Goal: Task Accomplishment & Management: Use online tool/utility

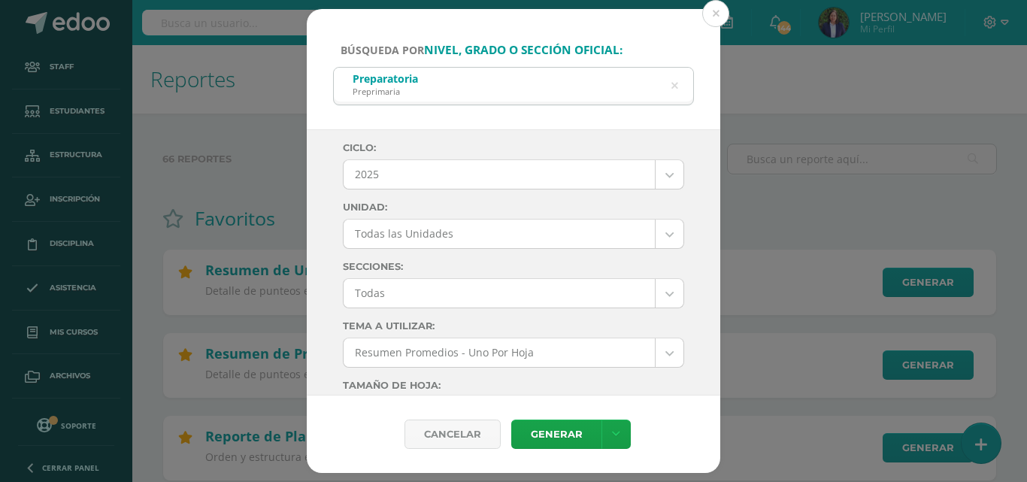
select select "all_units"
click at [719, 11] on button at bounding box center [715, 13] width 27 height 27
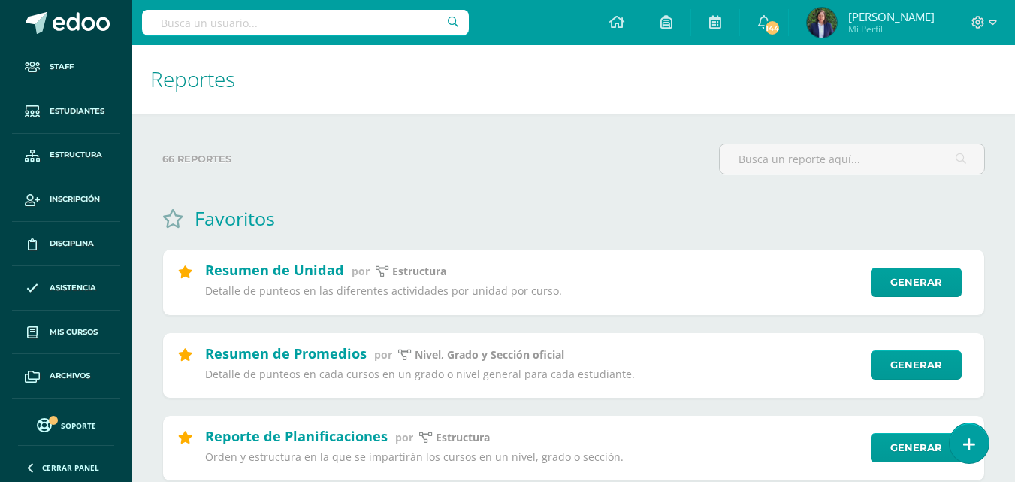
click at [79, 422] on span "Soporte" at bounding box center [78, 425] width 35 height 11
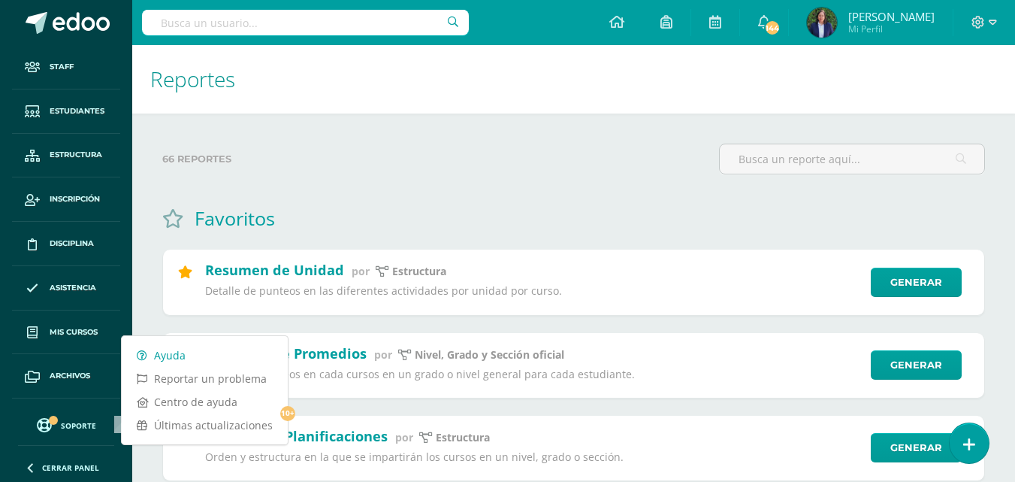
click at [162, 355] on link "Ayuda" at bounding box center [205, 354] width 166 height 23
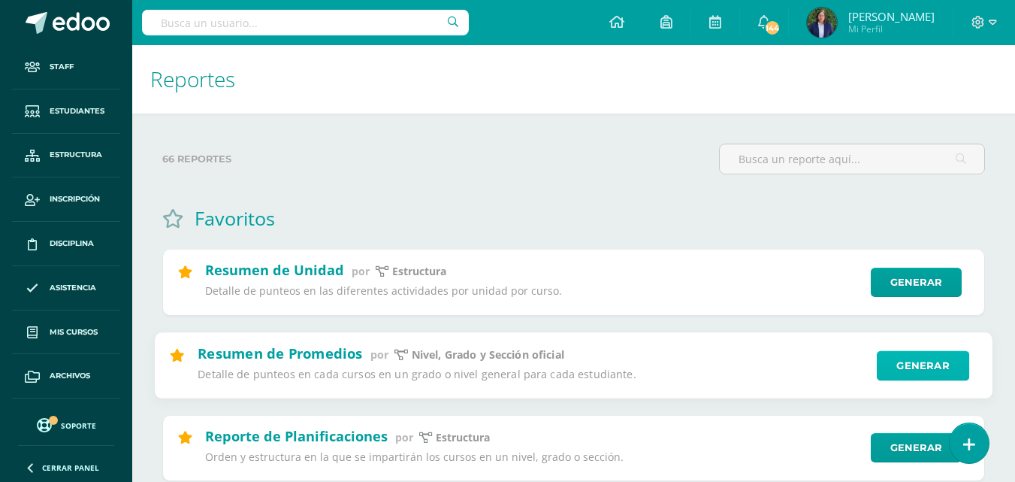
click at [916, 365] on link "Generar" at bounding box center [923, 365] width 92 height 30
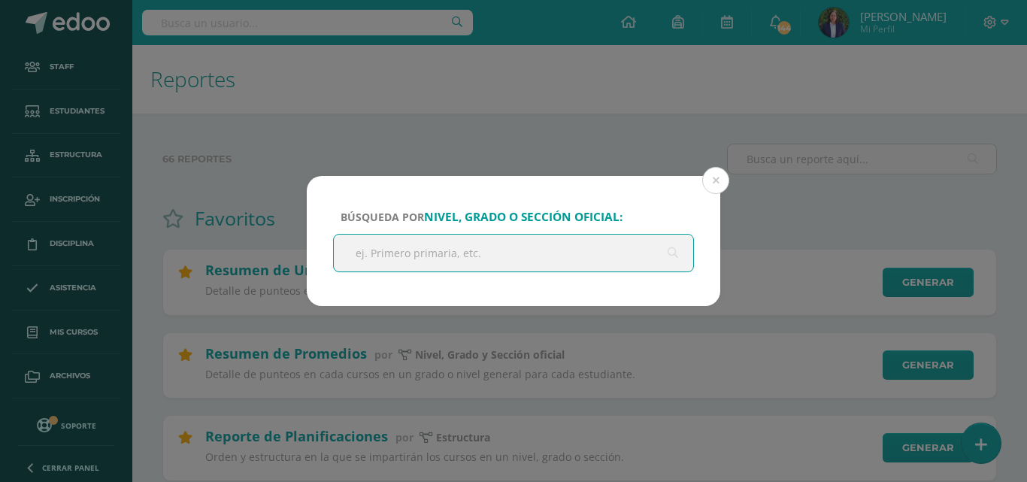
click at [430, 242] on input "text" at bounding box center [513, 252] width 359 height 37
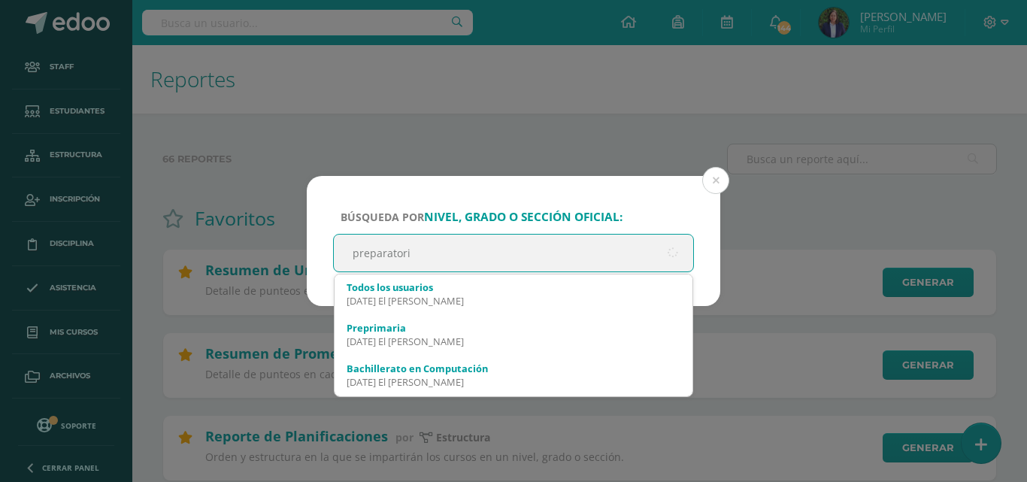
type input "preparatoria"
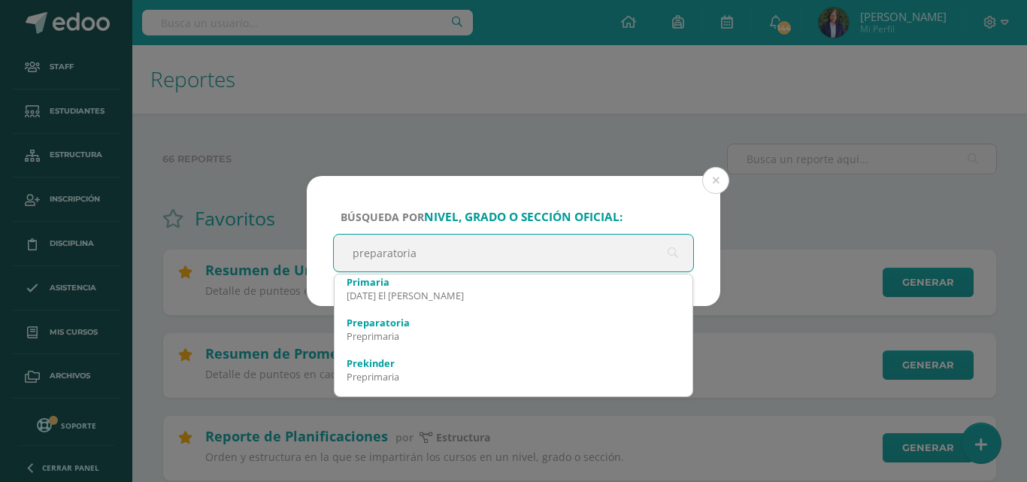
click at [401, 337] on div "Preprimaria" at bounding box center [513, 336] width 334 height 14
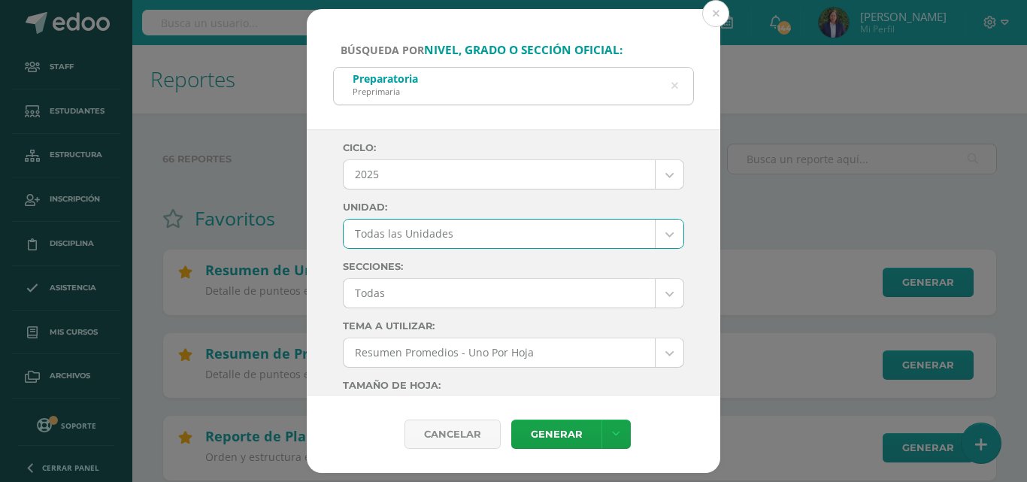
select select "all_units"
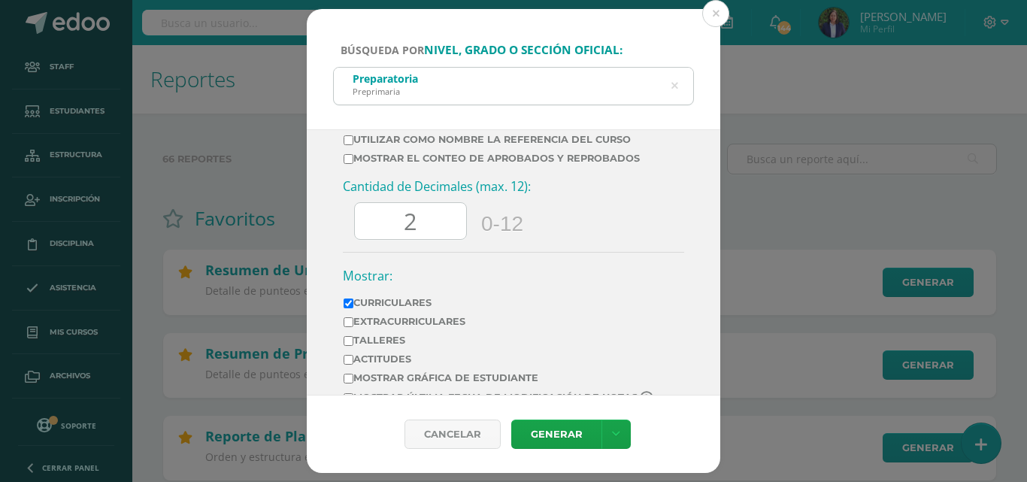
scroll to position [798, 0]
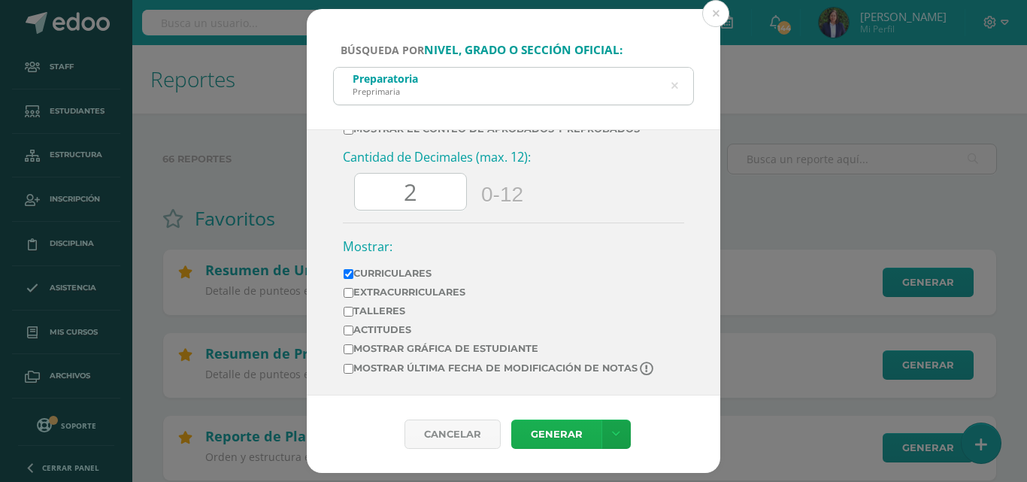
click at [548, 431] on link "Generar" at bounding box center [556, 433] width 90 height 29
click at [719, 14] on button at bounding box center [715, 13] width 27 height 27
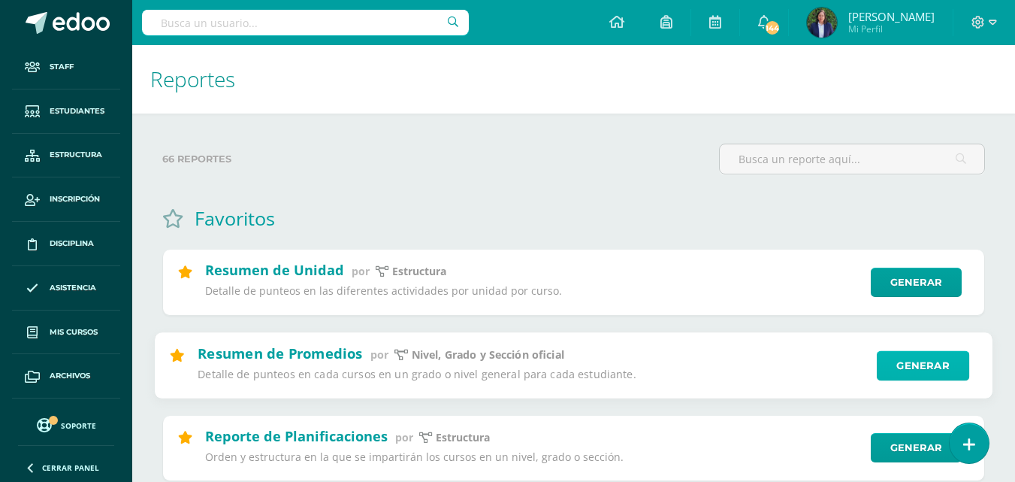
click at [927, 361] on link "Generar" at bounding box center [923, 365] width 92 height 30
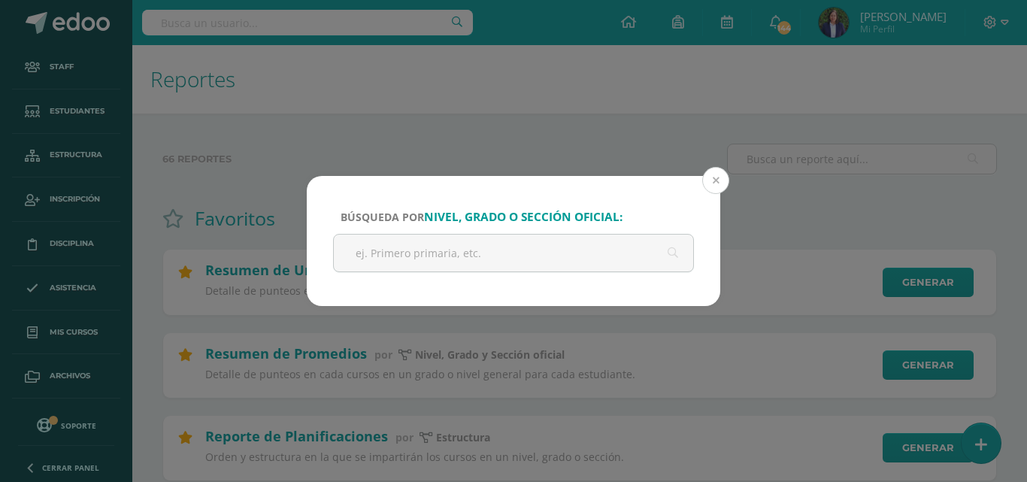
click at [714, 181] on button at bounding box center [715, 180] width 27 height 27
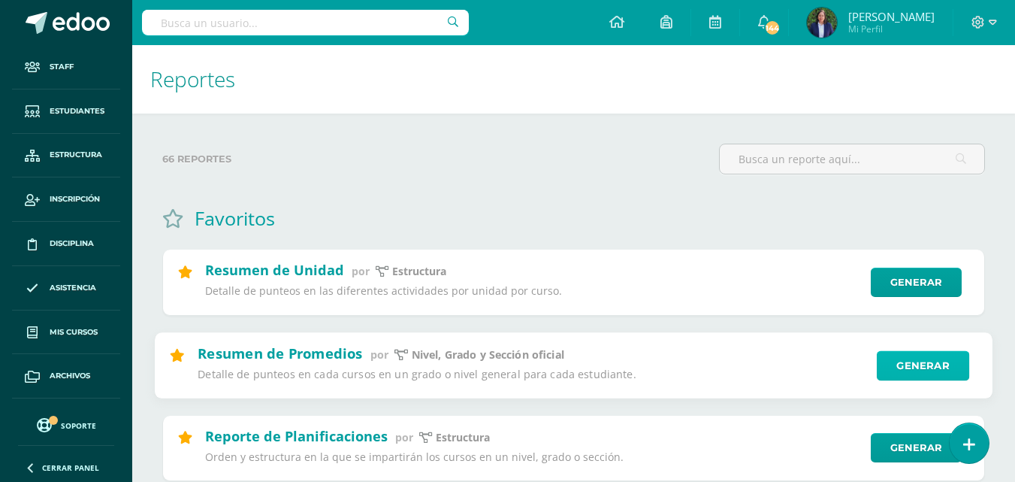
click at [938, 364] on link "Generar" at bounding box center [923, 365] width 92 height 30
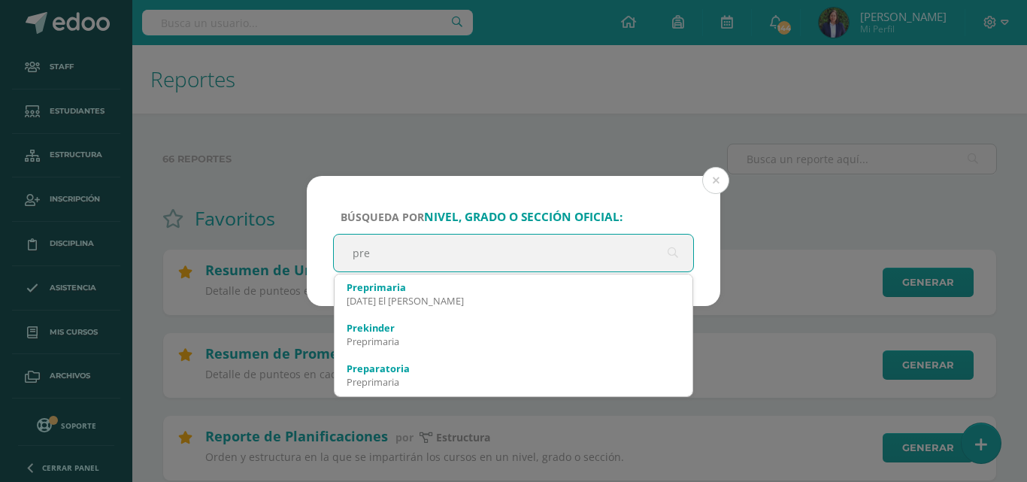
type input "prep"
click at [390, 334] on div "Preprimaria" at bounding box center [513, 333] width 334 height 14
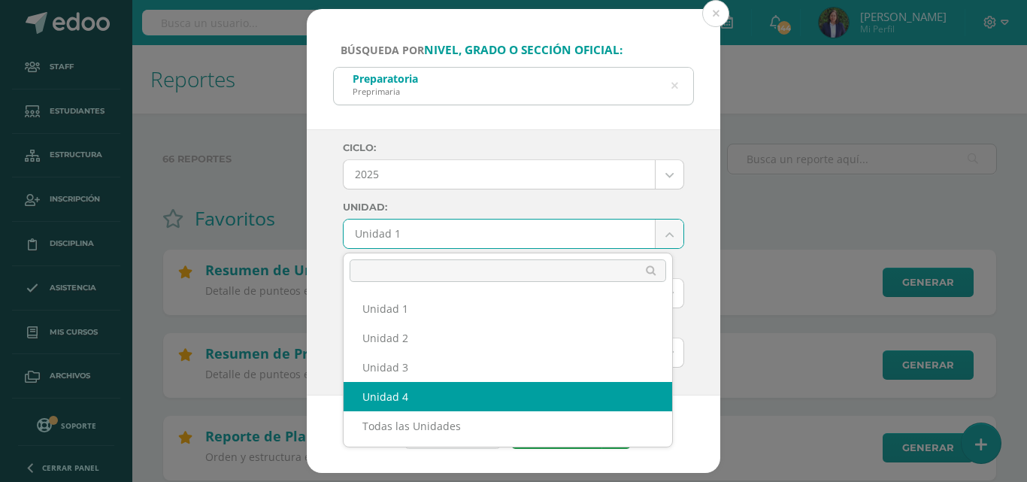
select select "Unidad 4"
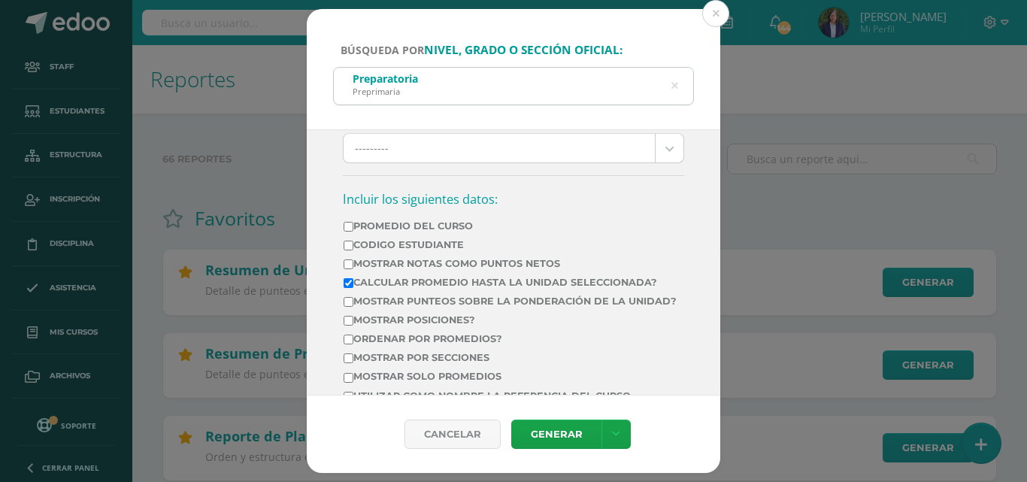
scroll to position [505, 0]
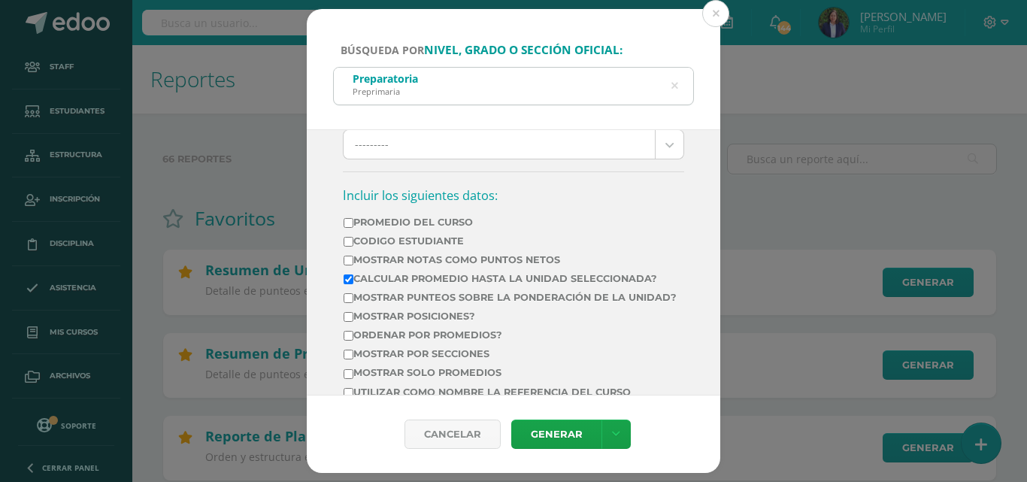
click at [351, 224] on input "Promedio del Curso" at bounding box center [348, 223] width 10 height 10
checkbox input "true"
click at [346, 260] on input "Mostrar Notas Como Puntos Netos" at bounding box center [348, 261] width 10 height 10
checkbox input "true"
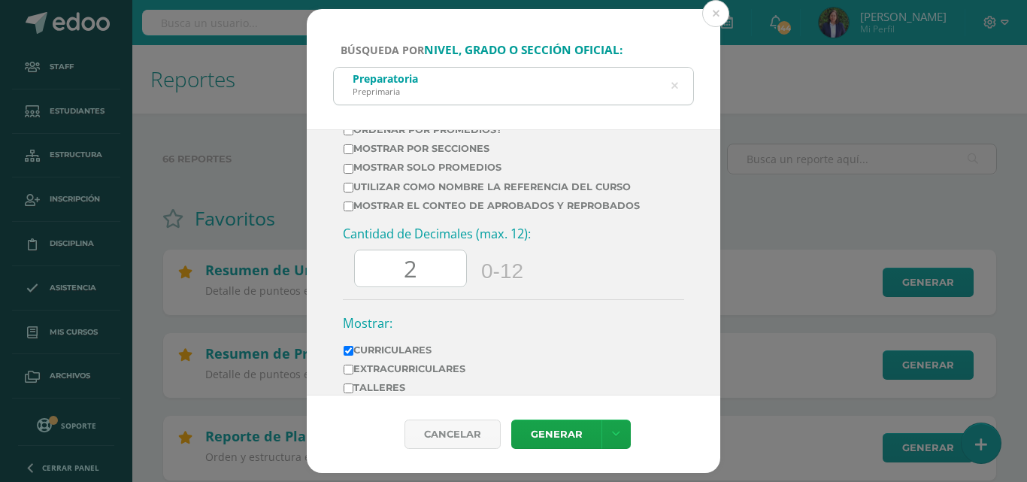
scroll to position [718, 0]
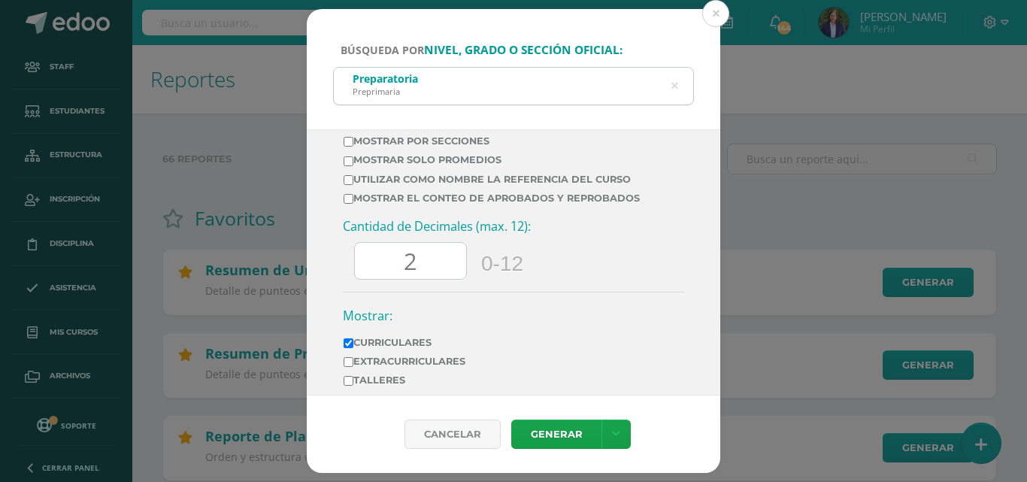
click at [423, 276] on input "2" at bounding box center [410, 261] width 111 height 37
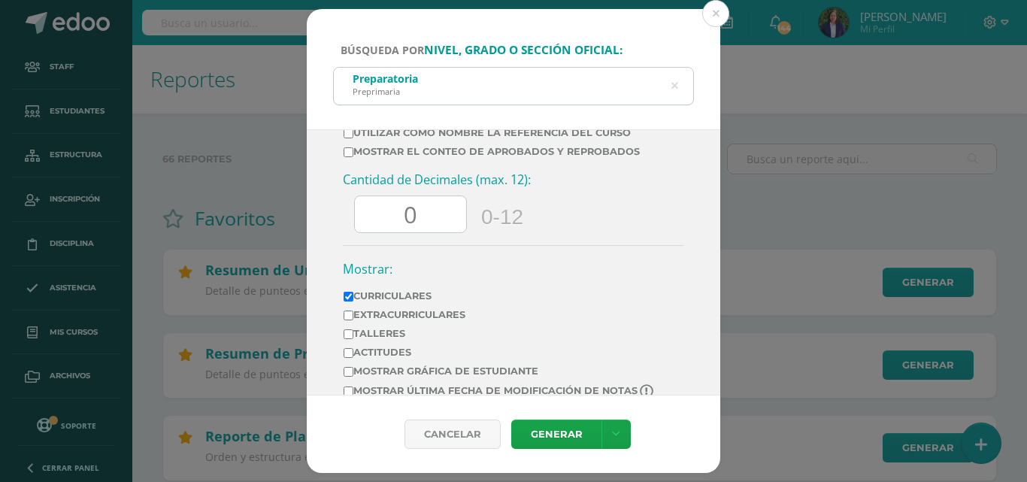
scroll to position [798, 0]
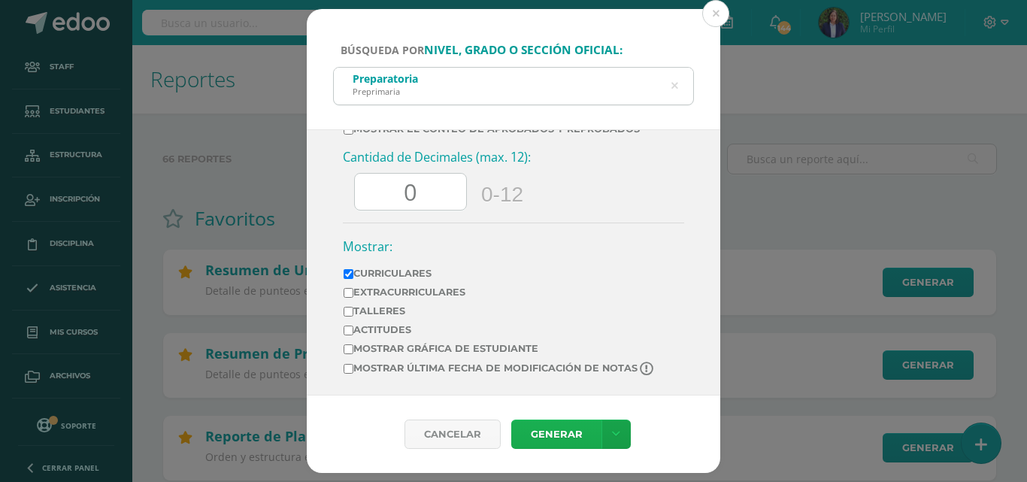
type input "0"
click at [555, 434] on link "Generar" at bounding box center [556, 433] width 90 height 29
click at [423, 190] on input "0" at bounding box center [410, 192] width 111 height 37
type input "3"
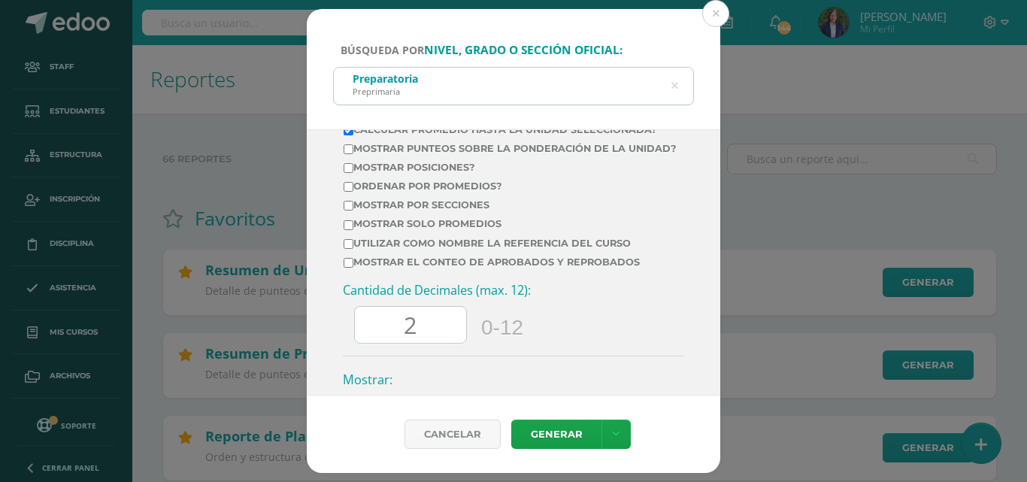
scroll to position [650, 0]
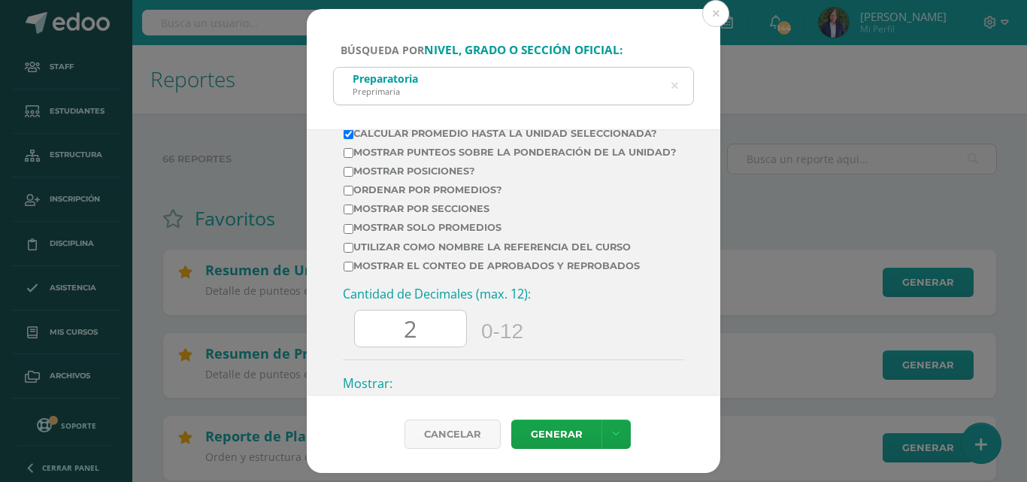
type input "2"
click at [349, 195] on input "Ordenar por promedios?" at bounding box center [348, 191] width 10 height 10
checkbox input "true"
click at [348, 177] on input "Mostrar posiciones?" at bounding box center [348, 172] width 10 height 10
click at [551, 431] on link "Generar" at bounding box center [556, 433] width 90 height 29
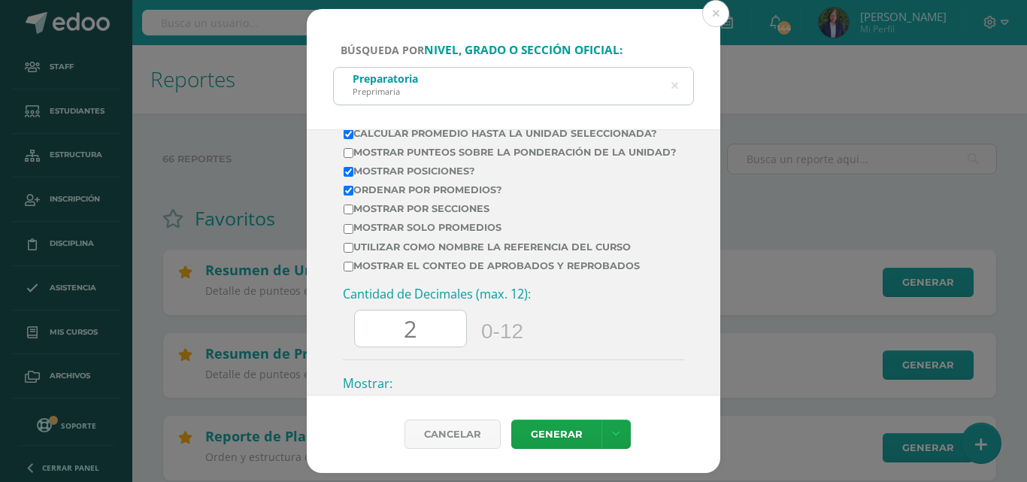
click at [346, 177] on input "Mostrar posiciones?" at bounding box center [348, 172] width 10 height 10
checkbox input "false"
click at [347, 195] on input "Ordenar por promedios?" at bounding box center [348, 191] width 10 height 10
checkbox input "false"
click at [420, 340] on input "2" at bounding box center [410, 328] width 111 height 37
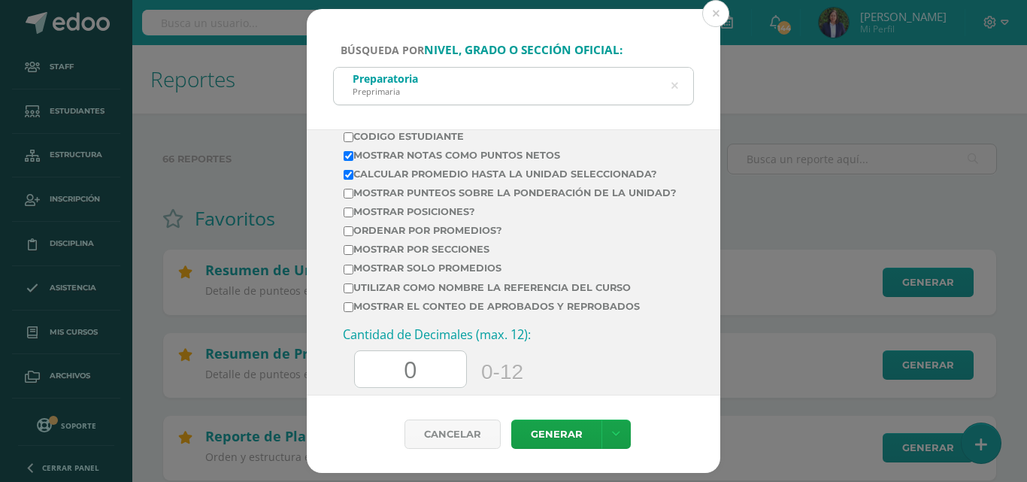
scroll to position [599, 0]
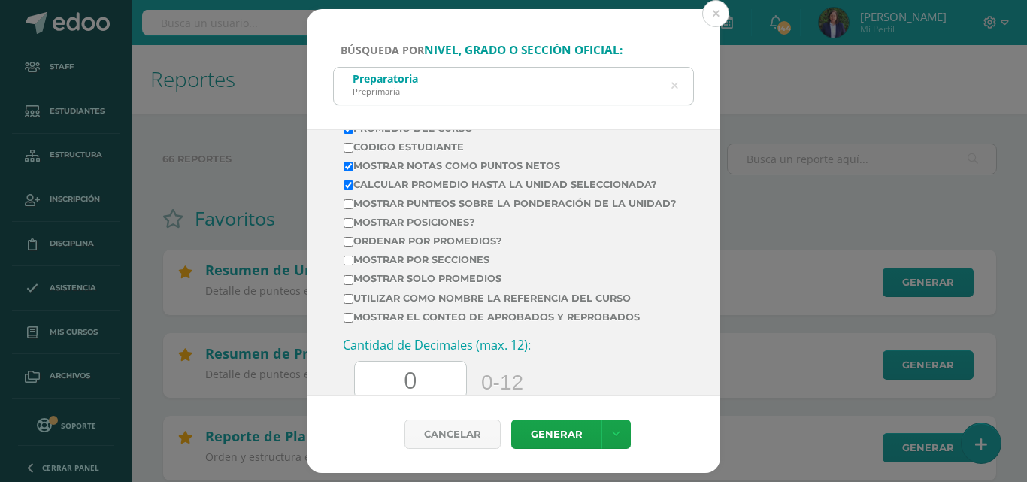
type input "0"
click at [349, 265] on input "Mostrar por secciones" at bounding box center [348, 261] width 10 height 10
checkbox input "true"
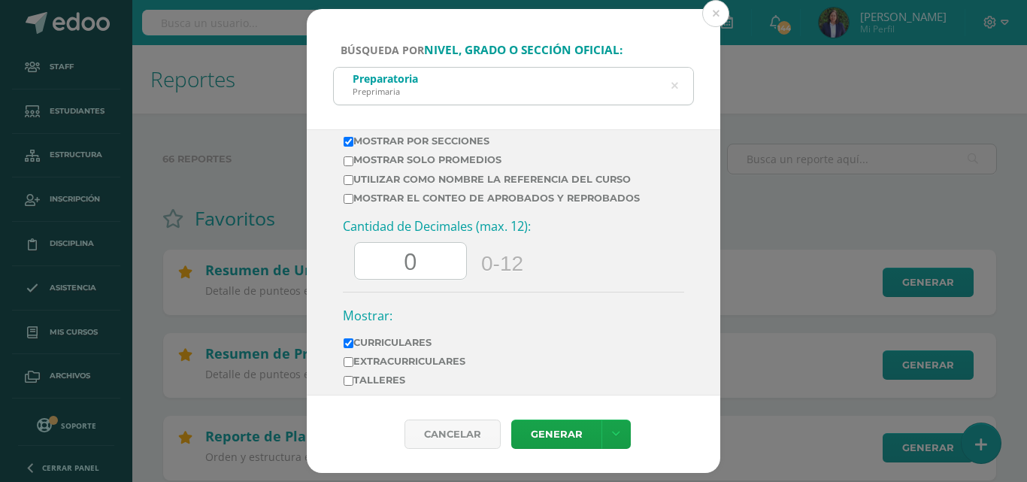
scroll to position [798, 0]
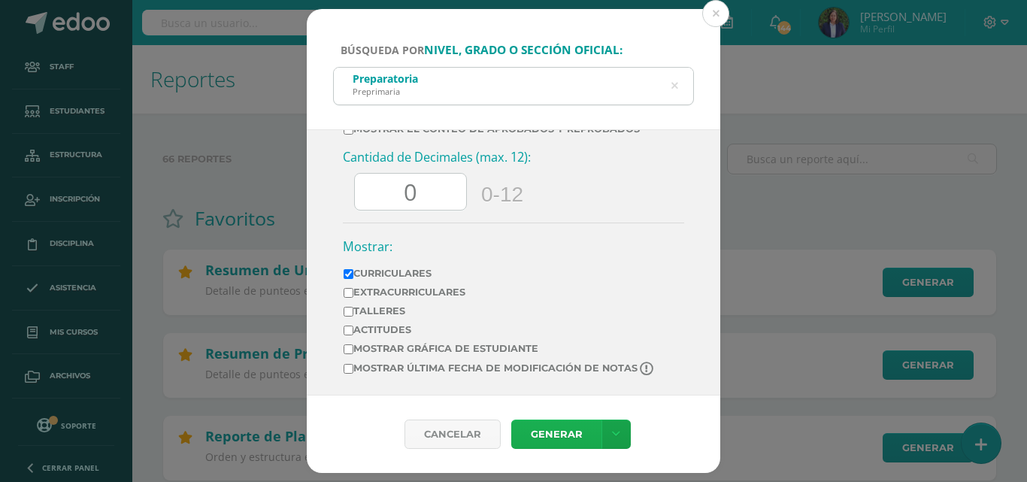
click at [552, 434] on link "Generar" at bounding box center [556, 433] width 90 height 29
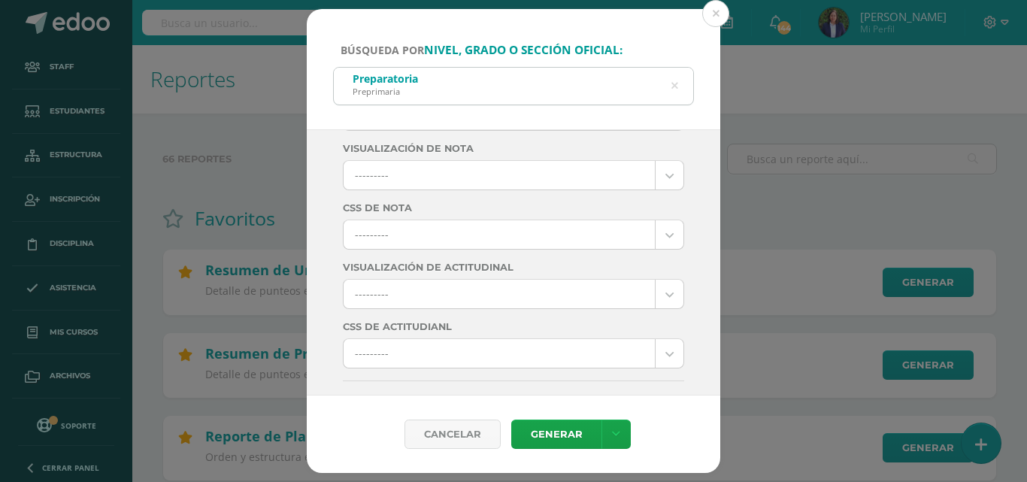
scroll to position [0, 0]
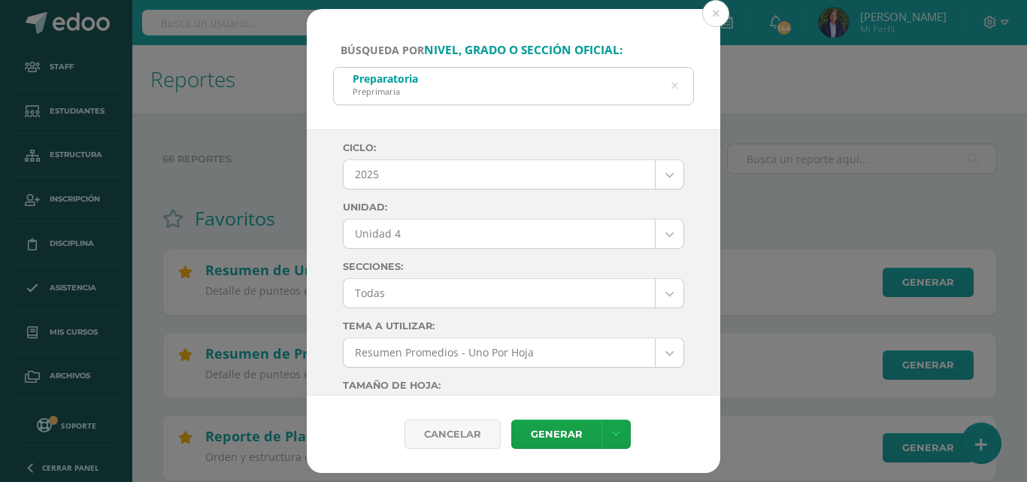
click at [673, 83] on icon at bounding box center [674, 86] width 7 height 38
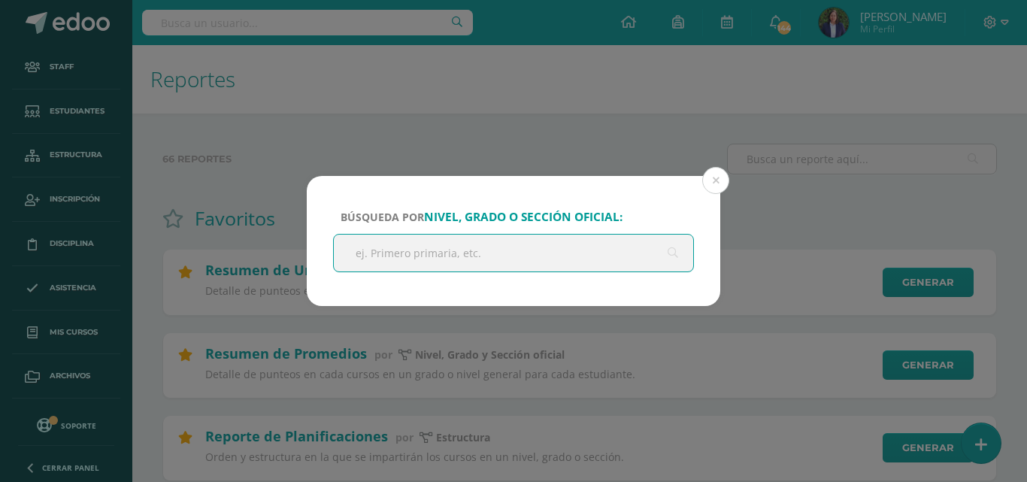
click at [377, 250] on input "text" at bounding box center [513, 252] width 359 height 37
type input "kinder"
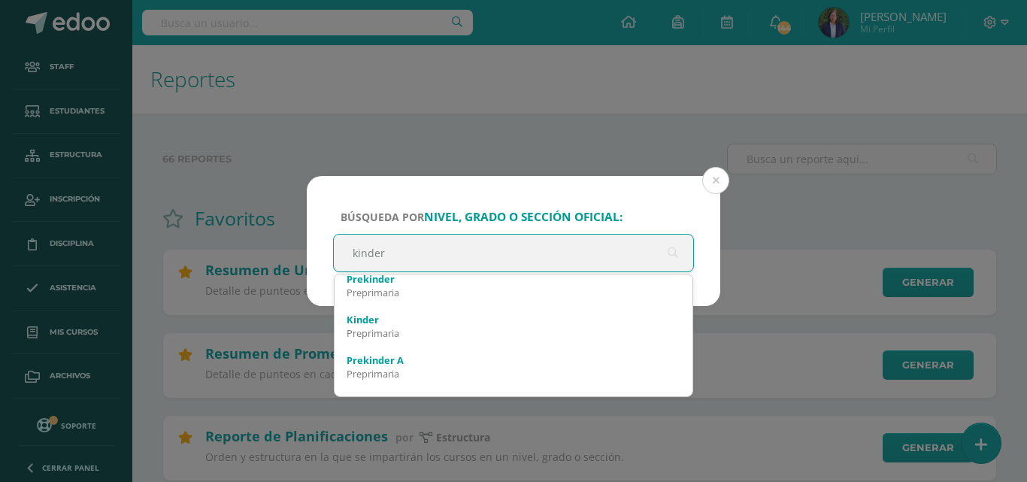
click at [412, 325] on div "Kinder" at bounding box center [513, 320] width 334 height 14
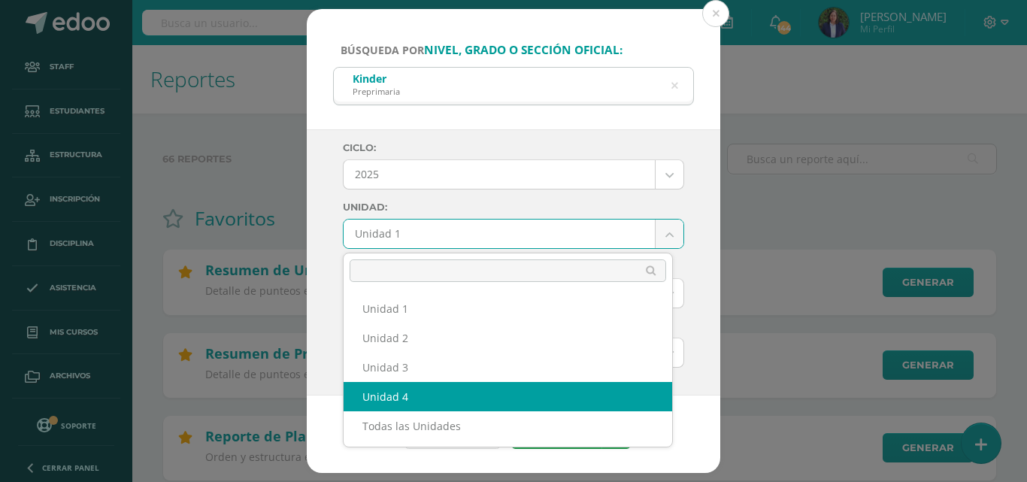
select select "Unidad 4"
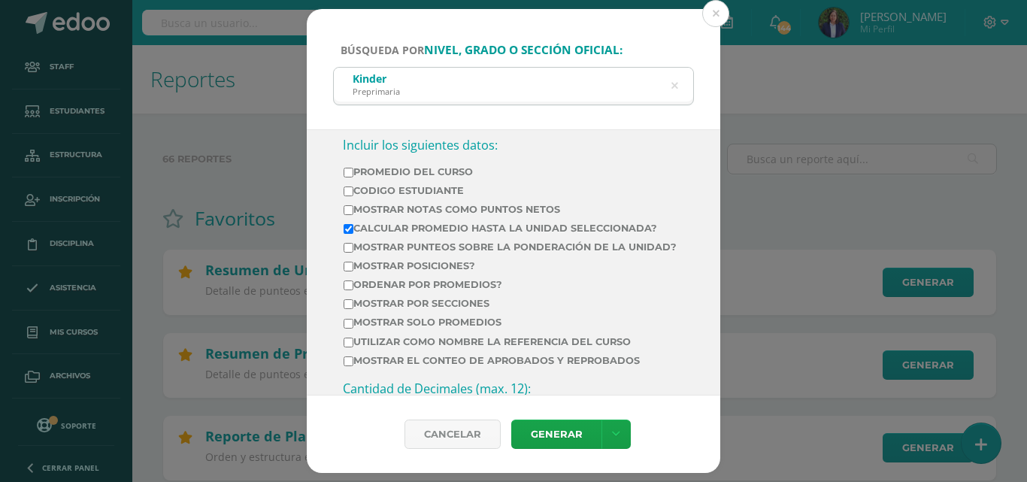
scroll to position [559, 0]
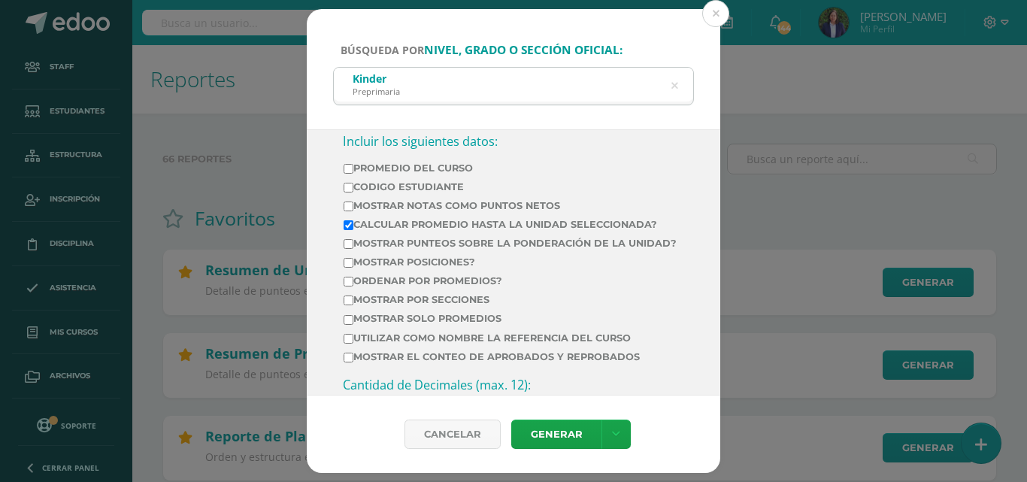
click at [349, 167] on input "Promedio del Curso" at bounding box center [348, 169] width 10 height 10
checkbox input "true"
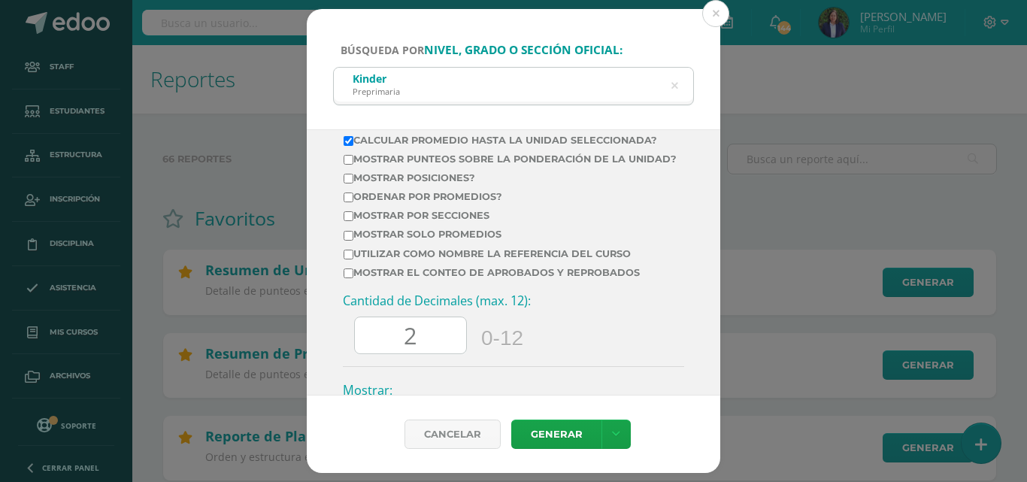
scroll to position [657, 0]
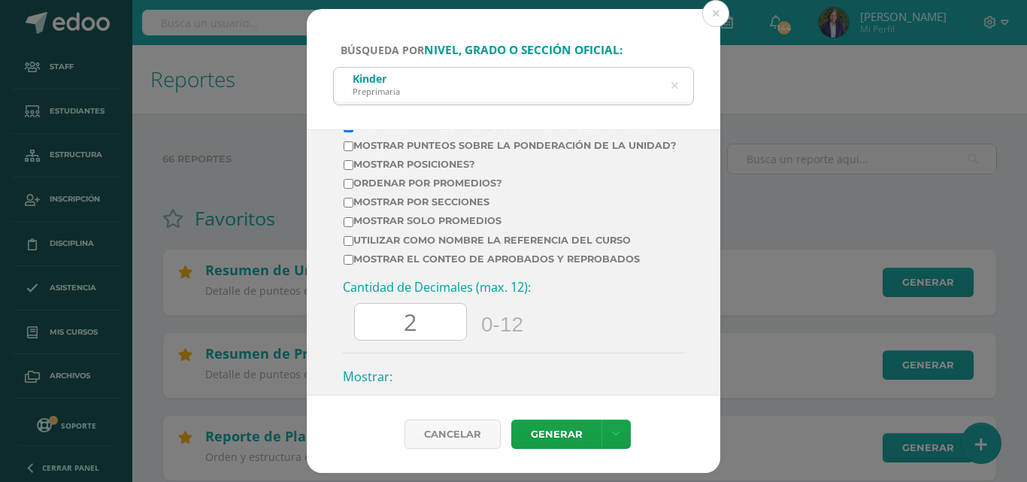
click at [419, 334] on input "2" at bounding box center [410, 322] width 111 height 37
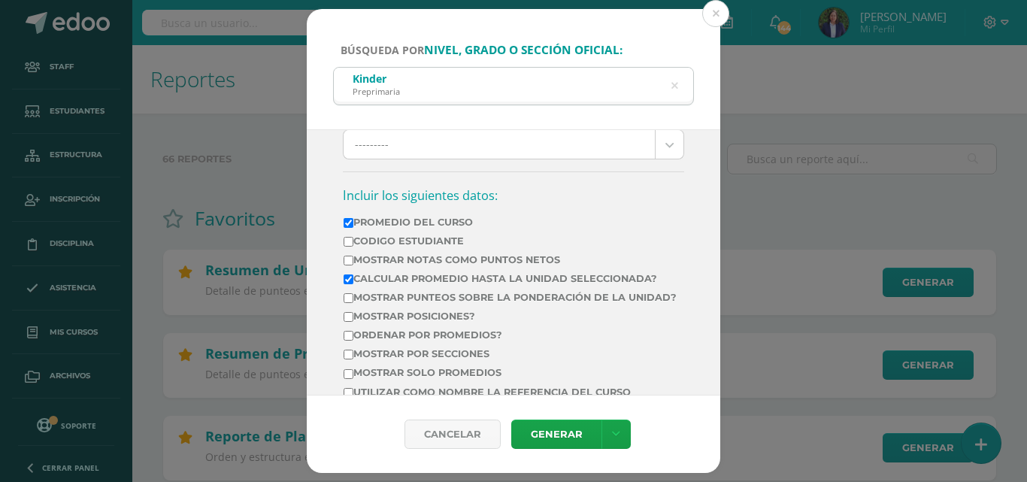
scroll to position [498, 0]
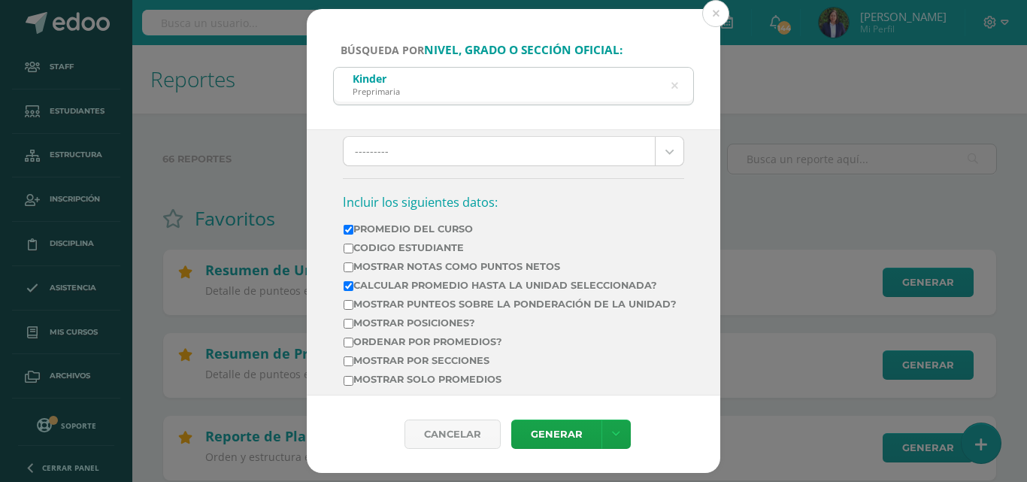
type input "0"
click at [347, 266] on input "Mostrar Notas Como Puntos Netos" at bounding box center [348, 267] width 10 height 10
checkbox input "true"
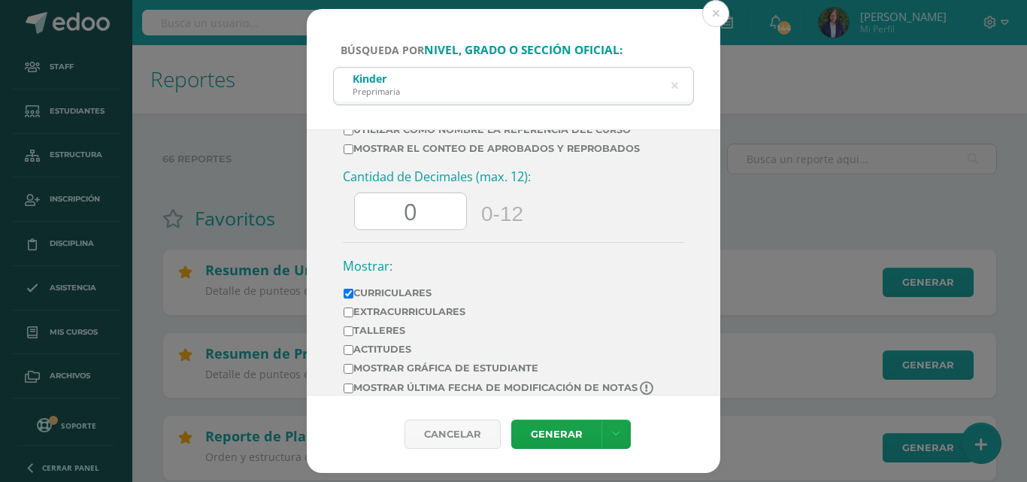
scroll to position [798, 0]
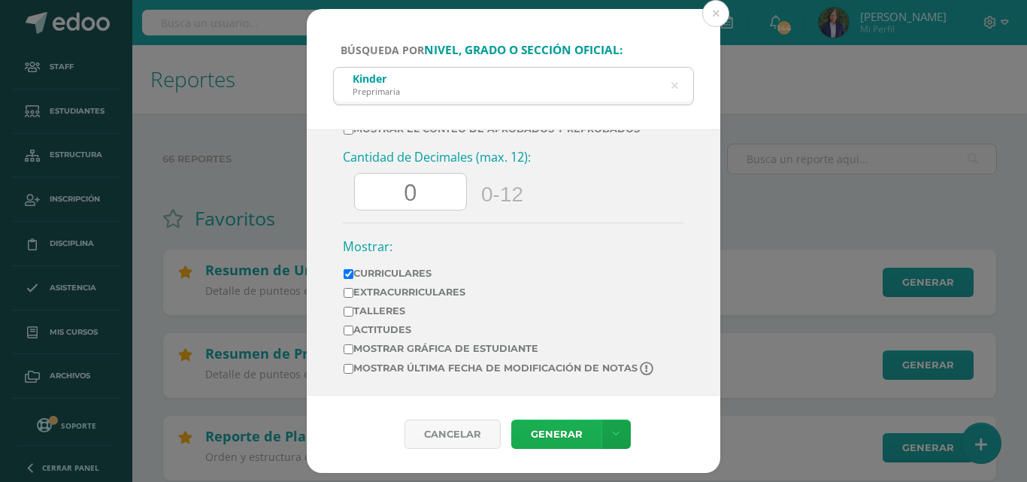
click at [552, 432] on link "Generar" at bounding box center [556, 433] width 90 height 29
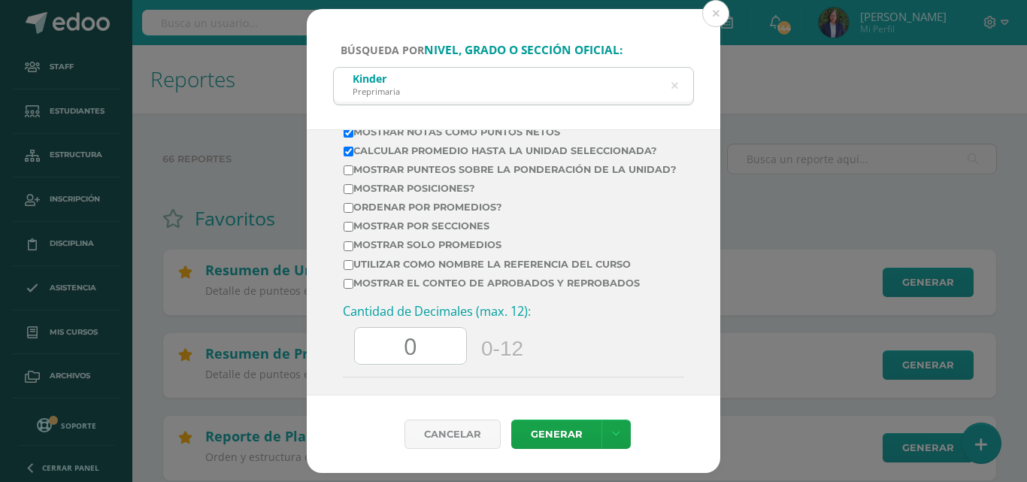
scroll to position [610, 0]
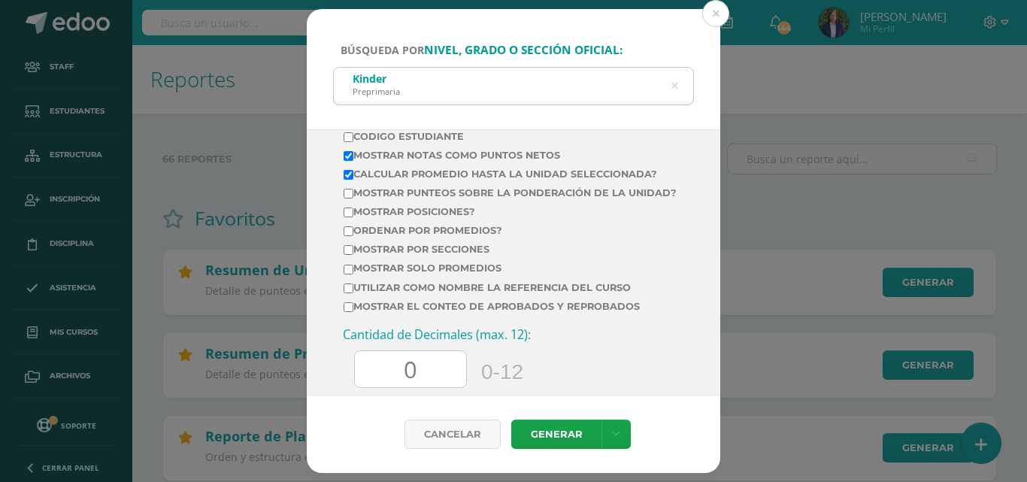
click at [349, 255] on input "Mostrar por secciones" at bounding box center [348, 250] width 10 height 10
checkbox input "true"
click at [559, 425] on link "Generar" at bounding box center [556, 433] width 90 height 29
click at [676, 80] on icon at bounding box center [674, 86] width 7 height 38
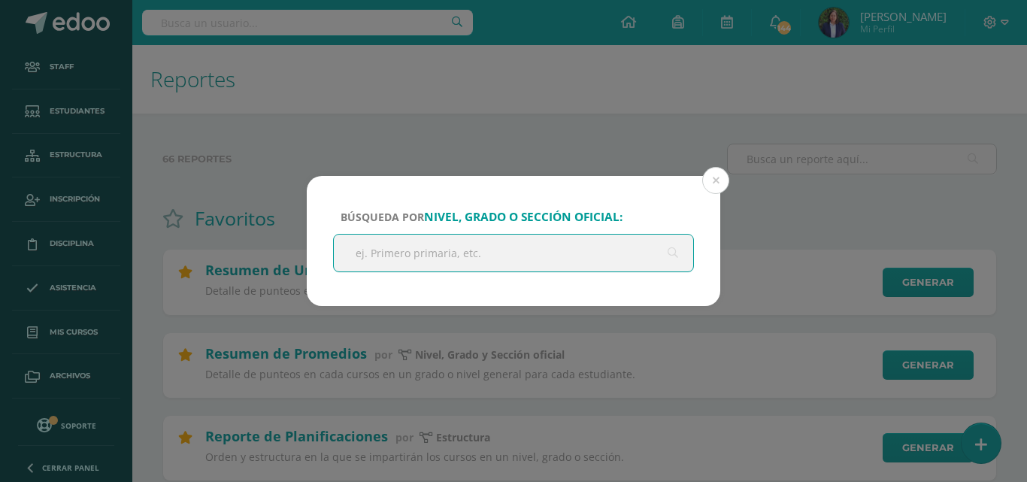
click at [371, 258] on input "text" at bounding box center [513, 252] width 359 height 37
type input "Pre kinde"
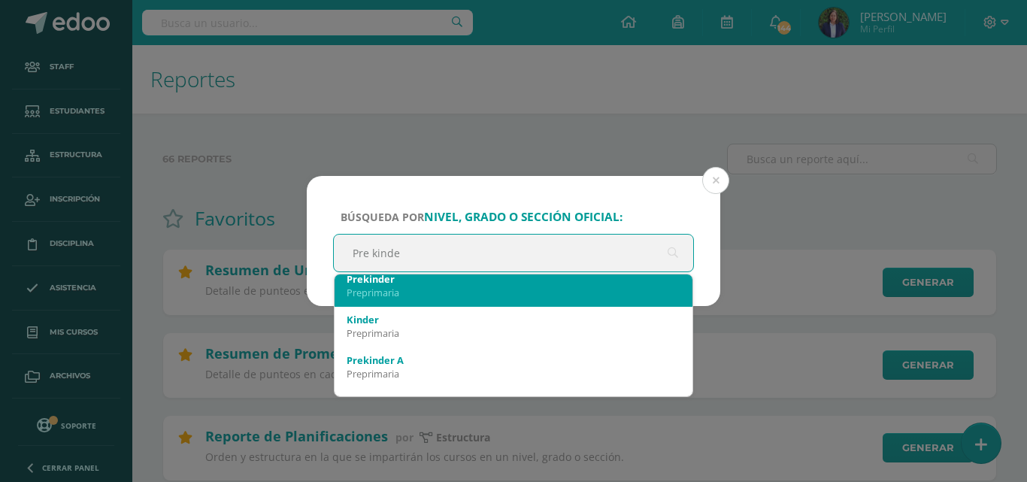
click at [368, 286] on div "Preprimaria" at bounding box center [513, 293] width 334 height 14
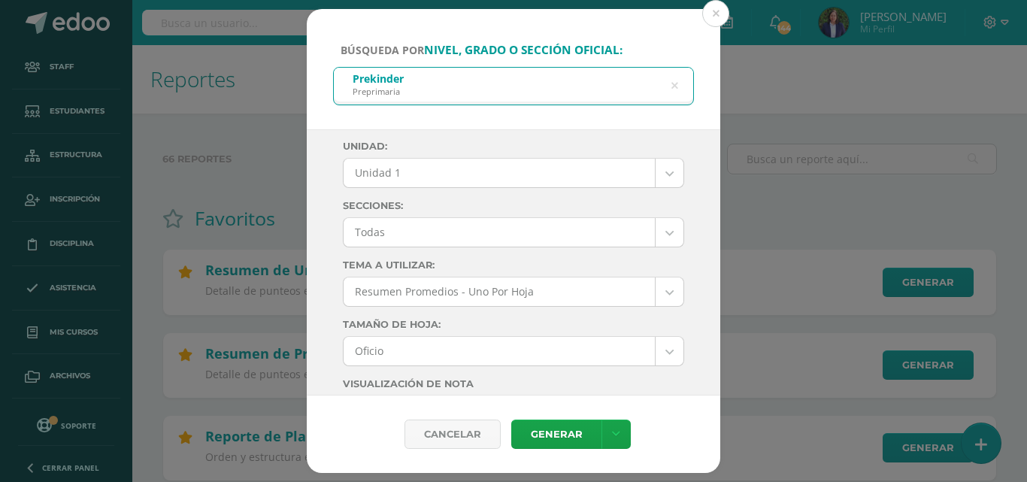
scroll to position [0, 0]
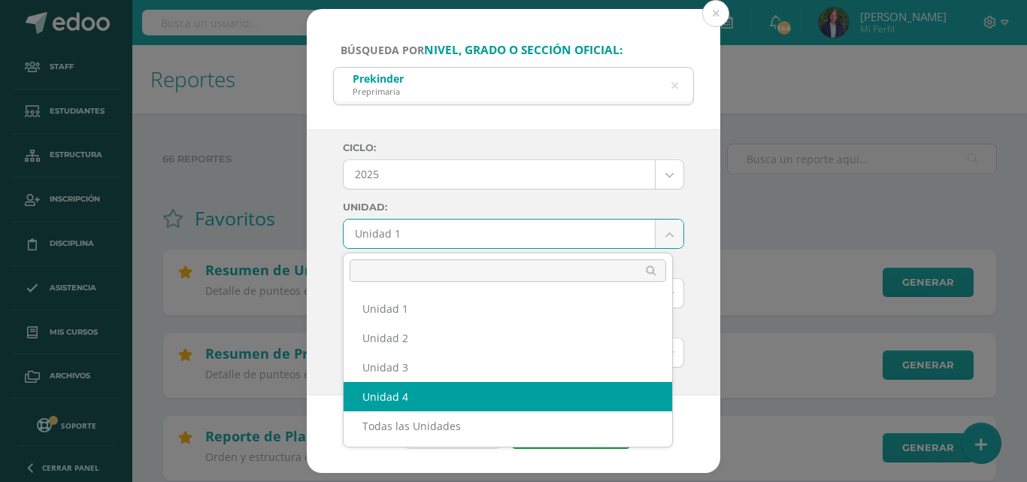
select select "Unidad 4"
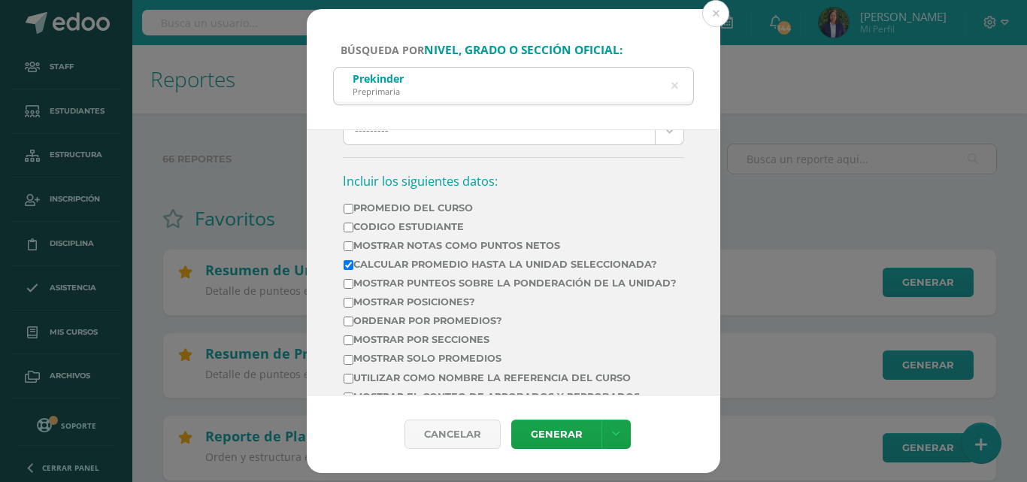
scroll to position [522, 0]
click at [347, 202] on input "Promedio del Curso" at bounding box center [348, 206] width 10 height 10
checkbox input "true"
click at [347, 242] on input "Mostrar Notas Como Puntos Netos" at bounding box center [348, 244] width 10 height 10
checkbox input "true"
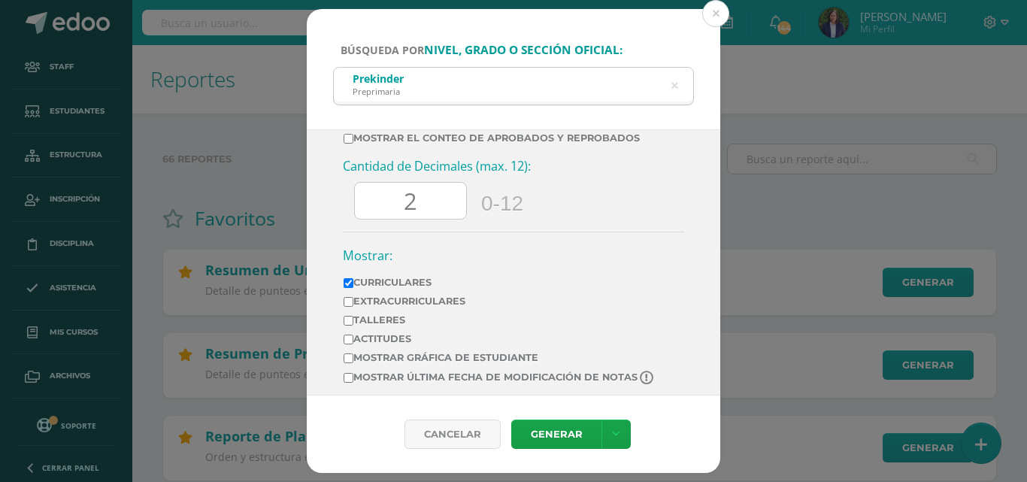
scroll to position [798, 0]
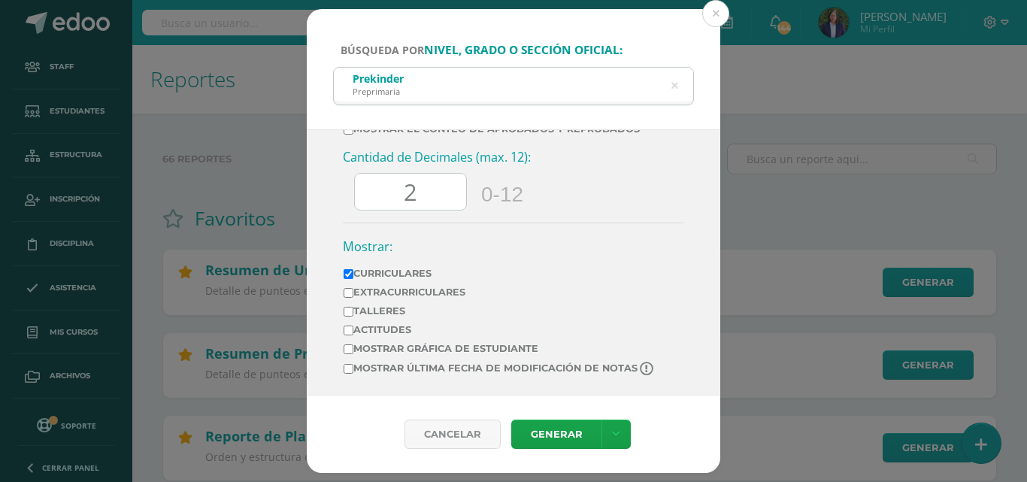
click at [418, 186] on input "2" at bounding box center [410, 192] width 111 height 37
type input "0"
click at [564, 429] on link "Generar" at bounding box center [556, 433] width 90 height 29
click at [676, 81] on icon at bounding box center [674, 86] width 7 height 38
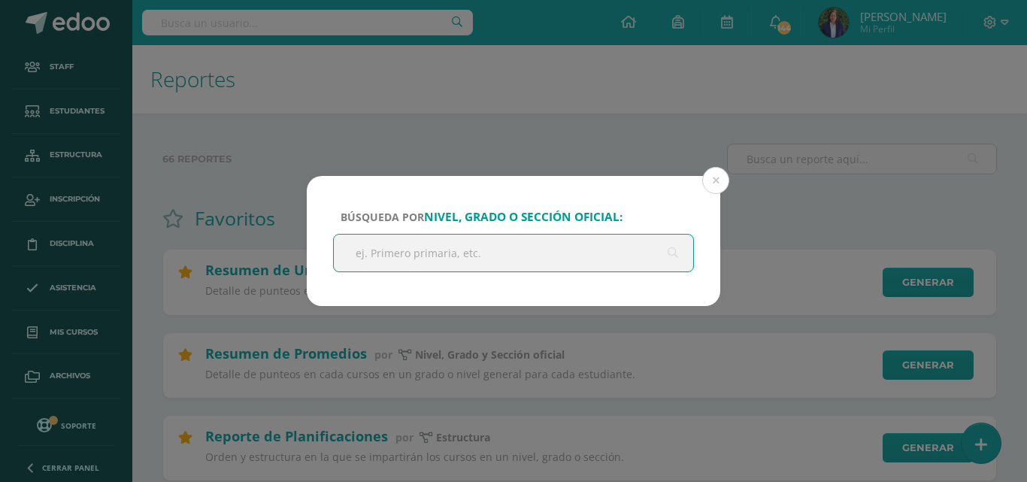
click at [375, 251] on input "text" at bounding box center [513, 252] width 359 height 37
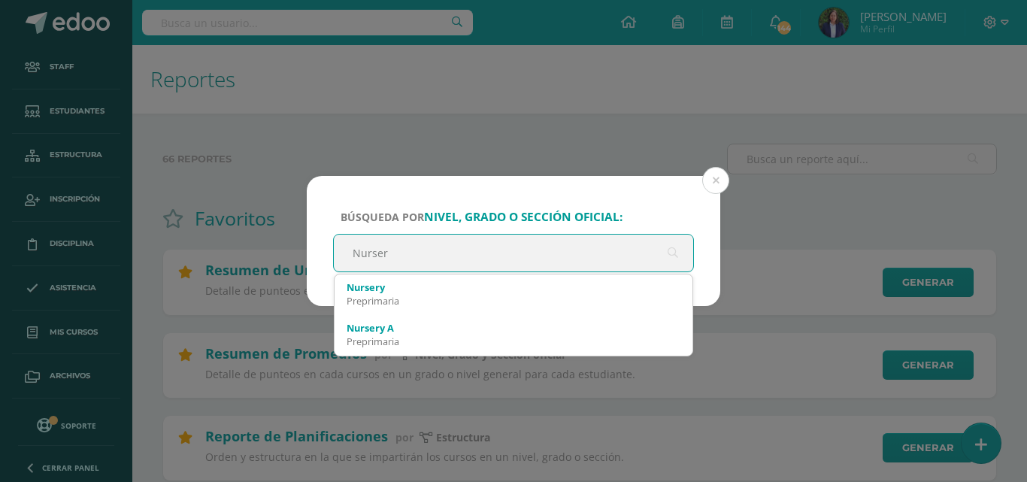
type input "Nursery"
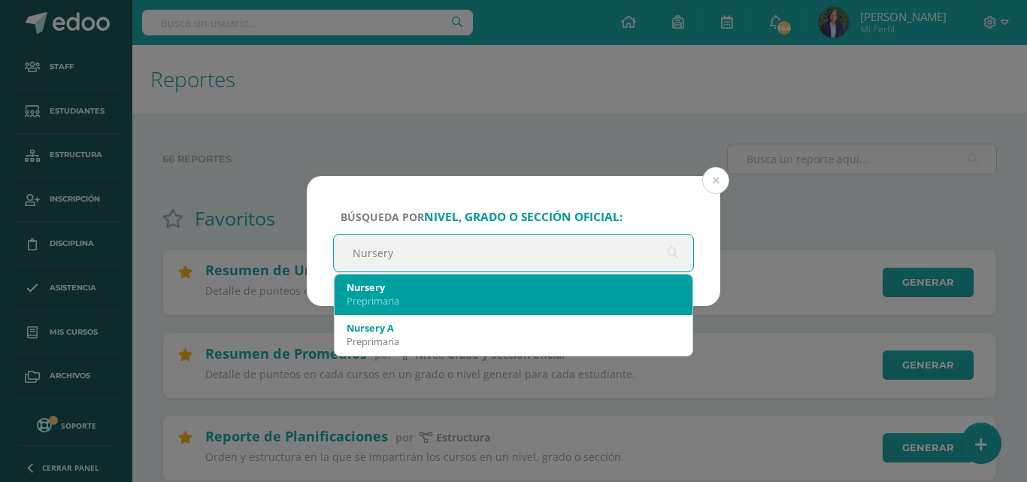
click at [404, 295] on div "Preprimaria" at bounding box center [513, 301] width 334 height 14
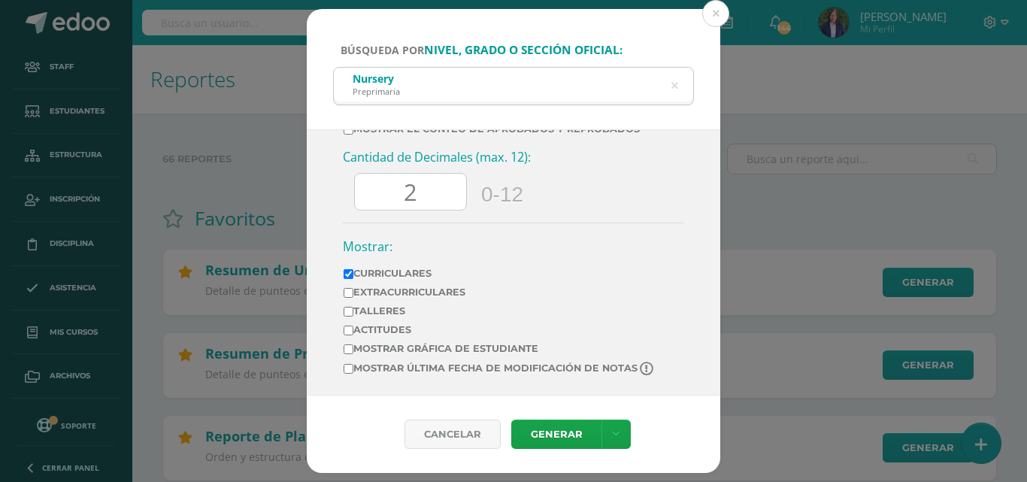
click at [422, 191] on input "2" at bounding box center [410, 192] width 111 height 37
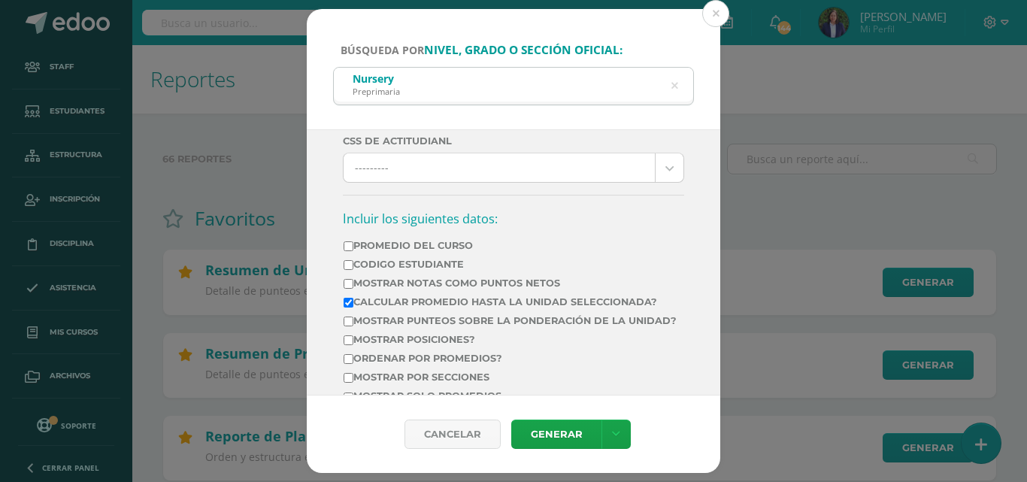
scroll to position [478, 0]
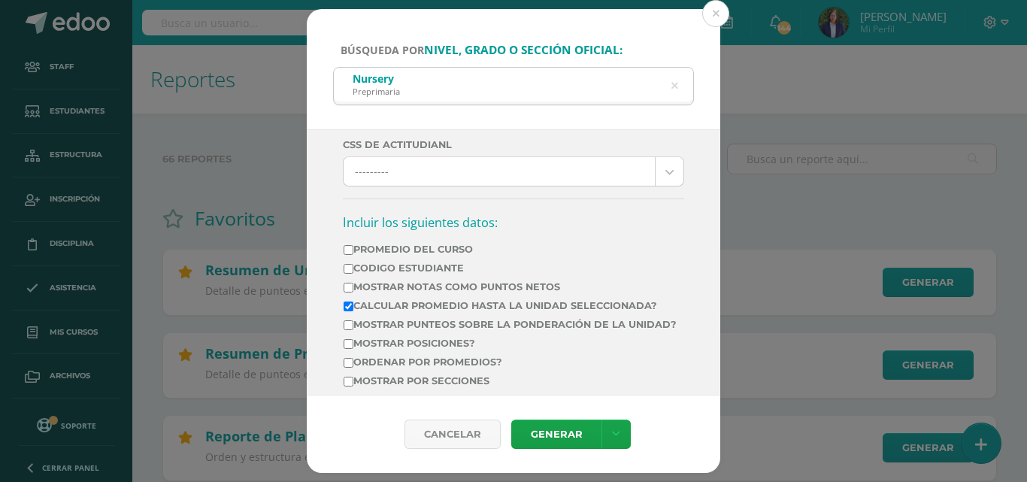
type input "0"
click at [348, 250] on input "Promedio del Curso" at bounding box center [348, 250] width 10 height 10
checkbox input "true"
click at [349, 288] on input "Mostrar Notas Como Puntos Netos" at bounding box center [348, 288] width 10 height 10
checkbox input "true"
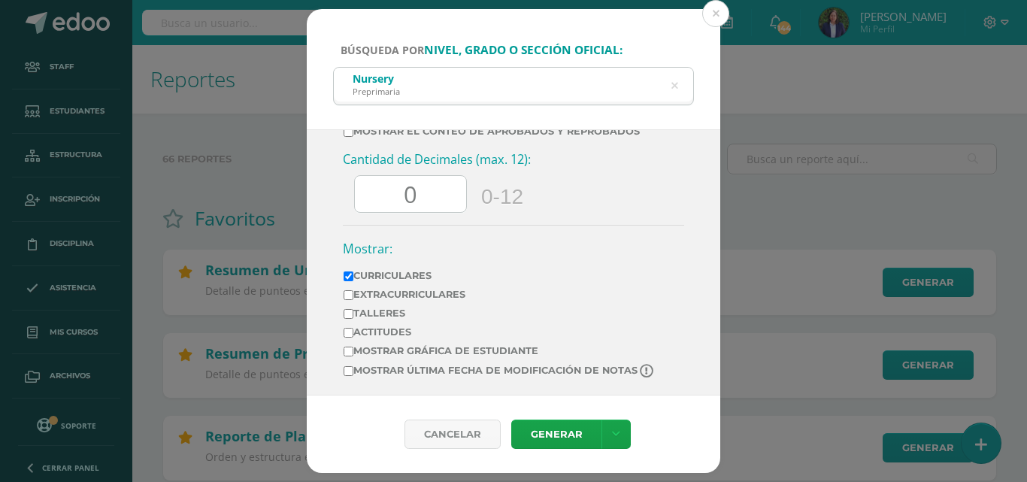
scroll to position [798, 0]
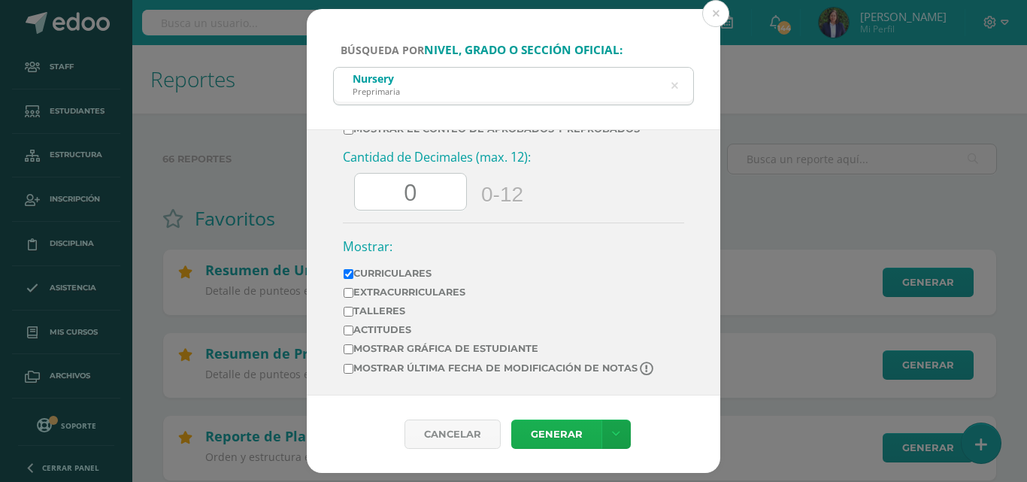
click at [549, 429] on link "Generar" at bounding box center [556, 433] width 90 height 29
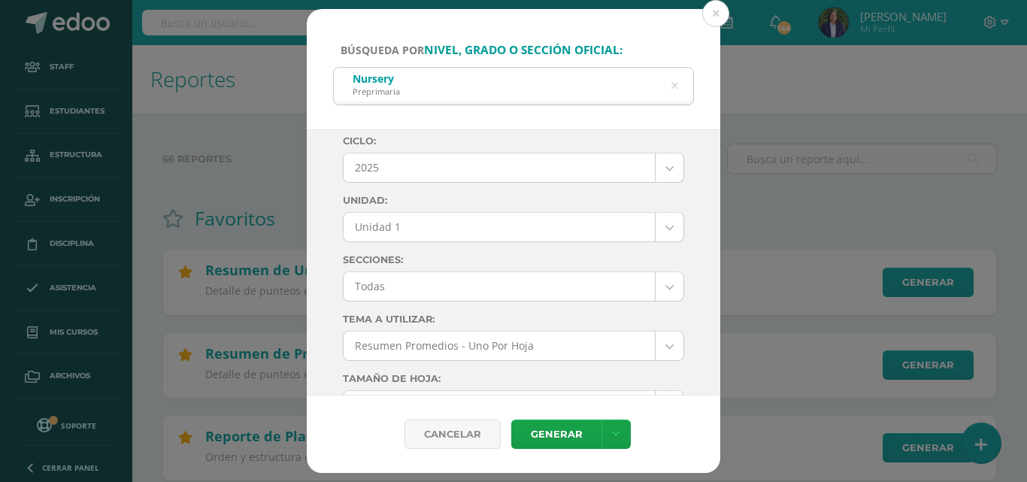
scroll to position [0, 0]
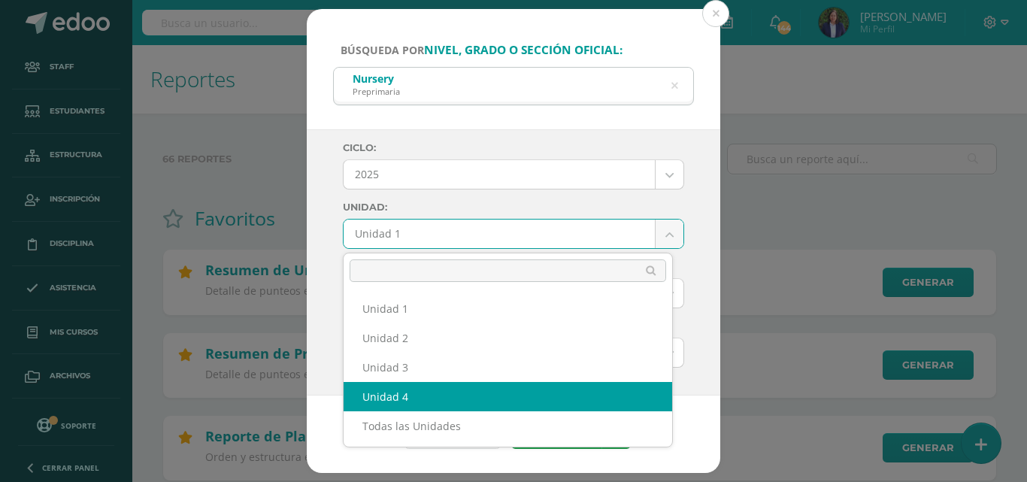
select select "Unidad 4"
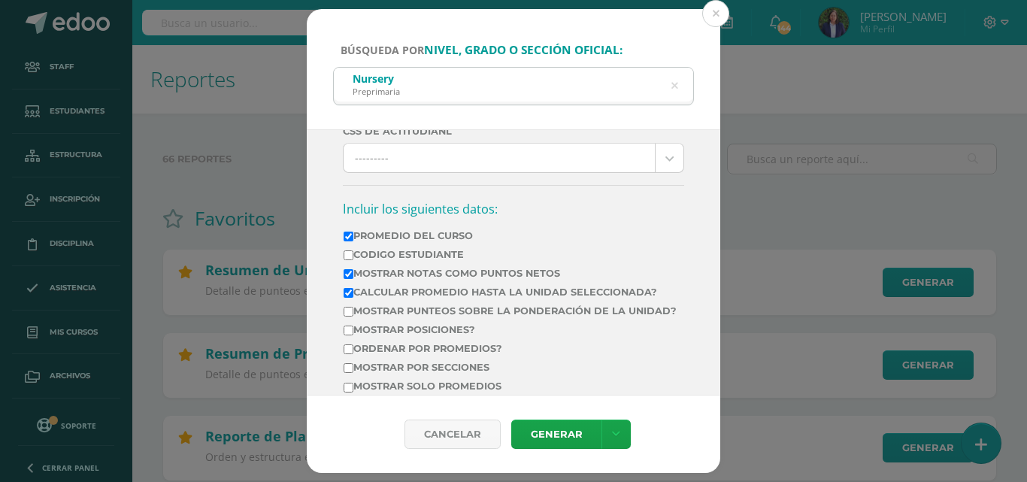
scroll to position [498, 0]
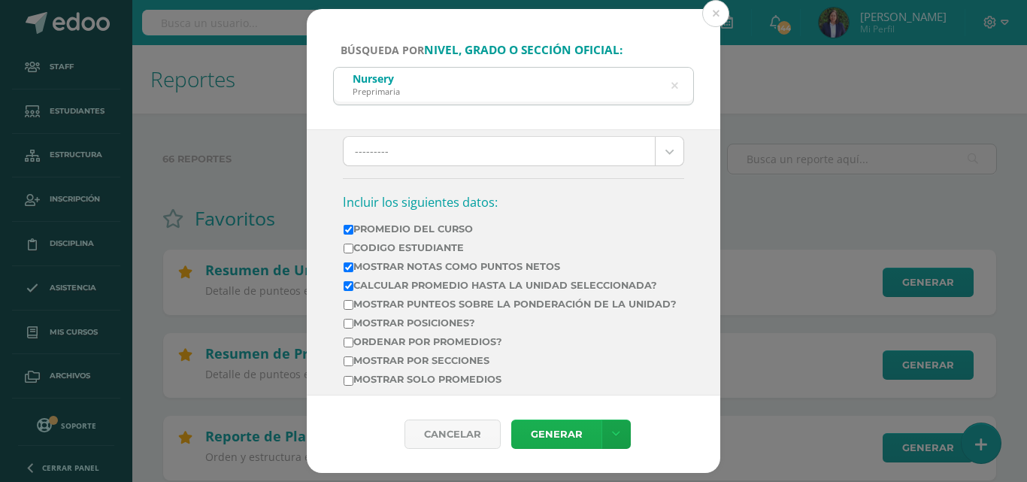
click at [551, 429] on link "Generar" at bounding box center [556, 433] width 90 height 29
click at [673, 88] on icon at bounding box center [674, 86] width 32 height 32
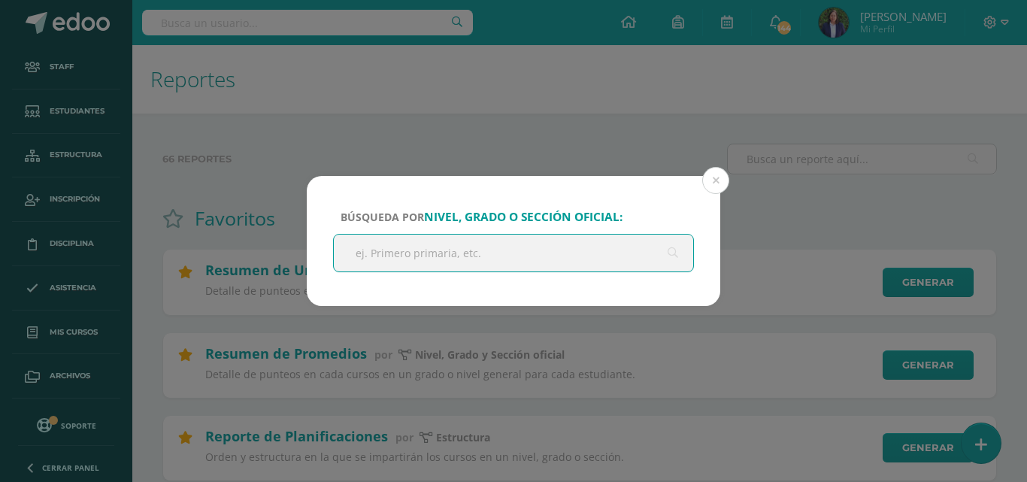
click at [395, 253] on input "text" at bounding box center [513, 252] width 359 height 37
type input "maternal"
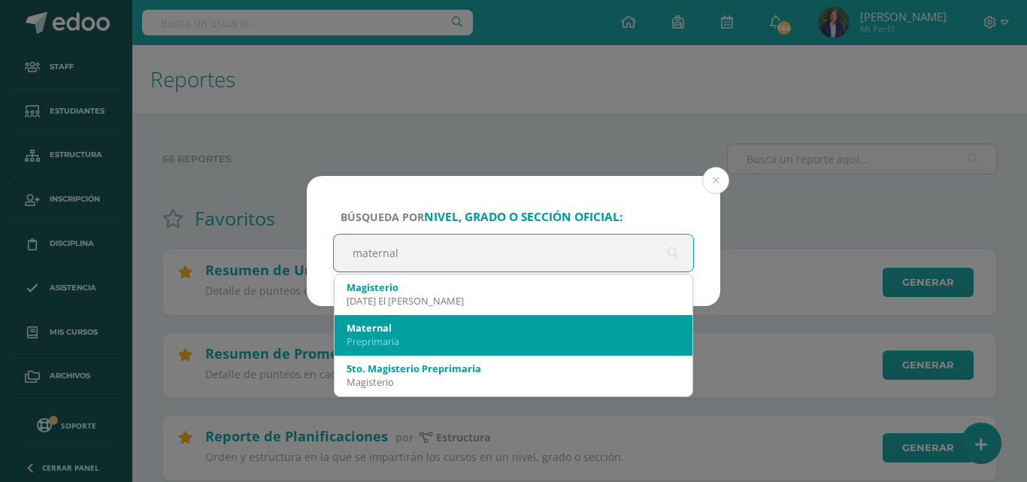
click at [383, 331] on div "Maternal" at bounding box center [513, 328] width 334 height 14
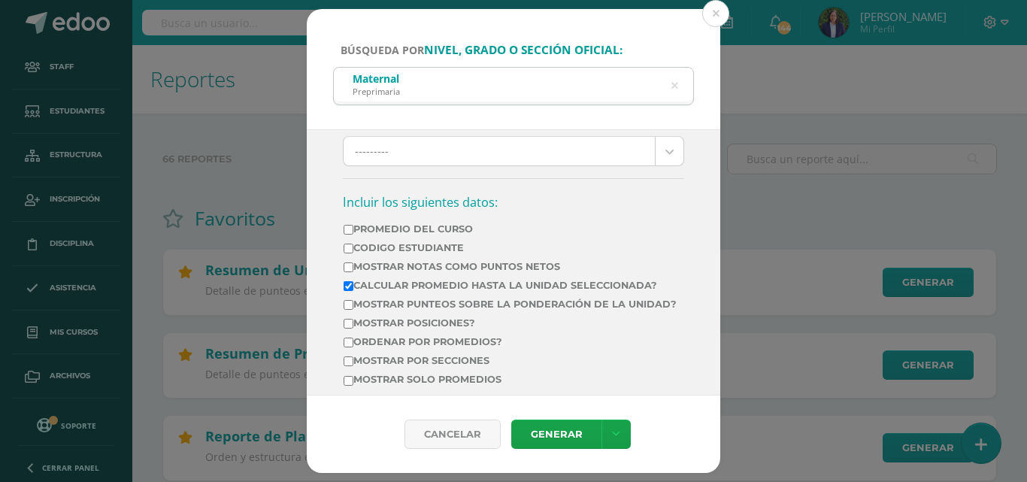
click at [350, 226] on input "Promedio del Curso" at bounding box center [348, 230] width 10 height 10
checkbox input "true"
click at [347, 268] on input "Mostrar Notas Como Puntos Netos" at bounding box center [348, 267] width 10 height 10
checkbox input "true"
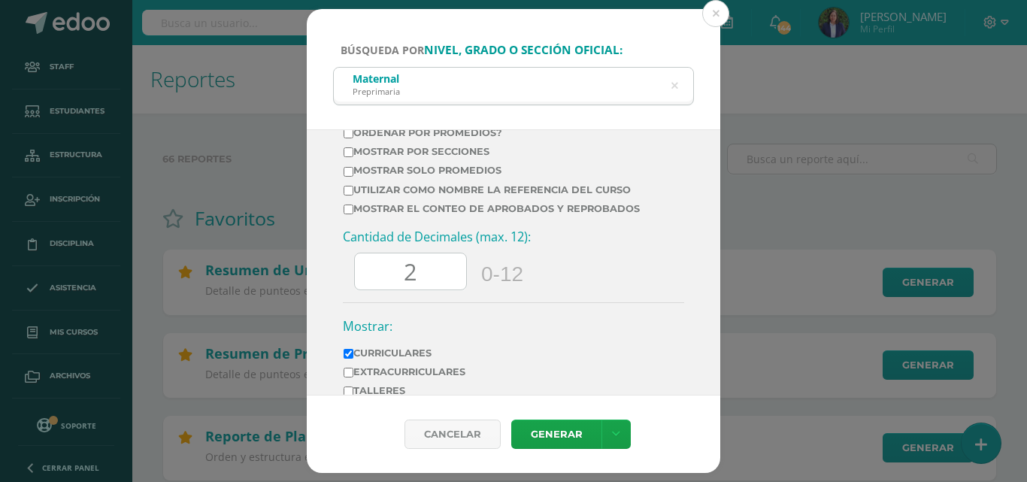
scroll to position [741, 0]
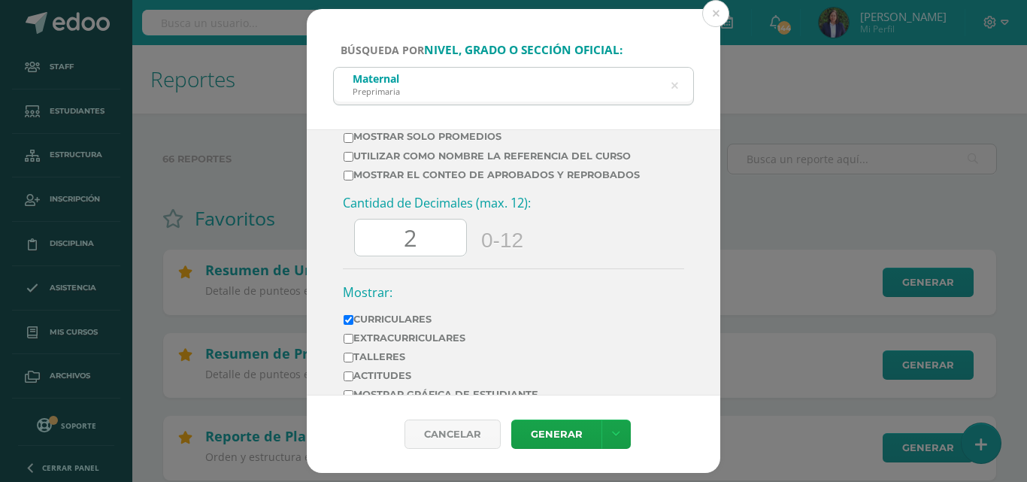
click at [419, 251] on input "2" at bounding box center [410, 237] width 111 height 37
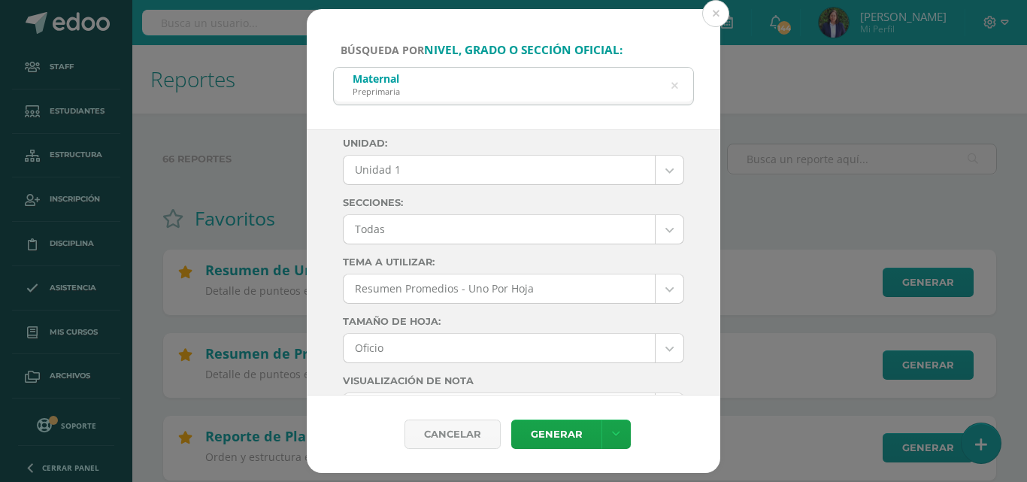
scroll to position [0, 0]
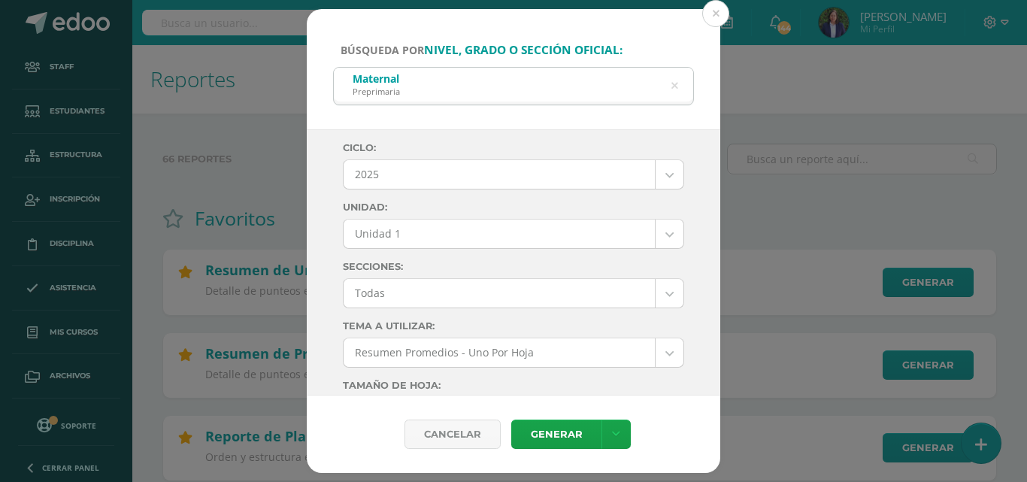
type input "0"
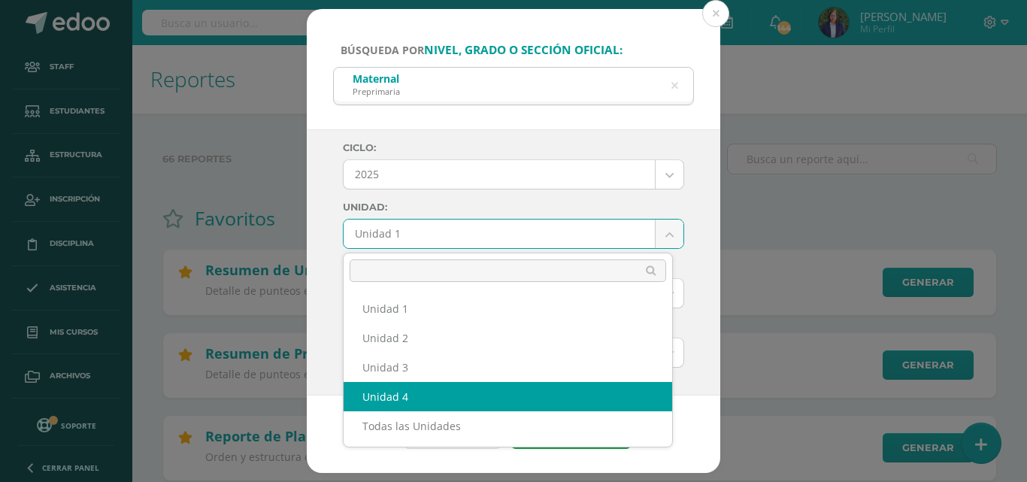
select select "Unidad 4"
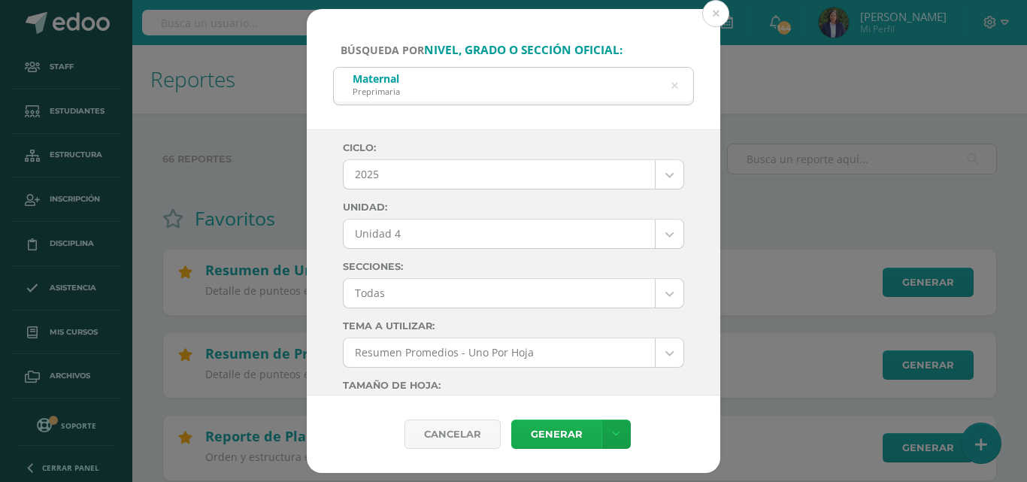
click at [554, 429] on link "Generar" at bounding box center [556, 433] width 90 height 29
click at [673, 83] on icon at bounding box center [674, 86] width 32 height 32
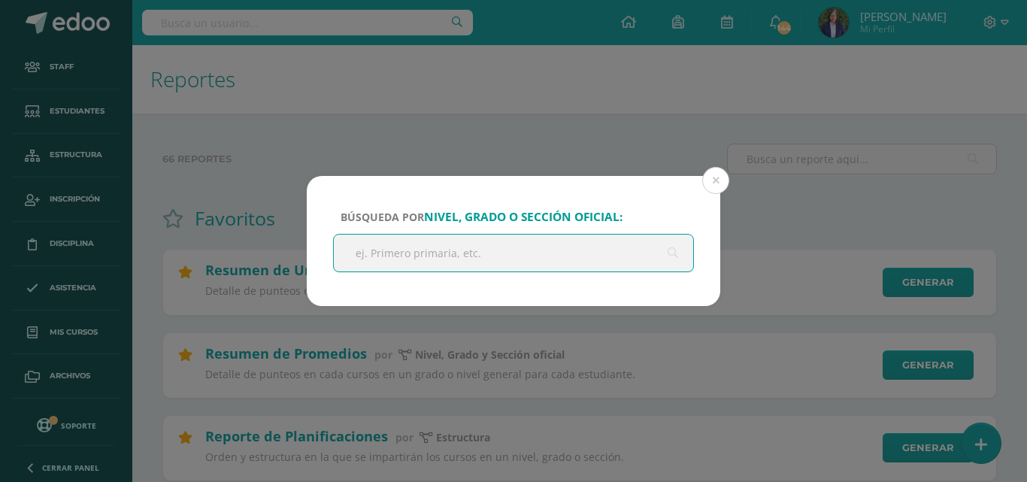
click at [388, 253] on input "text" at bounding box center [513, 252] width 359 height 37
click at [719, 179] on button at bounding box center [715, 180] width 27 height 27
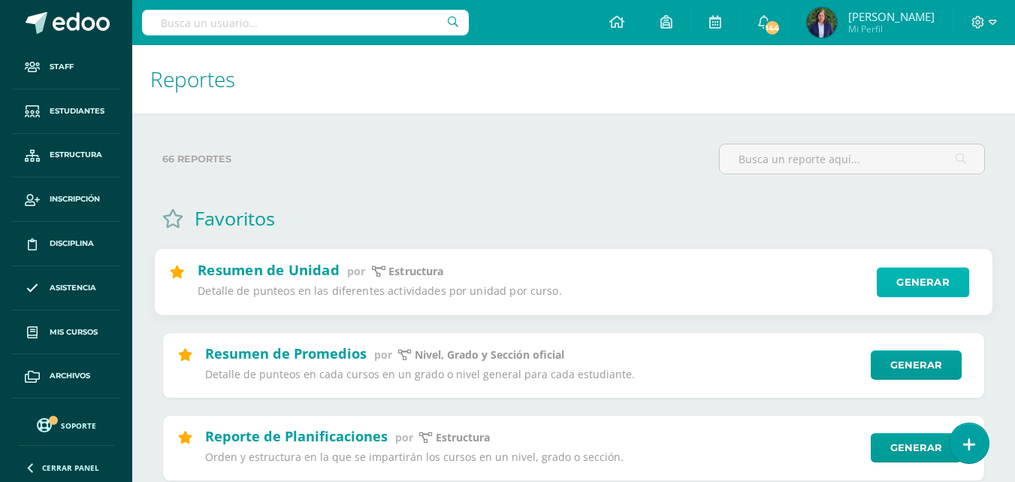
click at [918, 281] on link "Generar" at bounding box center [923, 283] width 92 height 30
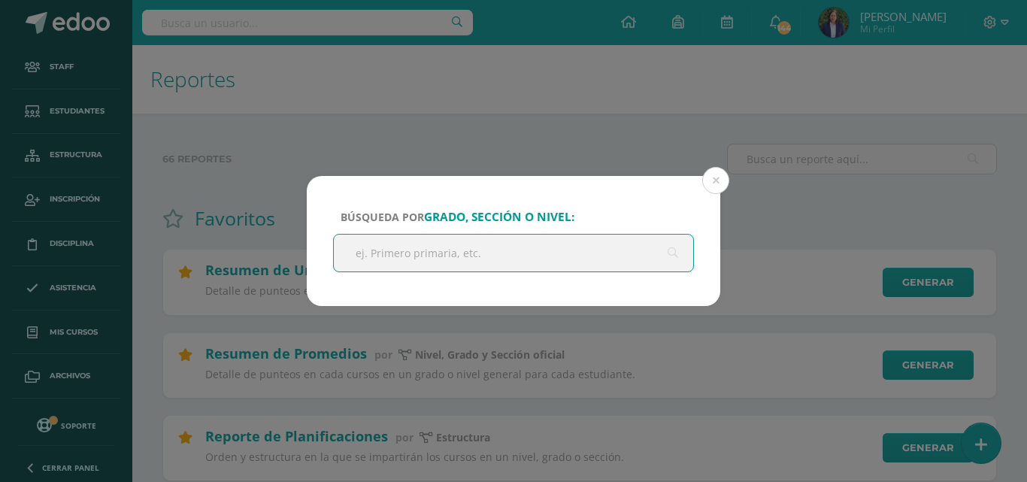
click at [431, 254] on input "text" at bounding box center [513, 252] width 359 height 37
type input "preparatoria"
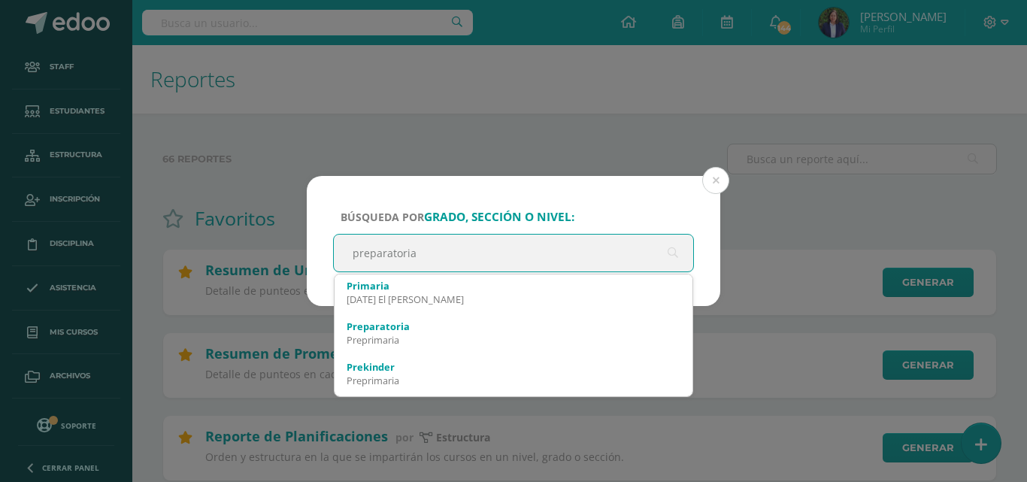
scroll to position [174, 0]
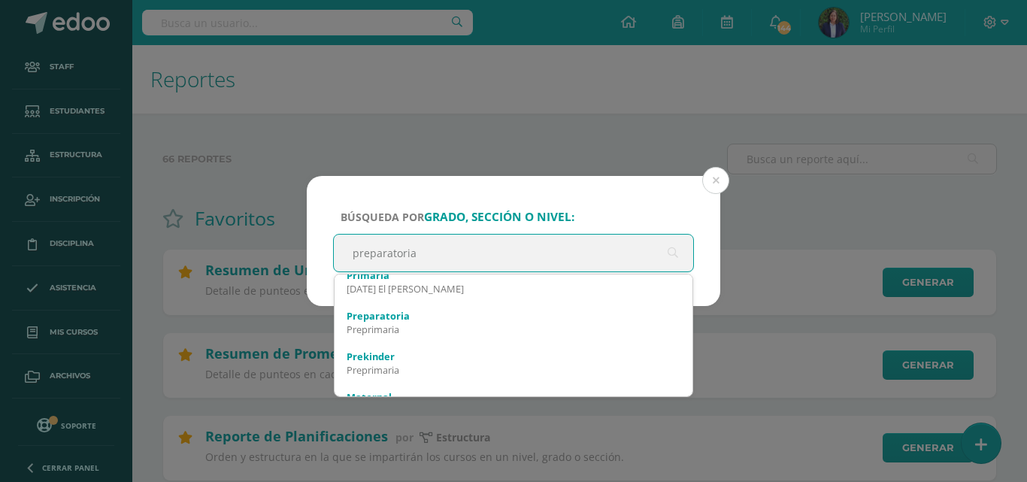
click at [409, 328] on div "Preprimaria" at bounding box center [513, 329] width 334 height 14
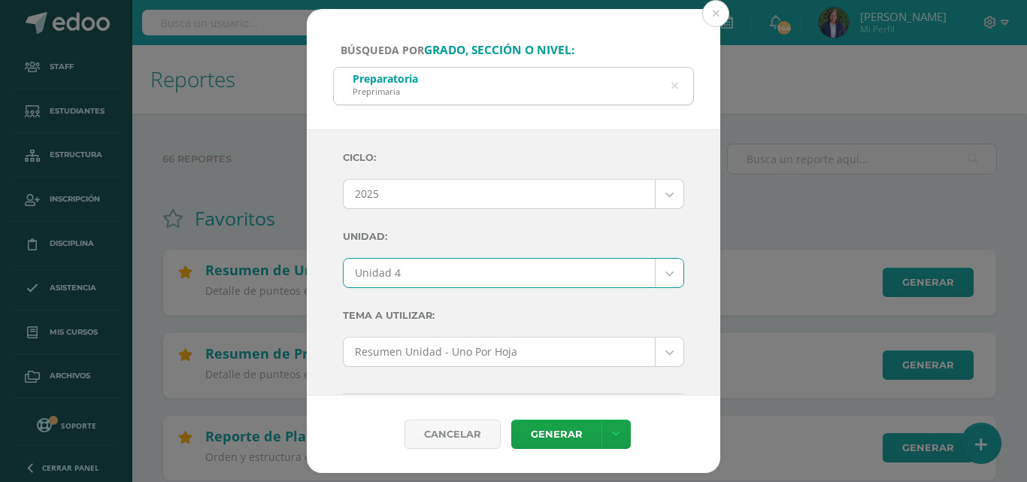
select select "Unidad 4"
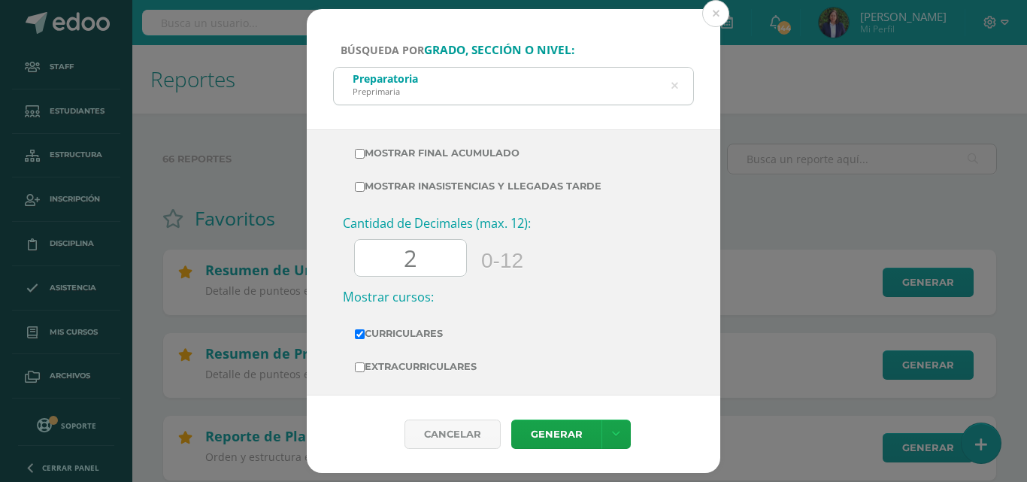
scroll to position [520, 0]
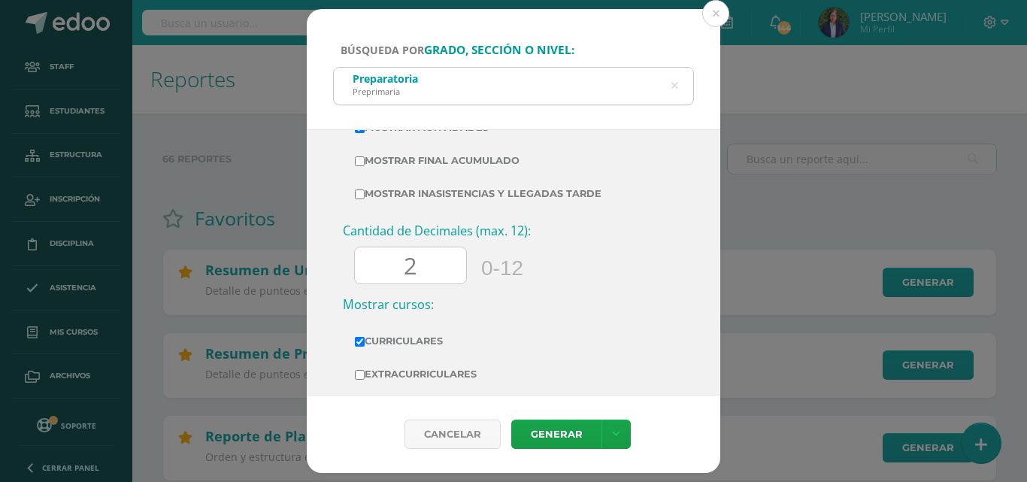
click at [422, 264] on input "2" at bounding box center [410, 265] width 111 height 37
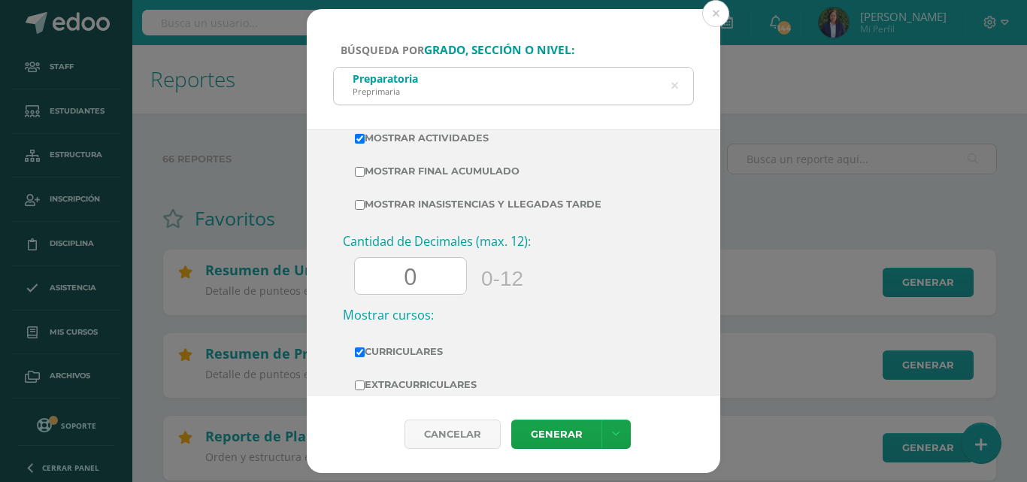
scroll to position [573, 0]
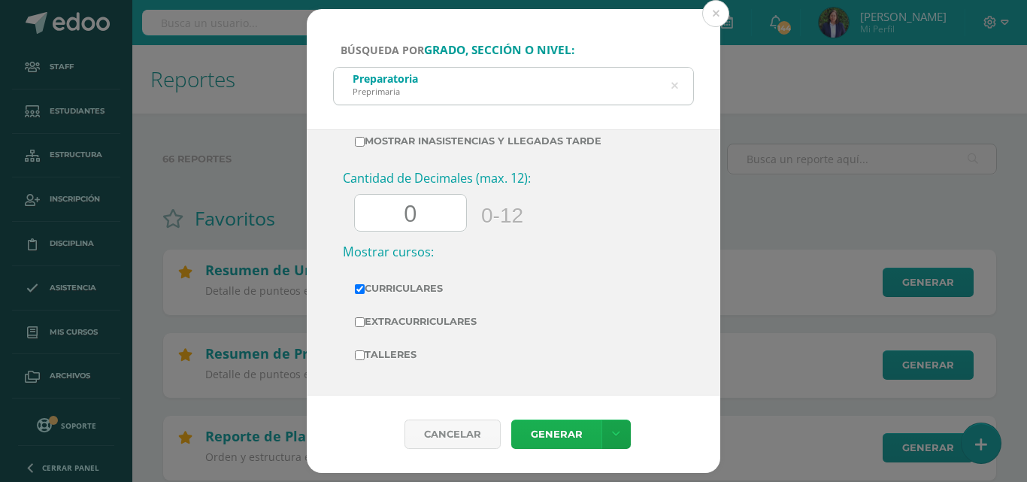
type input "0"
click at [556, 430] on link "Generar" at bounding box center [556, 433] width 90 height 29
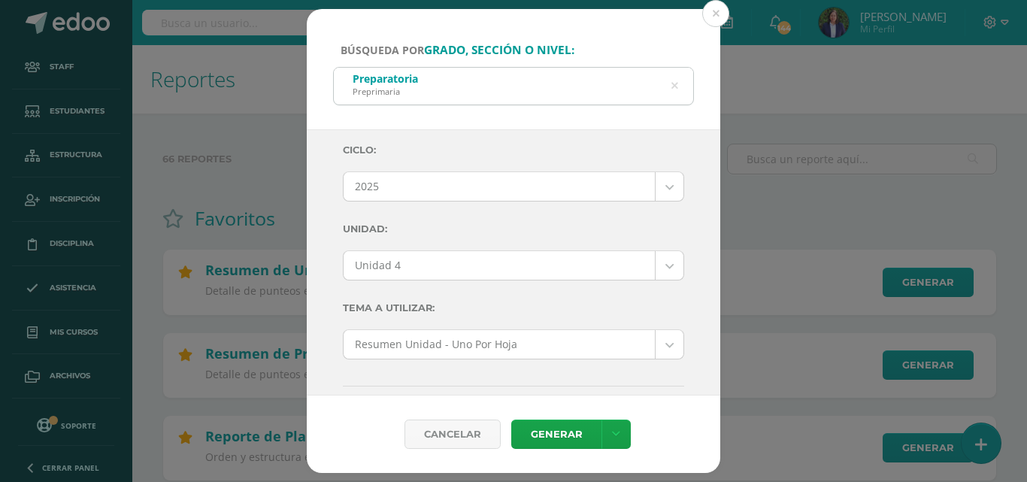
scroll to position [0, 0]
click at [441, 79] on div "Preparatoria Preprimaria" at bounding box center [513, 85] width 359 height 34
click at [672, 86] on icon at bounding box center [674, 86] width 38 height 7
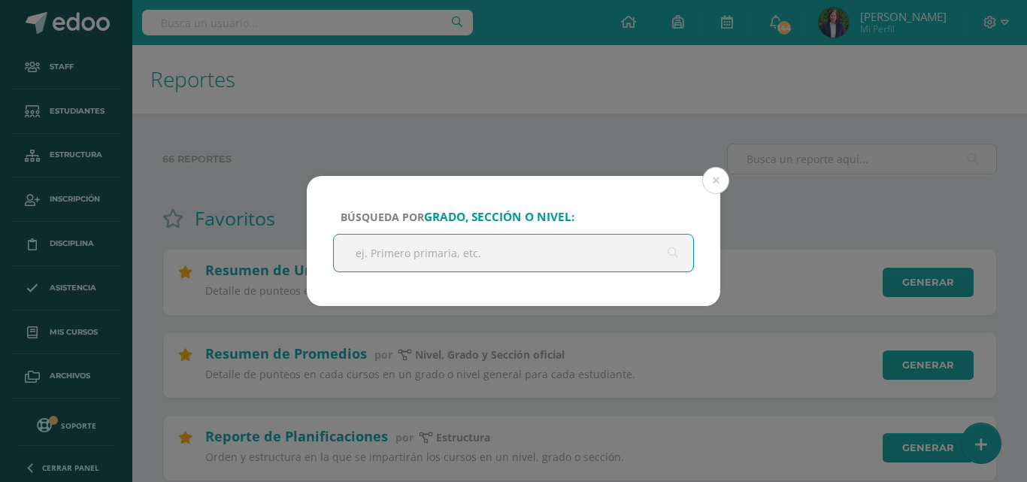
click at [368, 253] on input "text" at bounding box center [513, 252] width 359 height 37
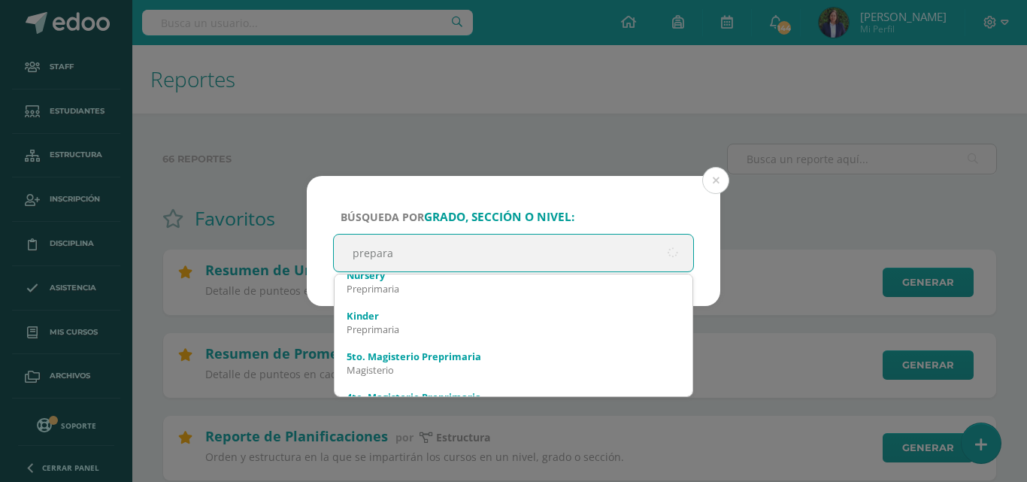
type input "preparat"
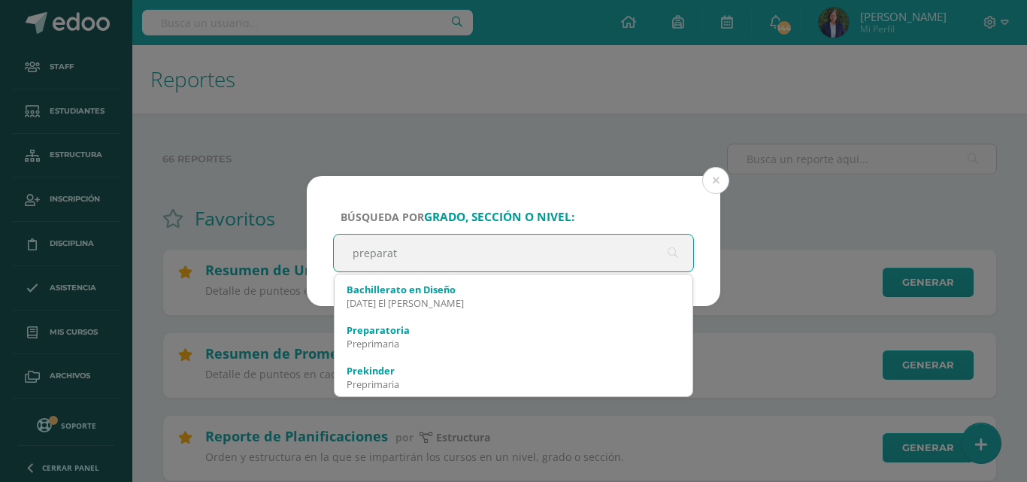
scroll to position [116, 0]
click at [401, 342] on div "Preprimaria" at bounding box center [513, 347] width 334 height 14
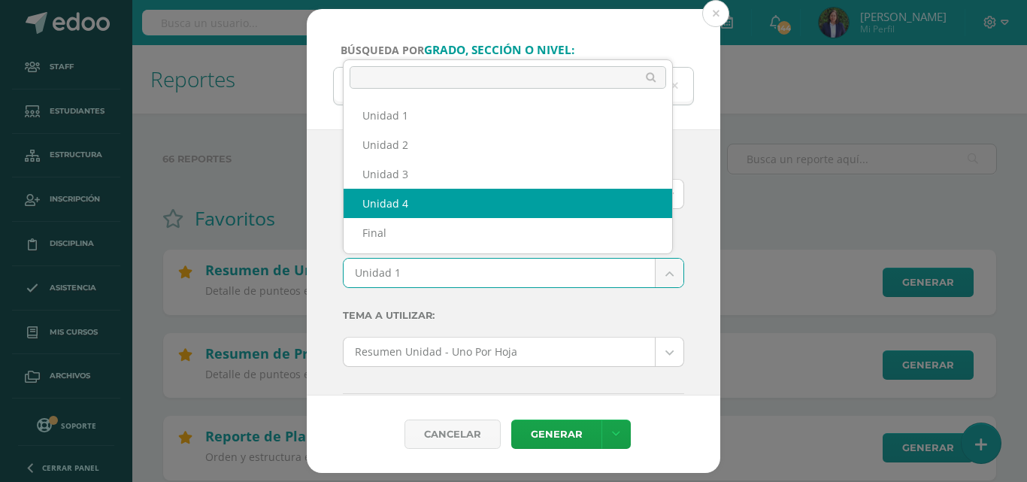
select select "Unidad 4"
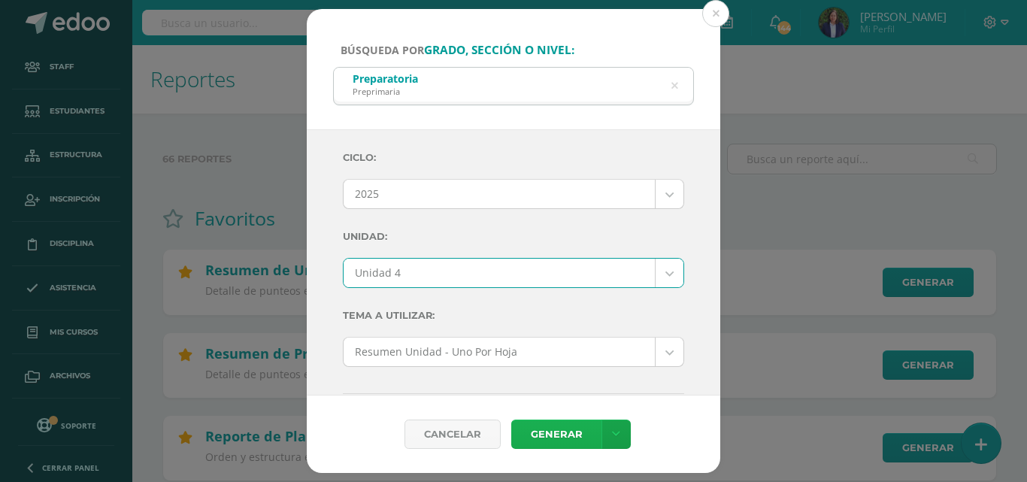
click at [547, 434] on link "Generar" at bounding box center [556, 433] width 90 height 29
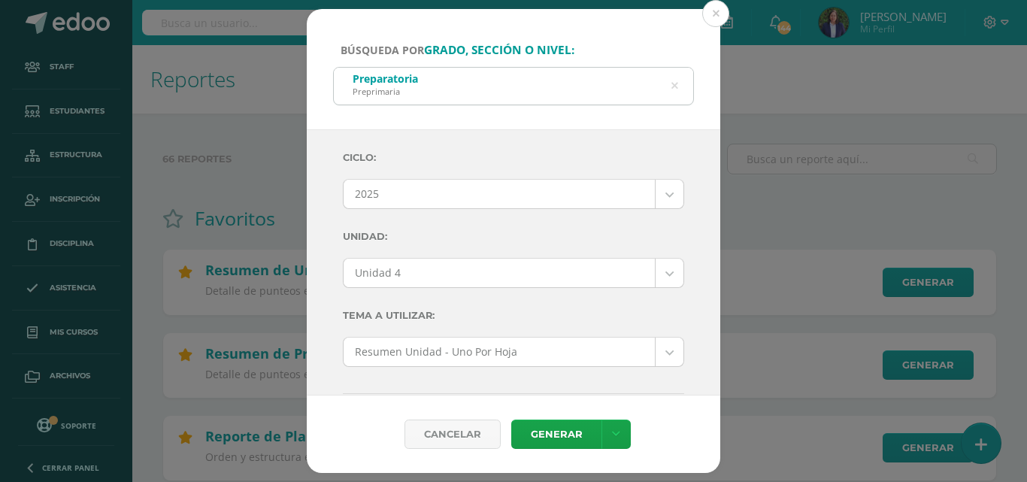
click at [671, 85] on icon at bounding box center [674, 86] width 7 height 38
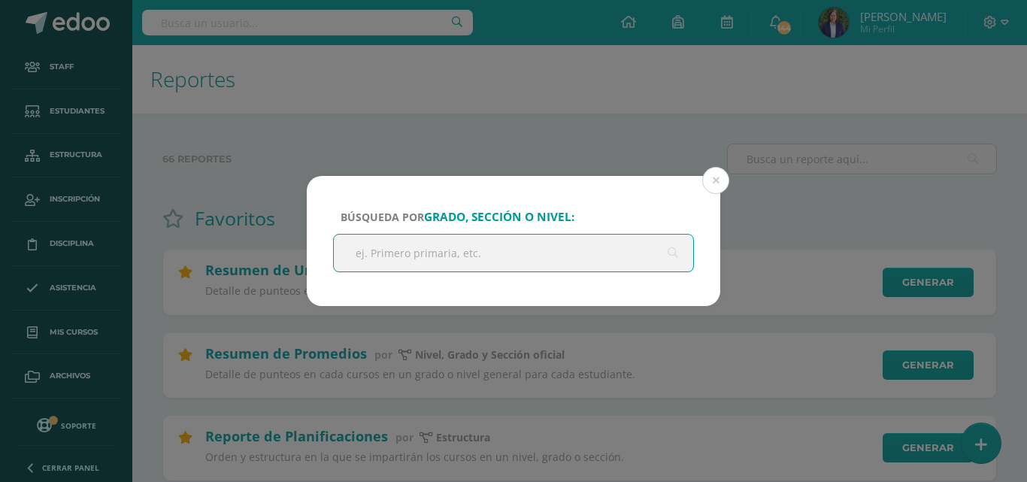
click at [374, 257] on input "text" at bounding box center [513, 252] width 359 height 37
type input "kinder"
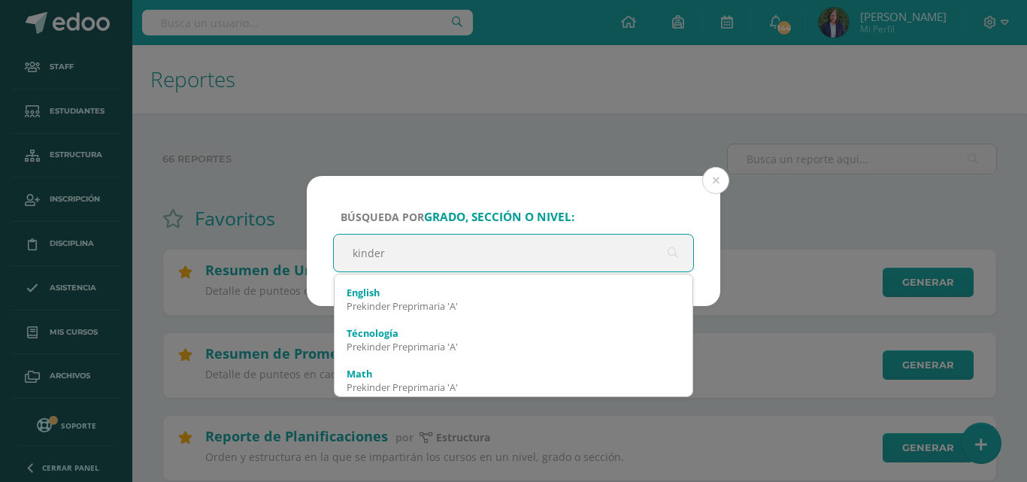
click at [528, 309] on div "Prekinder Preprimaria 'A'" at bounding box center [513, 306] width 334 height 14
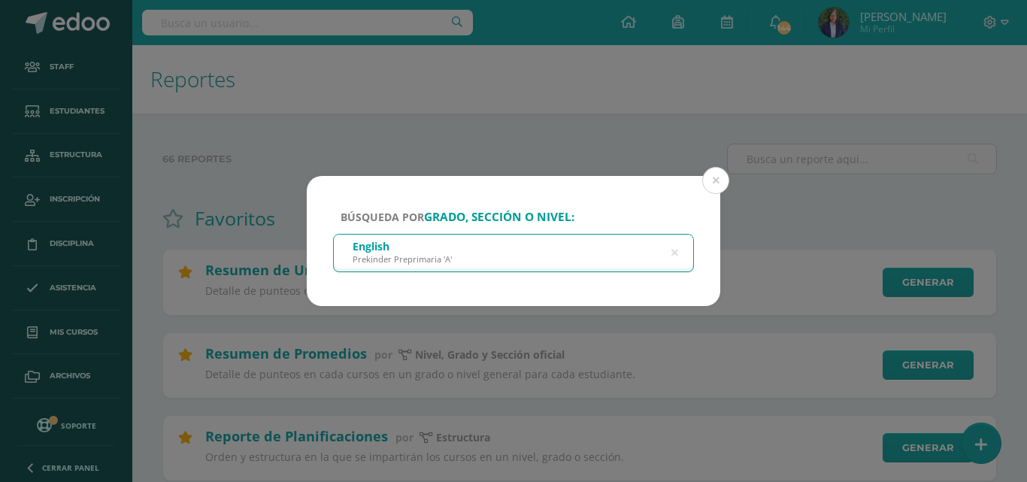
click at [674, 253] on icon at bounding box center [674, 253] width 32 height 32
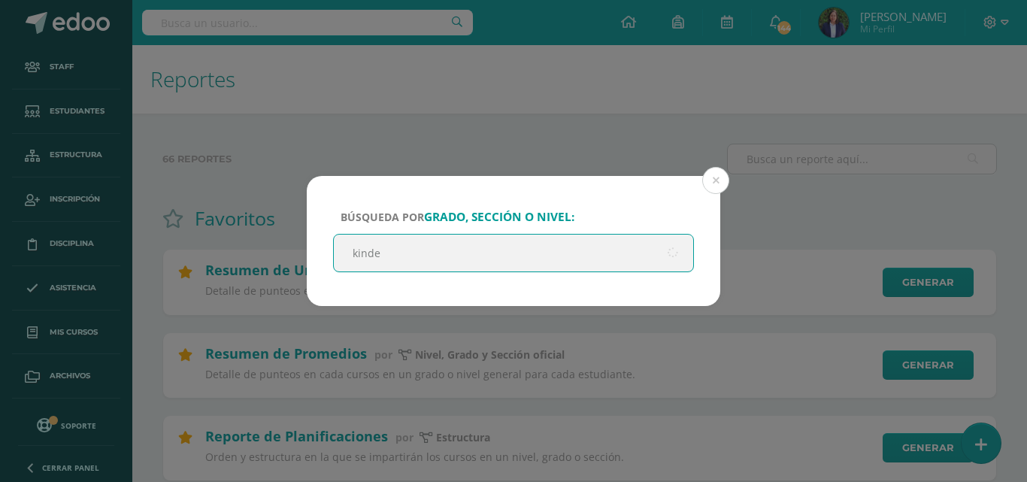
type input "kinder"
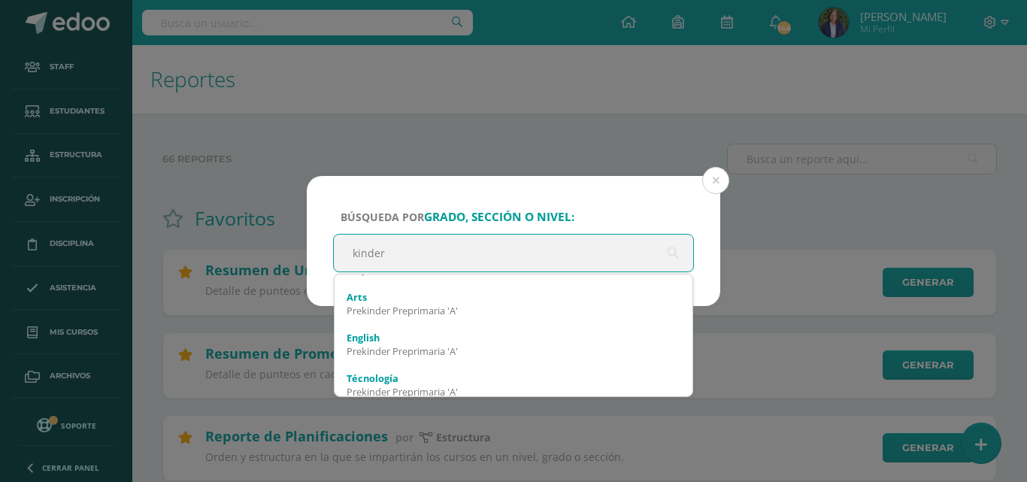
scroll to position [0, 0]
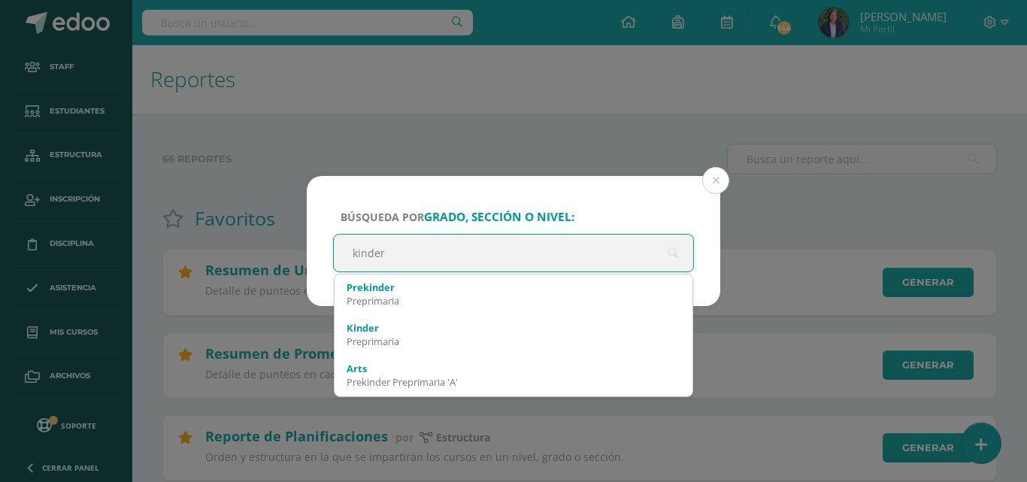
click at [433, 348] on div "Preprimaria" at bounding box center [513, 341] width 334 height 14
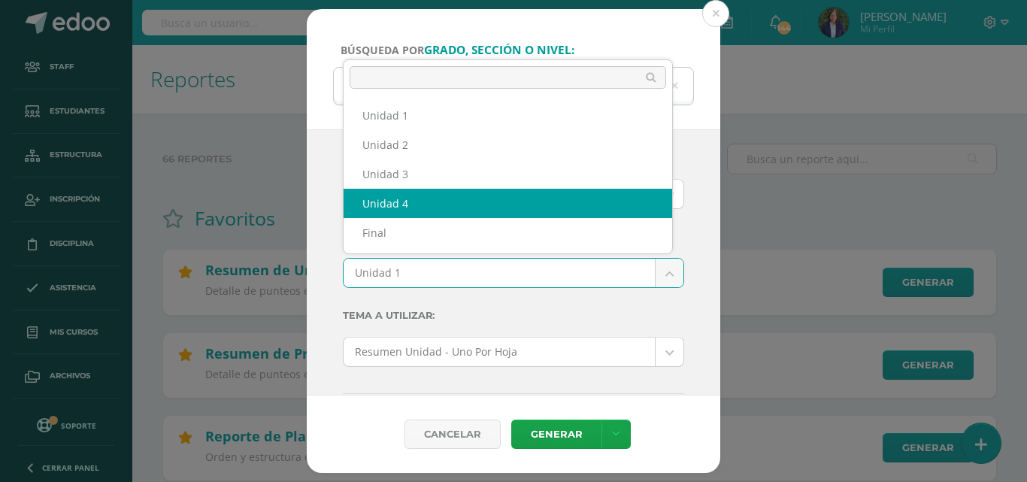
select select "Unidad 4"
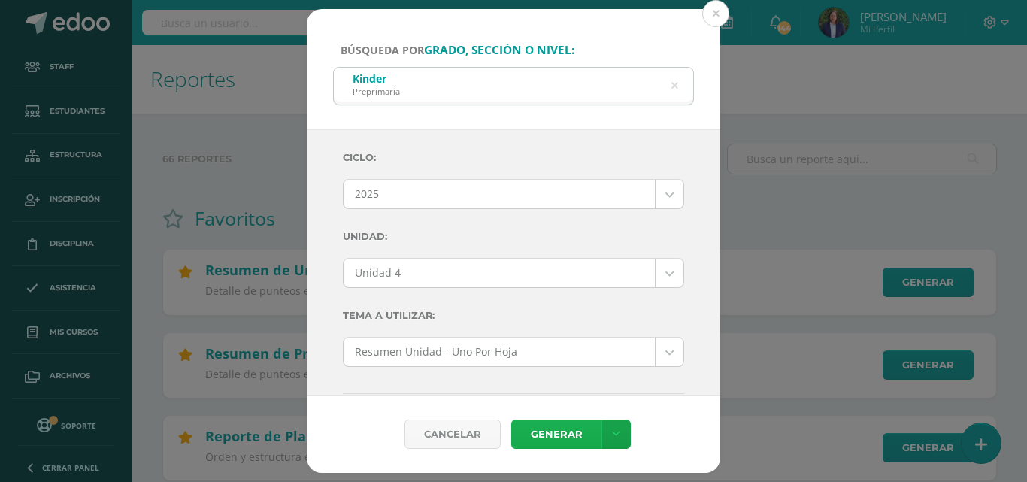
click at [549, 431] on link "Generar" at bounding box center [556, 433] width 90 height 29
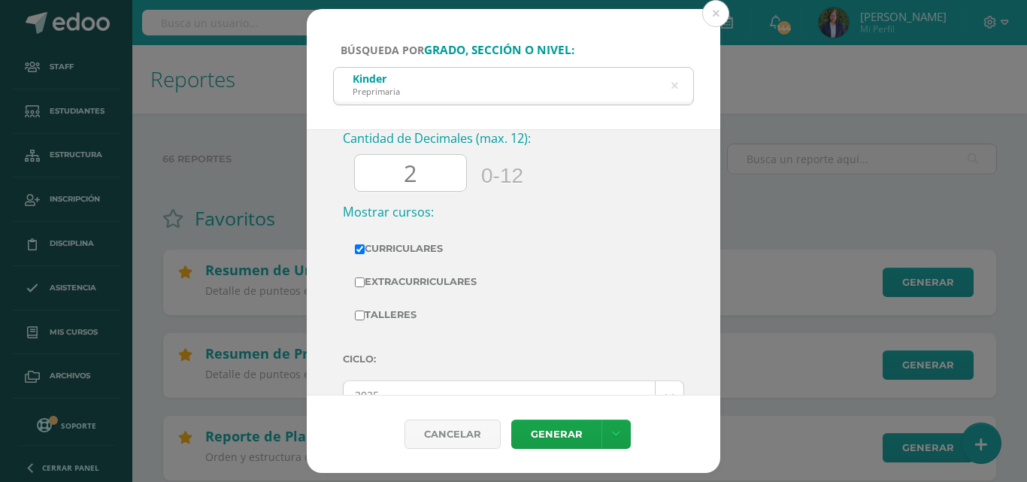
scroll to position [617, 0]
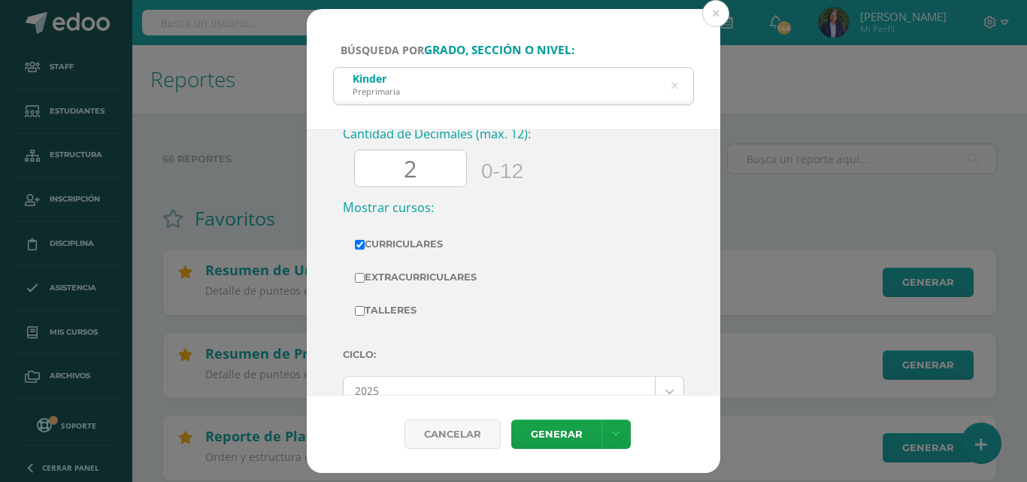
click at [420, 163] on input "2" at bounding box center [410, 168] width 111 height 37
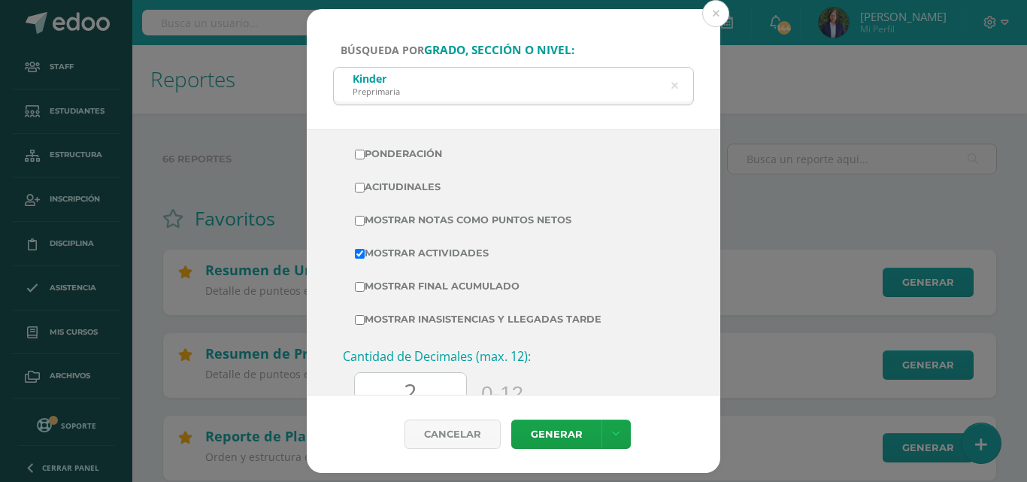
scroll to position [1387, 0]
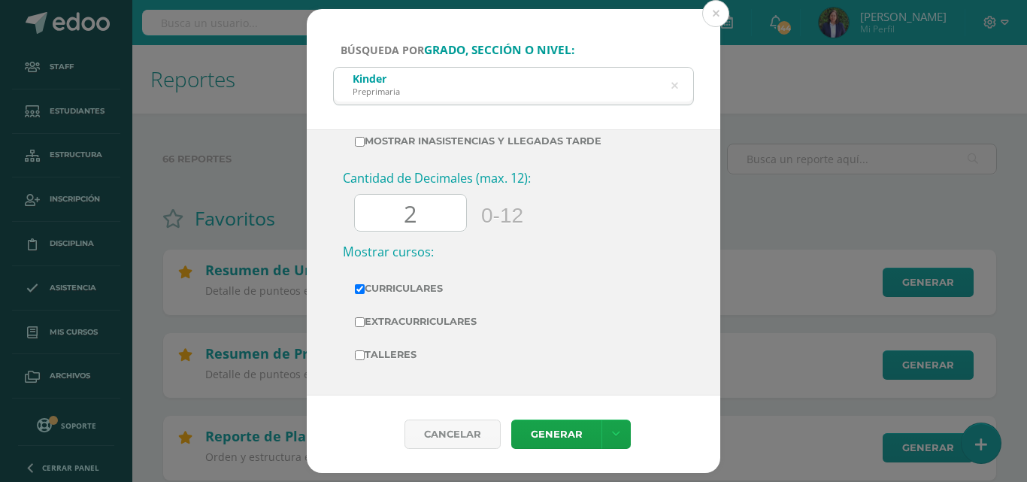
type input "0"
click at [422, 213] on input "2" at bounding box center [410, 213] width 111 height 37
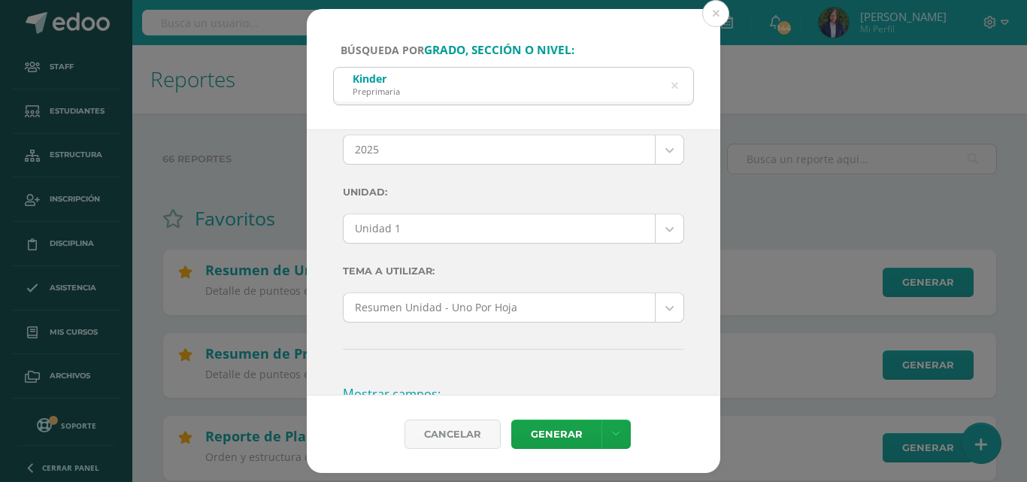
scroll to position [832, 0]
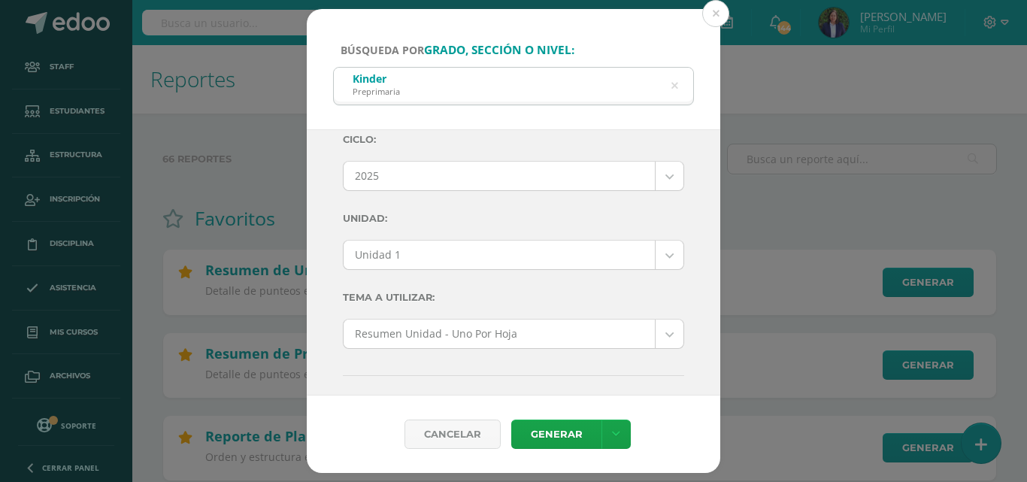
type input "0"
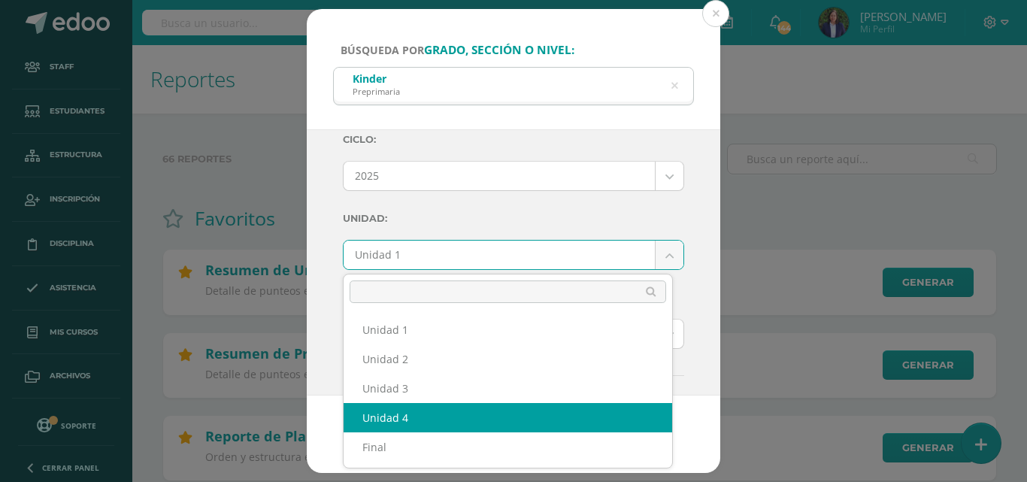
select select "Unidad 4"
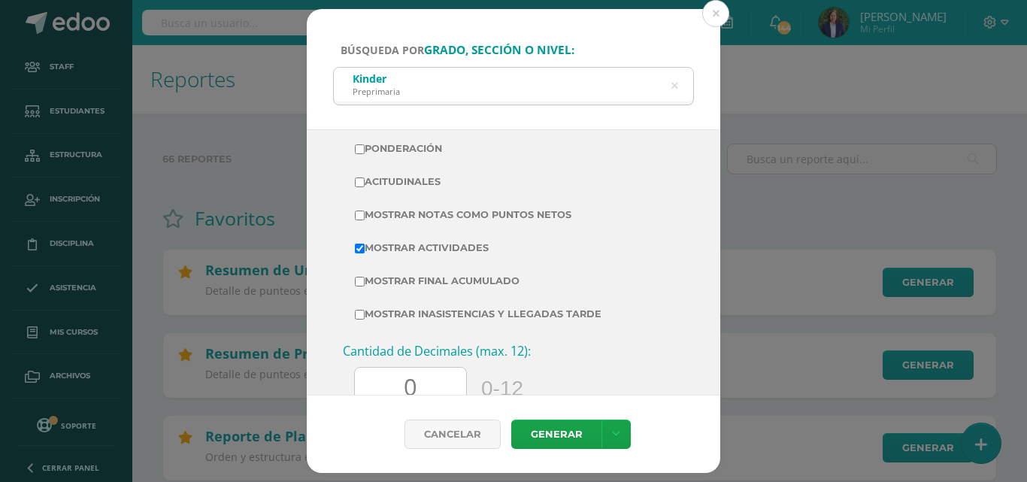
scroll to position [1387, 0]
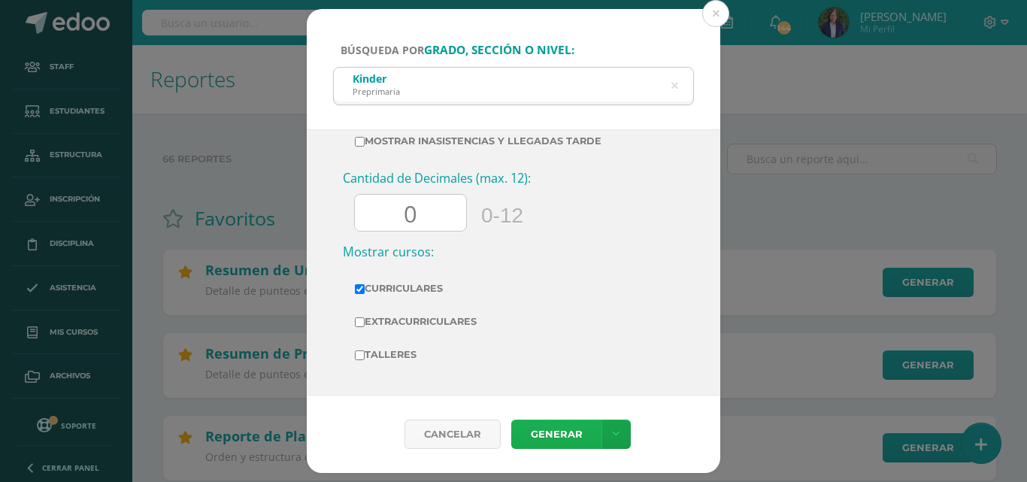
click at [557, 428] on link "Generar" at bounding box center [556, 433] width 90 height 29
click at [716, 7] on button at bounding box center [715, 13] width 27 height 27
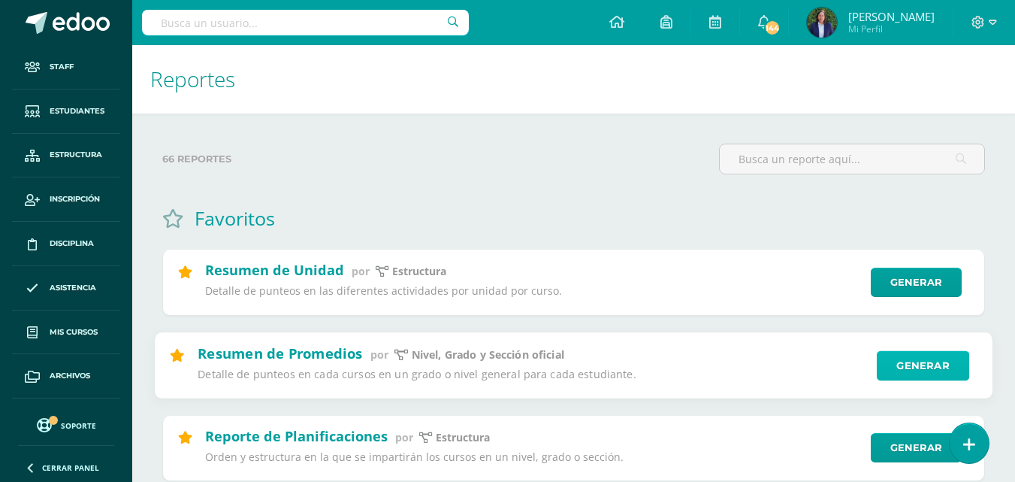
click at [919, 368] on link "Generar" at bounding box center [923, 365] width 92 height 30
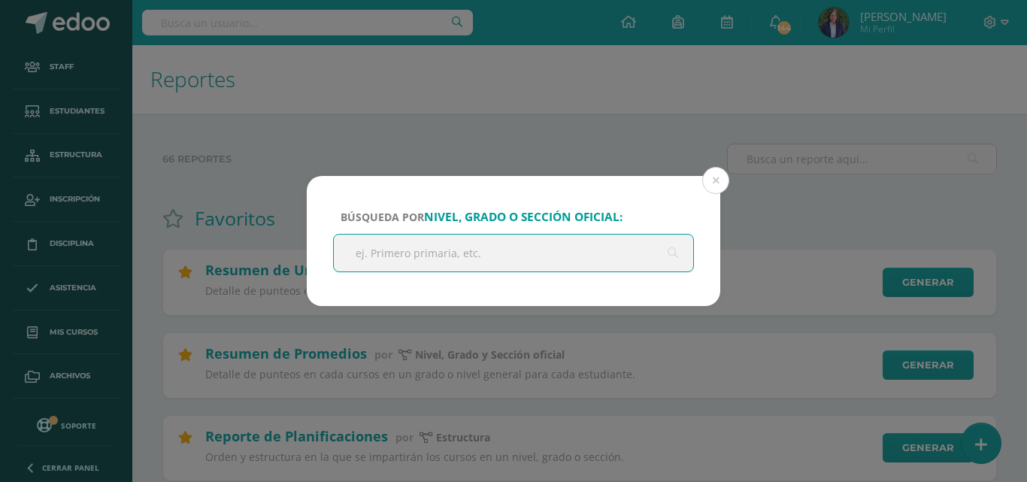
click at [449, 257] on input "text" at bounding box center [513, 252] width 359 height 37
type input "pre kinder"
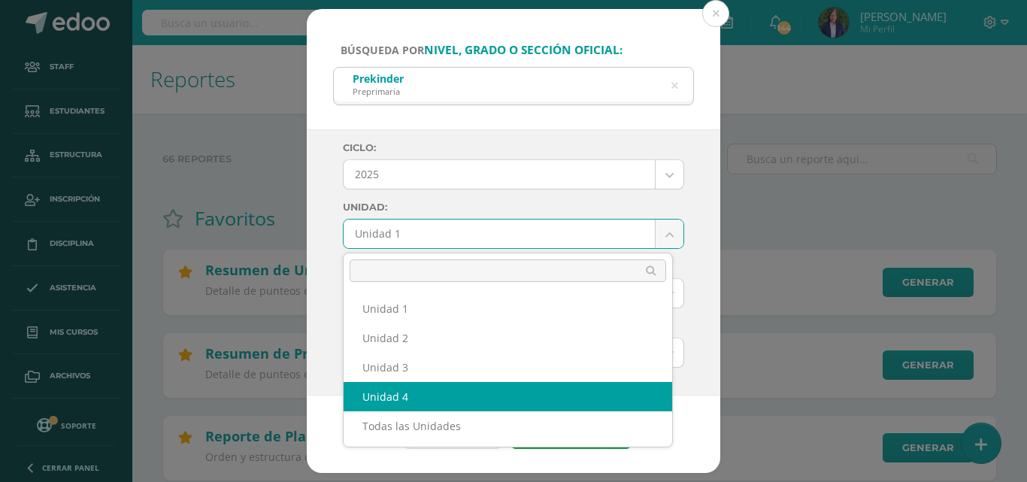
select select "Unidad 4"
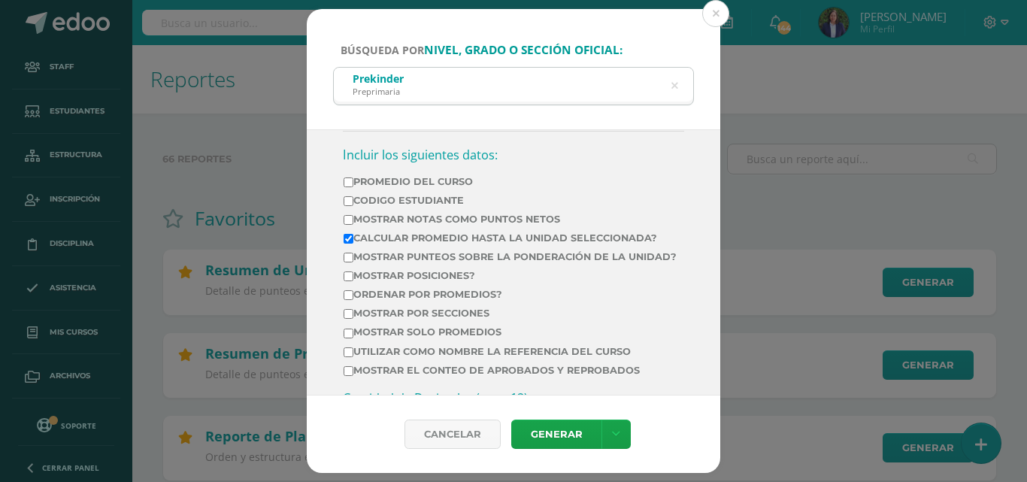
scroll to position [539, 0]
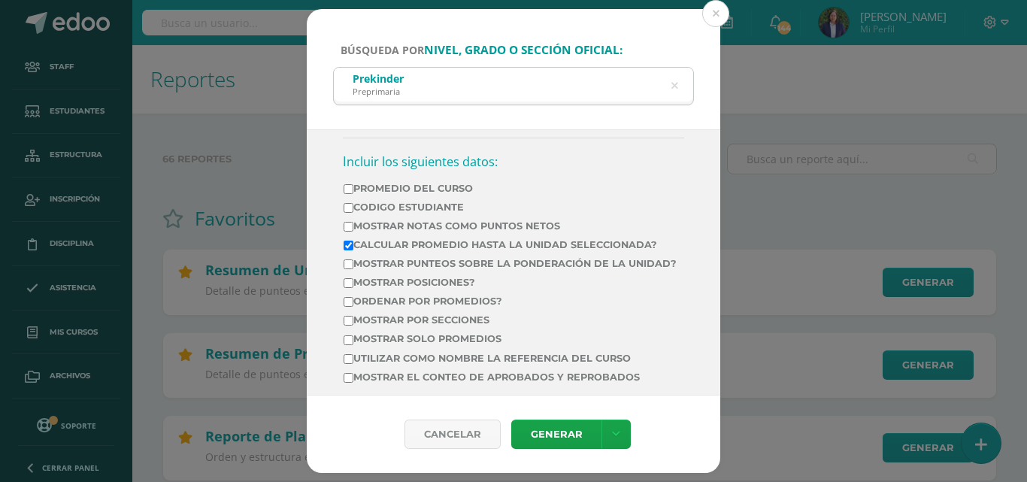
click at [349, 189] on input "Promedio del Curso" at bounding box center [348, 189] width 10 height 10
checkbox input "true"
click at [347, 225] on input "Mostrar Notas Como Puntos Netos" at bounding box center [348, 227] width 10 height 10
checkbox input "true"
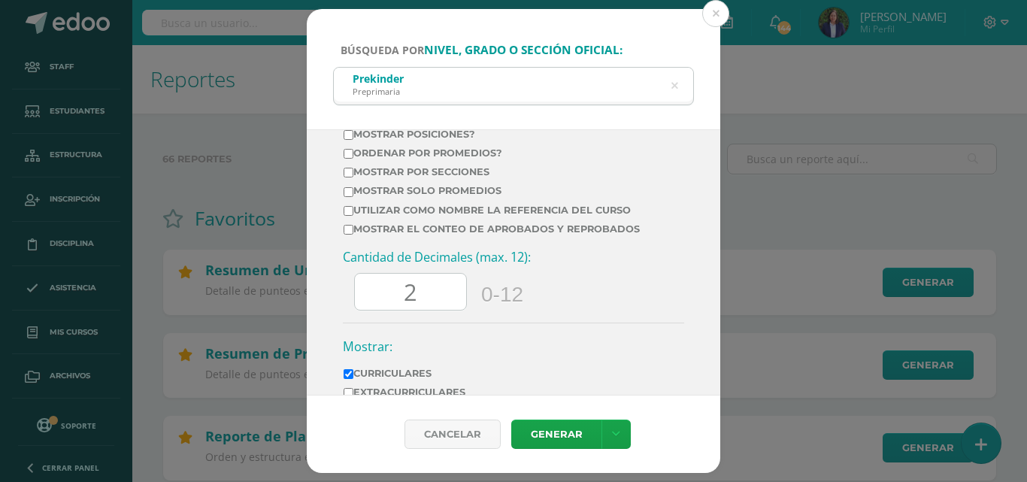
scroll to position [694, 0]
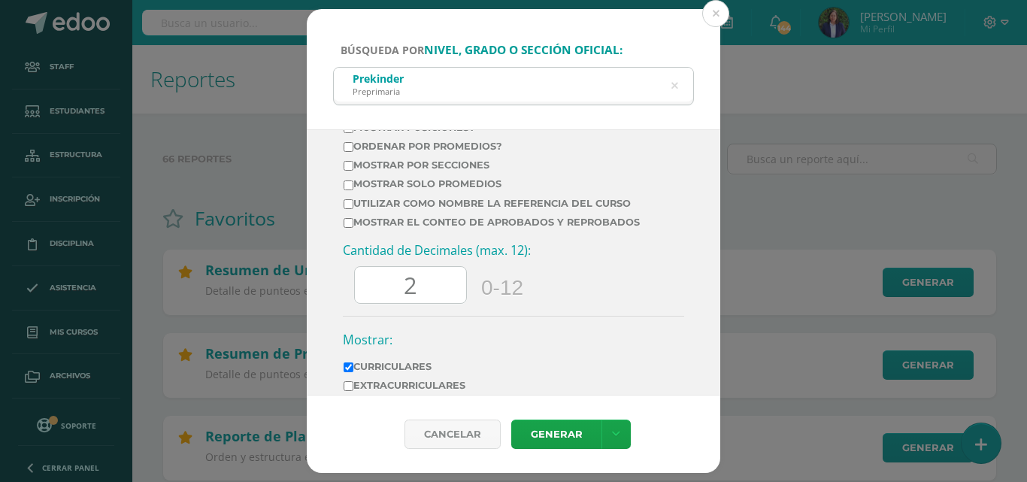
click at [424, 293] on input "2" at bounding box center [410, 285] width 111 height 37
type input "0"
click at [556, 431] on link "Generar" at bounding box center [556, 433] width 90 height 29
click at [713, 8] on button at bounding box center [715, 13] width 27 height 27
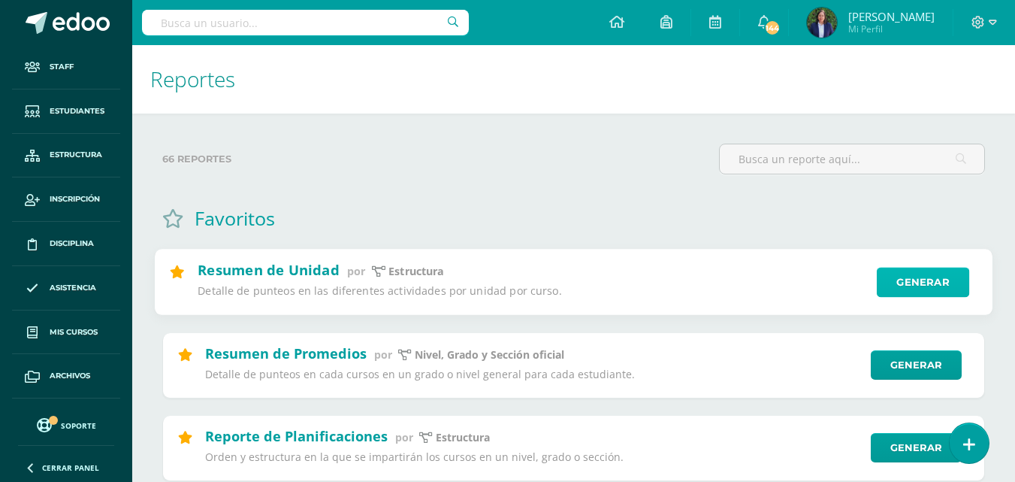
click at [918, 276] on link "Generar" at bounding box center [923, 283] width 92 height 30
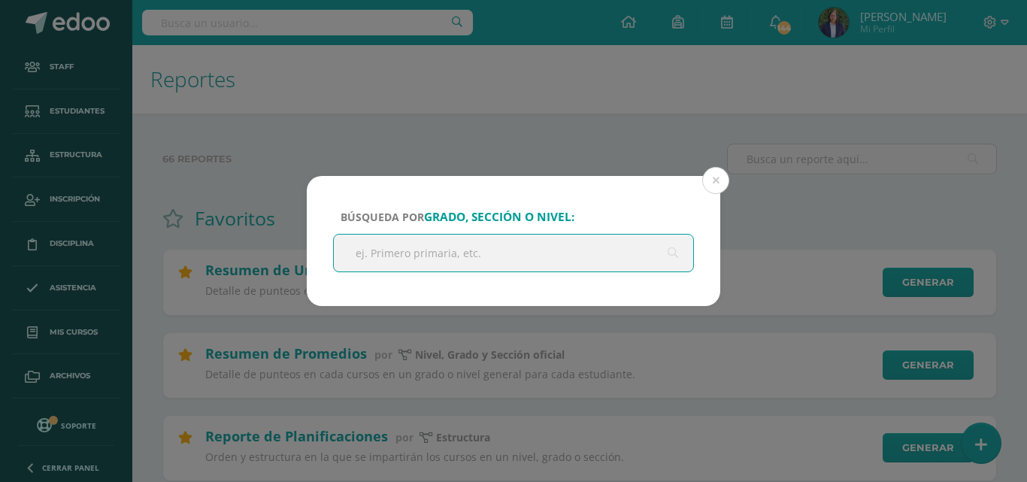
click at [519, 252] on input "text" at bounding box center [513, 252] width 359 height 37
type input "prekinder"
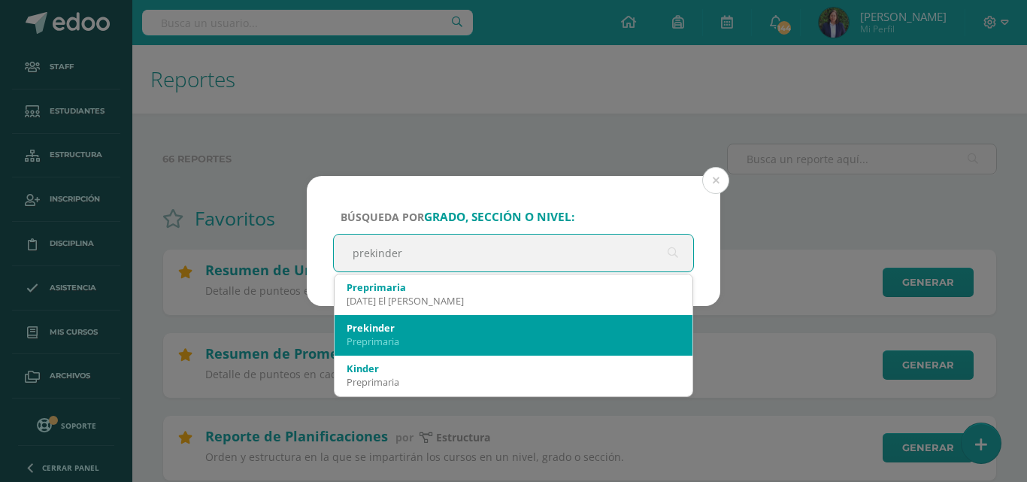
click at [434, 326] on div "Prekinder" at bounding box center [513, 328] width 334 height 14
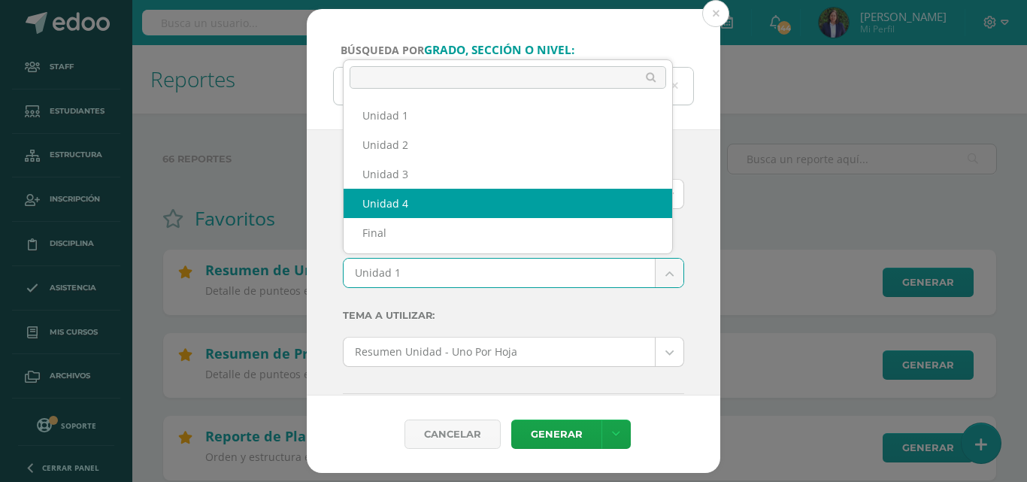
select select "Unidad 4"
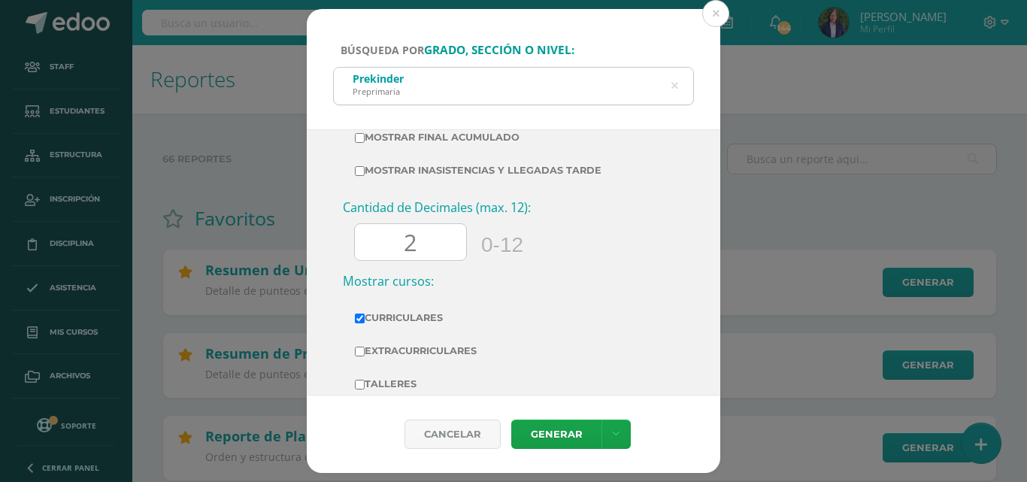
scroll to position [549, 0]
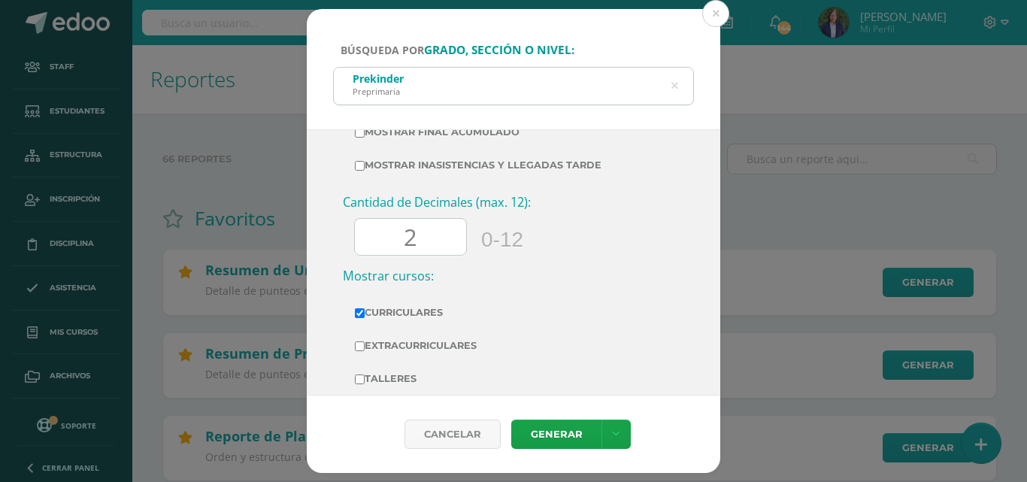
click at [418, 233] on input "2" at bounding box center [410, 237] width 111 height 37
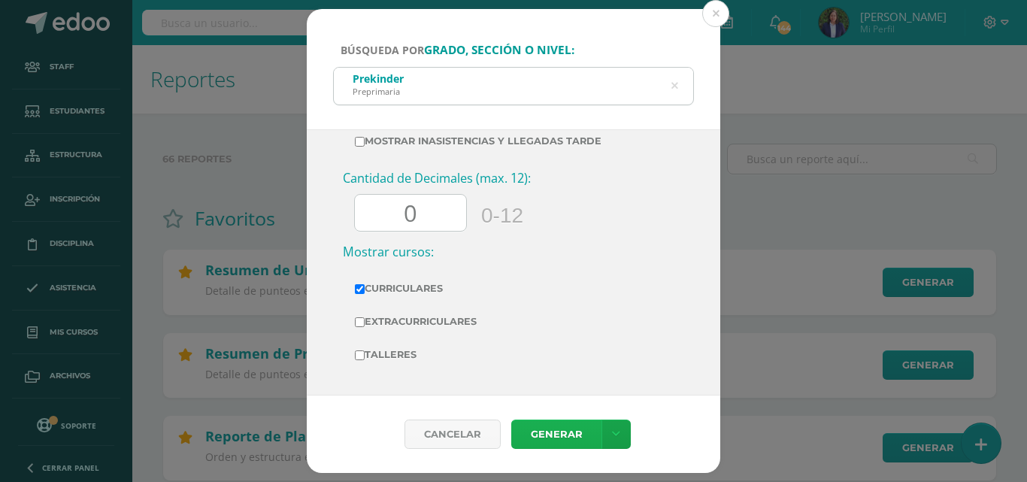
type input "0"
click at [549, 435] on link "Generar" at bounding box center [556, 433] width 90 height 29
click at [624, 83] on div "Prekinder Preprimaria" at bounding box center [513, 85] width 359 height 34
click at [675, 84] on icon at bounding box center [674, 86] width 32 height 32
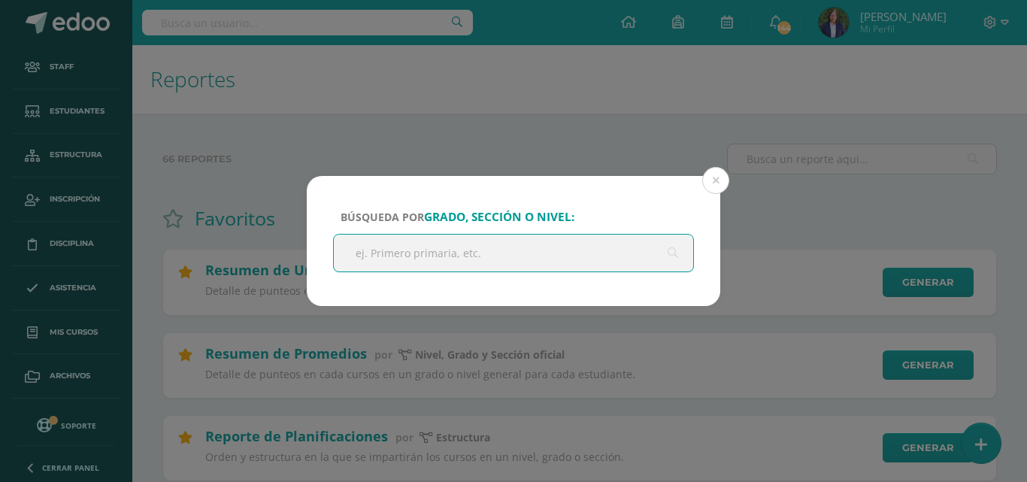
click at [393, 250] on input "text" at bounding box center [513, 252] width 359 height 37
type input "nursery"
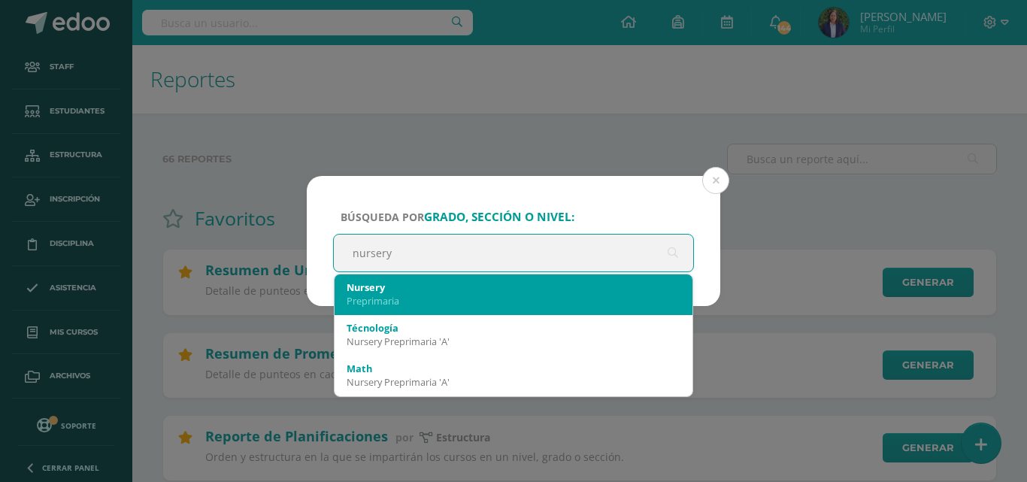
click at [399, 289] on div "Nursery" at bounding box center [513, 287] width 334 height 14
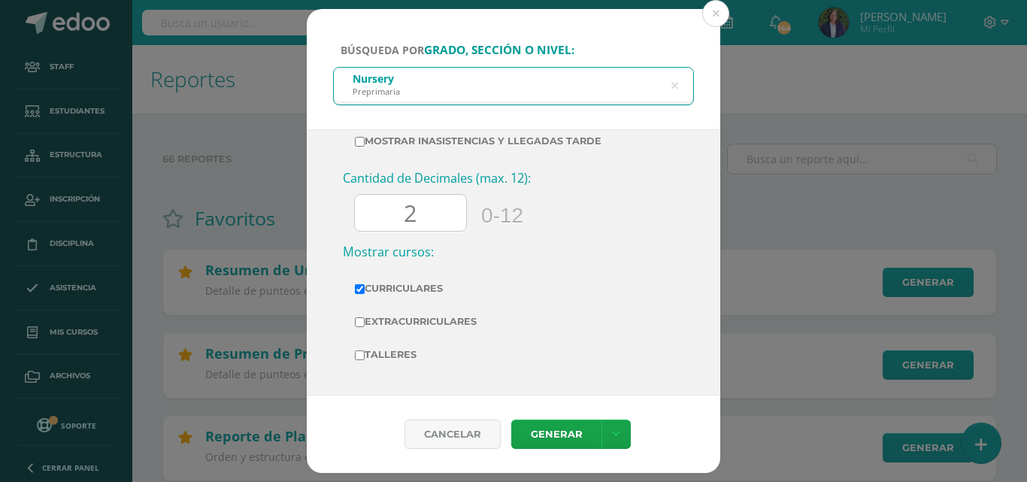
click at [432, 217] on input "2" at bounding box center [410, 213] width 111 height 37
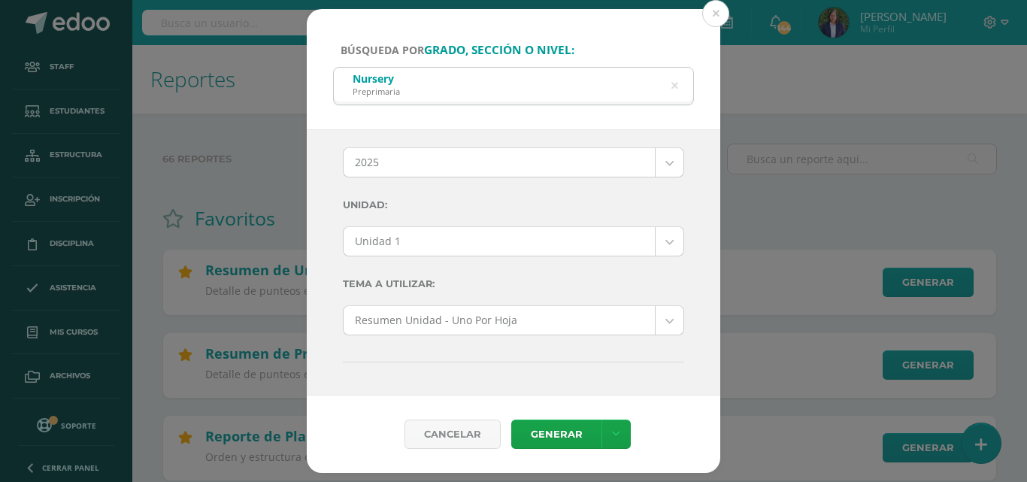
scroll to position [0, 0]
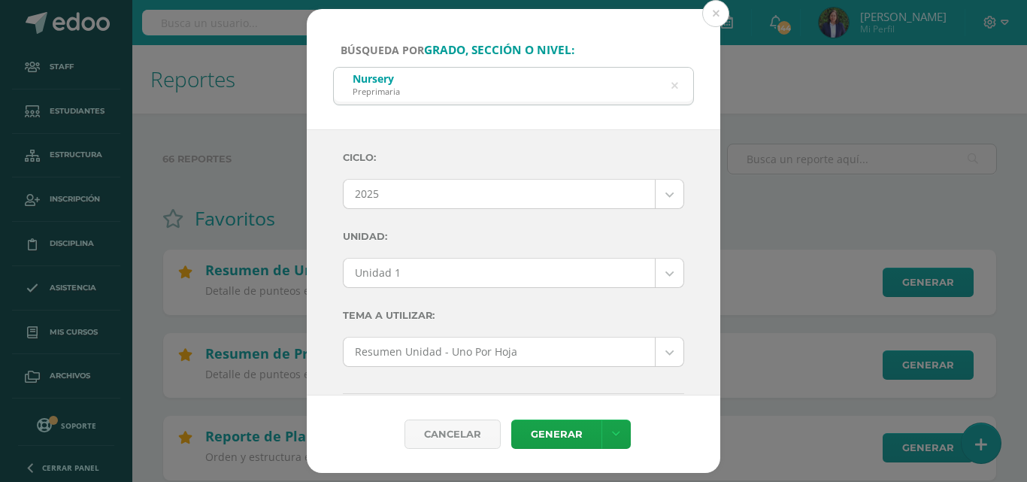
type input "0"
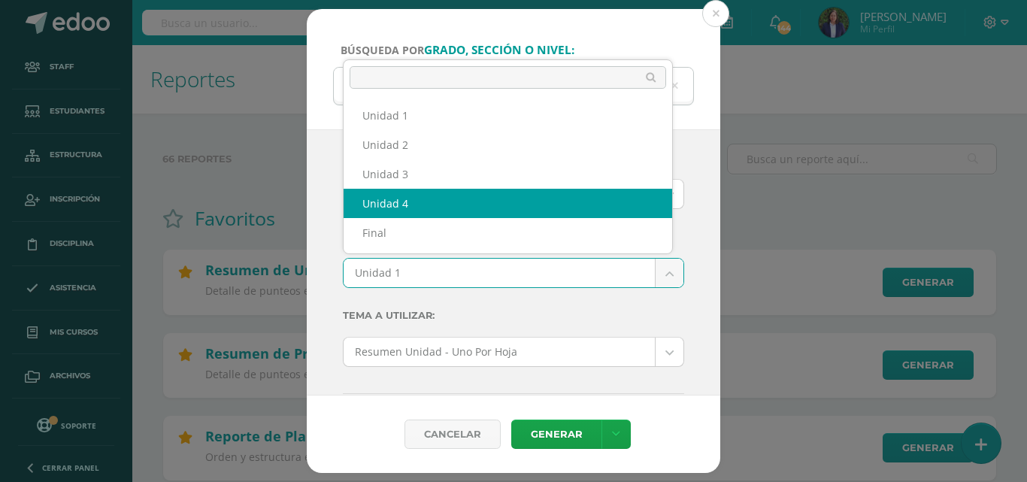
select select "Unidad 4"
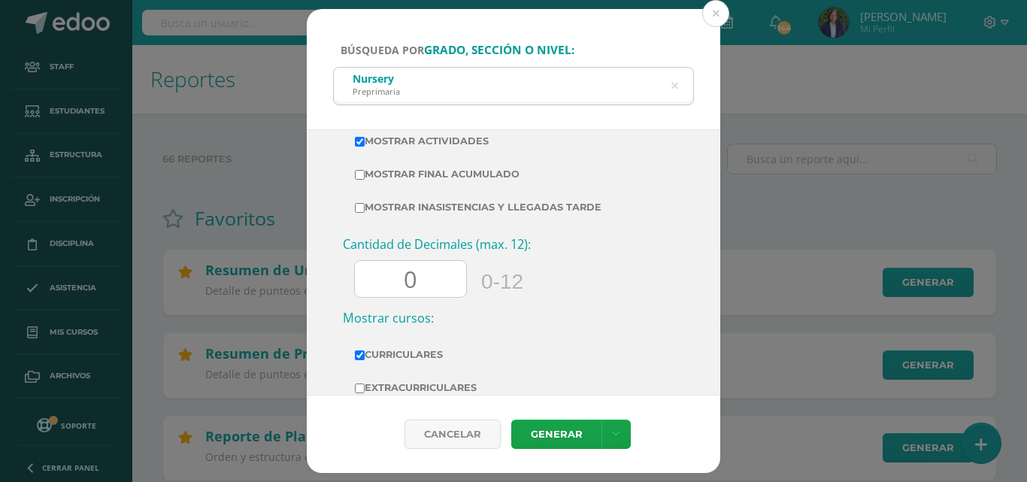
scroll to position [573, 0]
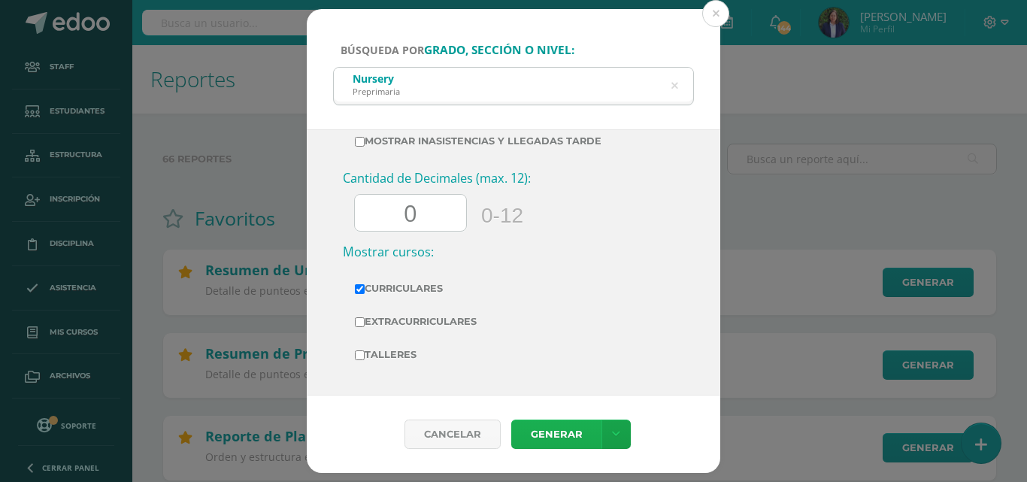
click at [549, 430] on link "Generar" at bounding box center [556, 433] width 90 height 29
click at [673, 81] on icon at bounding box center [674, 86] width 32 height 32
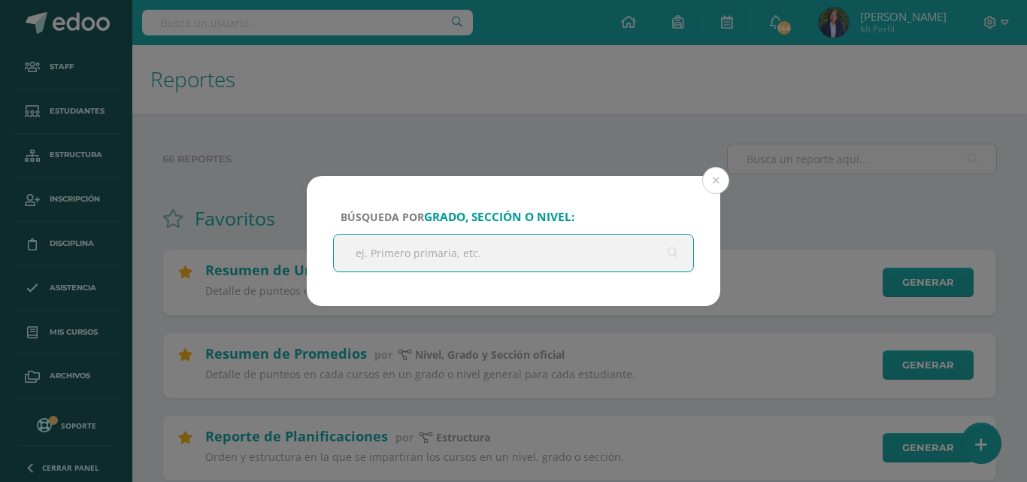
click at [422, 256] on input "text" at bounding box center [513, 252] width 359 height 37
type input "maternal"
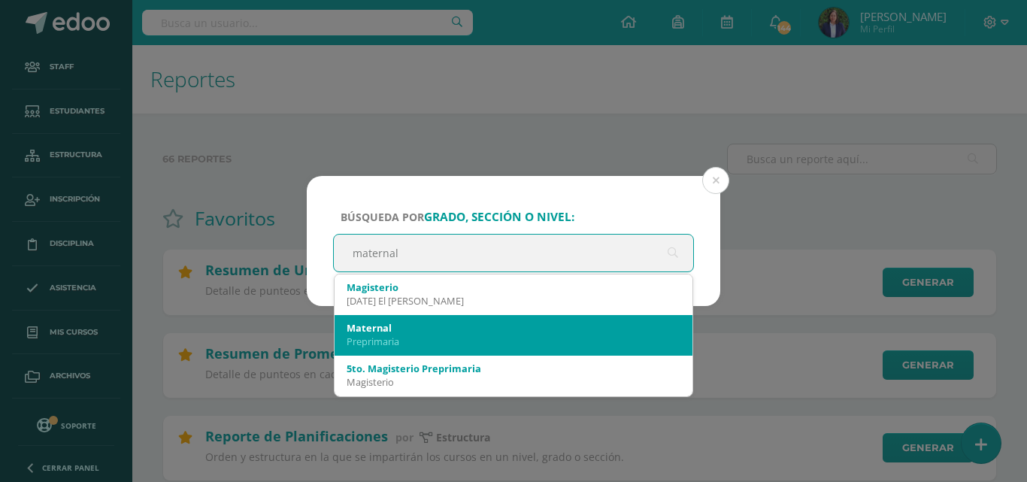
click at [373, 327] on div "Maternal" at bounding box center [513, 328] width 334 height 14
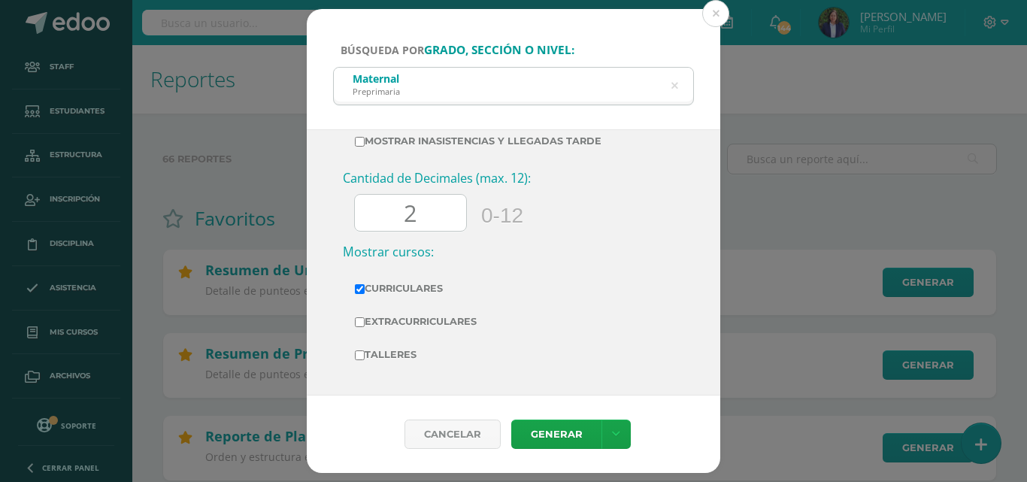
click at [425, 209] on input "2" at bounding box center [410, 213] width 111 height 37
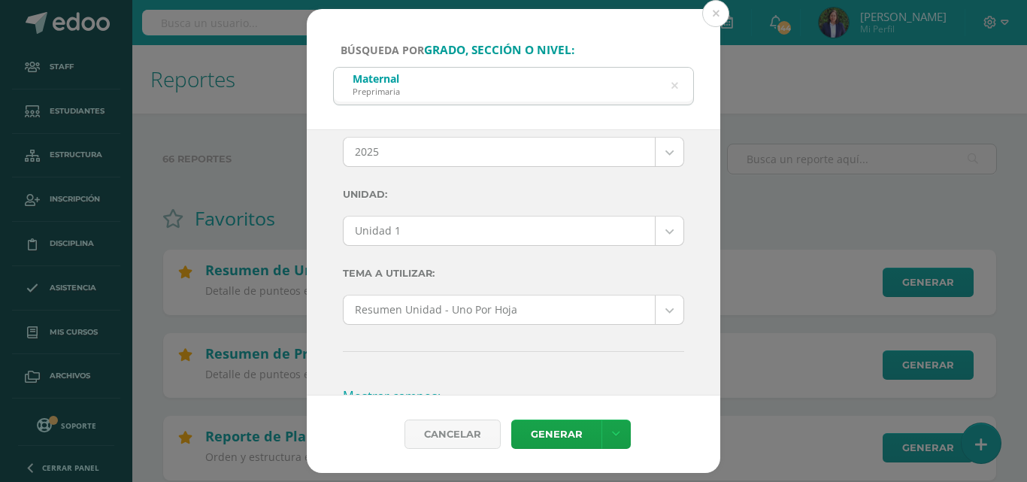
scroll to position [43, 0]
type input "0"
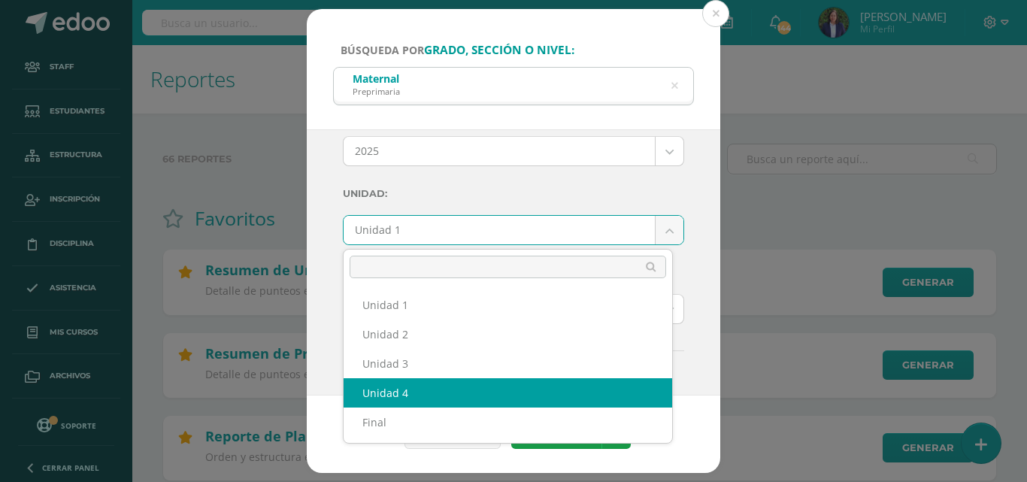
select select "Unidad 4"
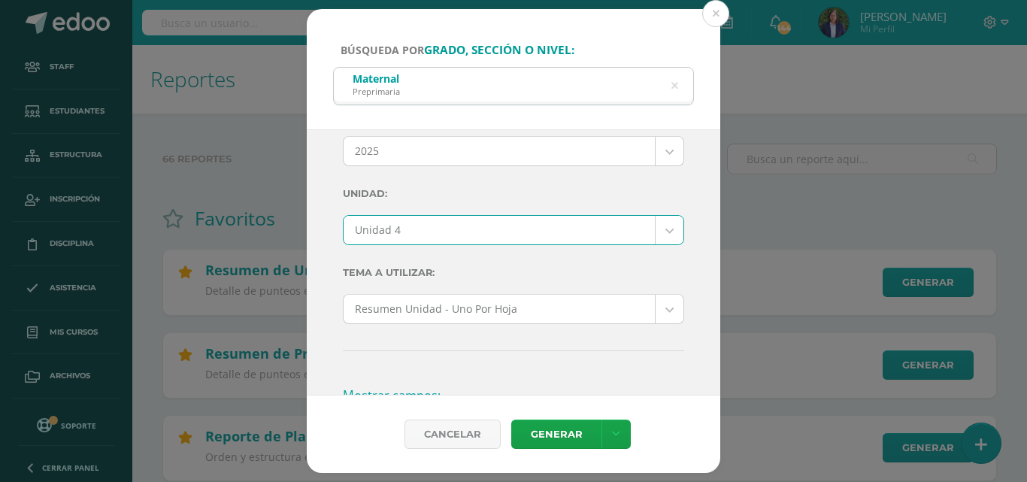
scroll to position [0, 0]
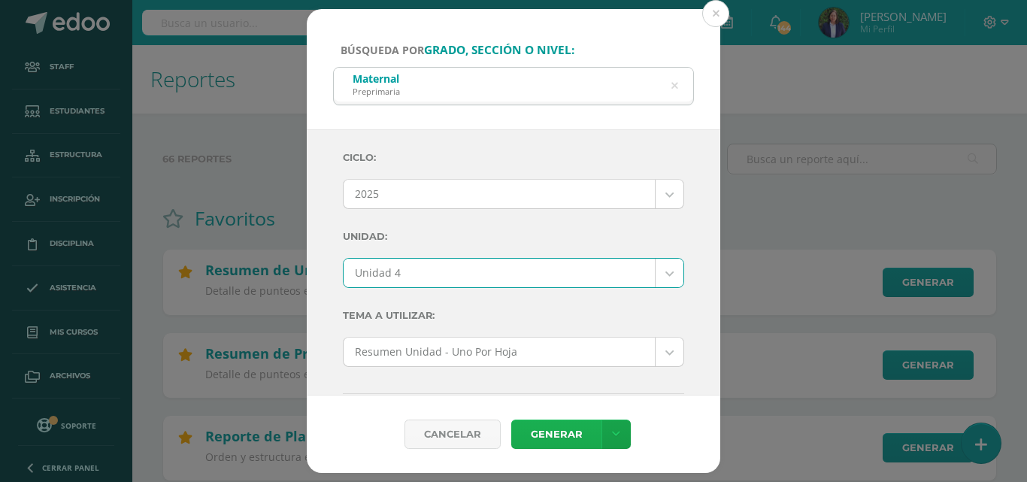
click at [554, 434] on link "Generar" at bounding box center [556, 433] width 90 height 29
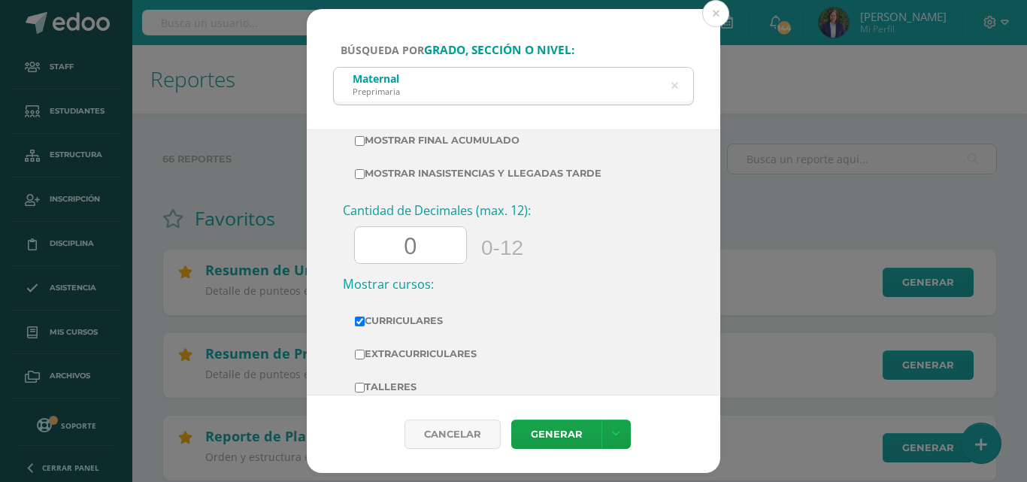
scroll to position [573, 0]
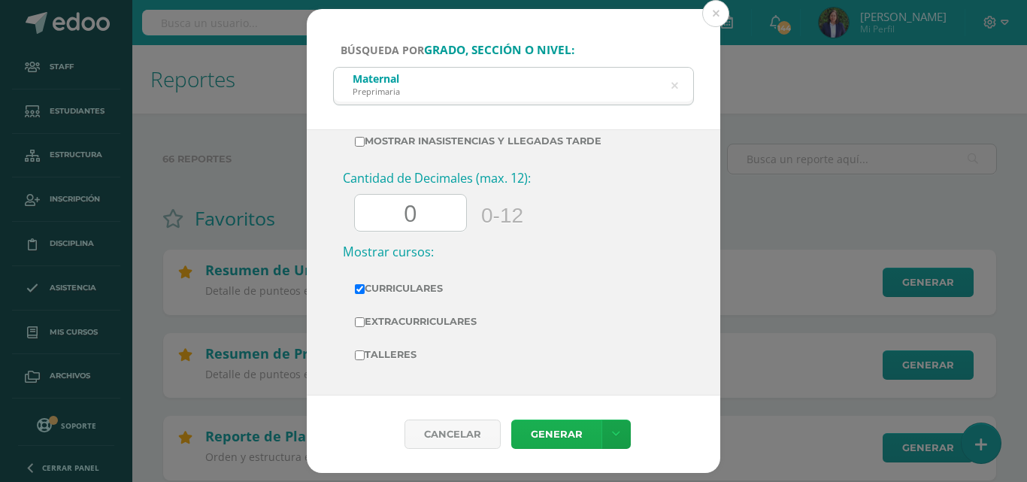
click at [543, 431] on link "Generar" at bounding box center [556, 433] width 90 height 29
